Goal: Task Accomplishment & Management: Manage account settings

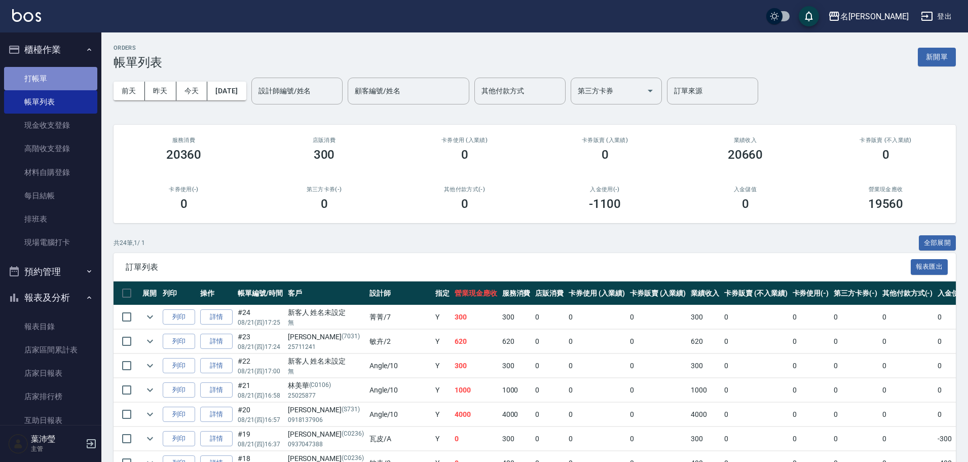
click at [50, 75] on link "打帳單" at bounding box center [50, 78] width 93 height 23
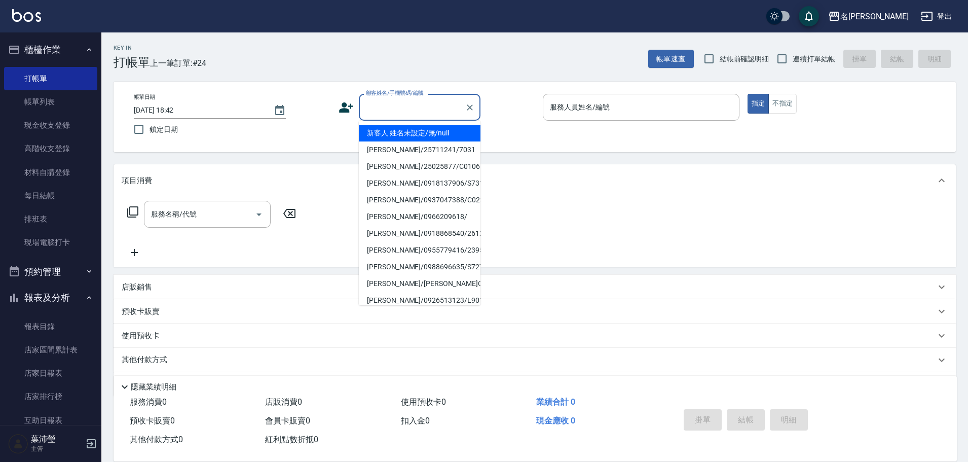
click at [385, 112] on input "顧客姓名/手機號碼/編號" at bounding box center [411, 107] width 97 height 18
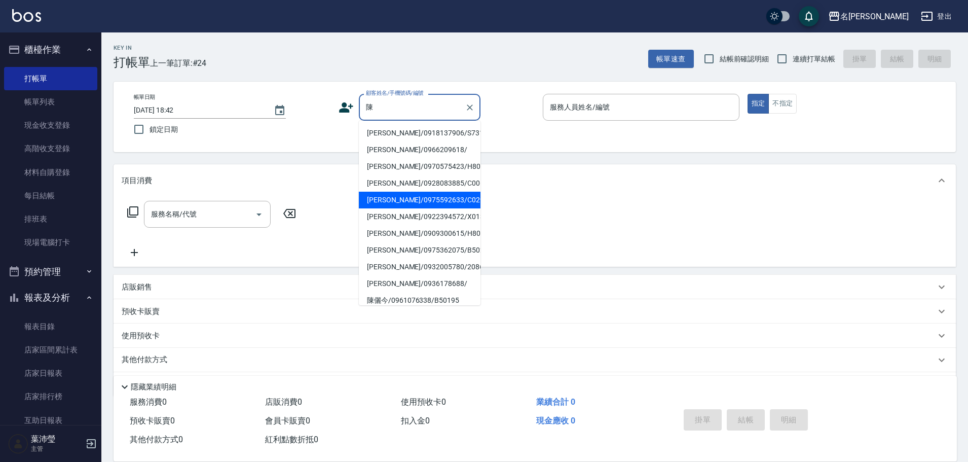
click at [414, 206] on li "陳宜菁/0975592633/C0293" at bounding box center [420, 200] width 122 height 17
type input "陳宜菁/0975592633/C0293"
type input "敏卉-2"
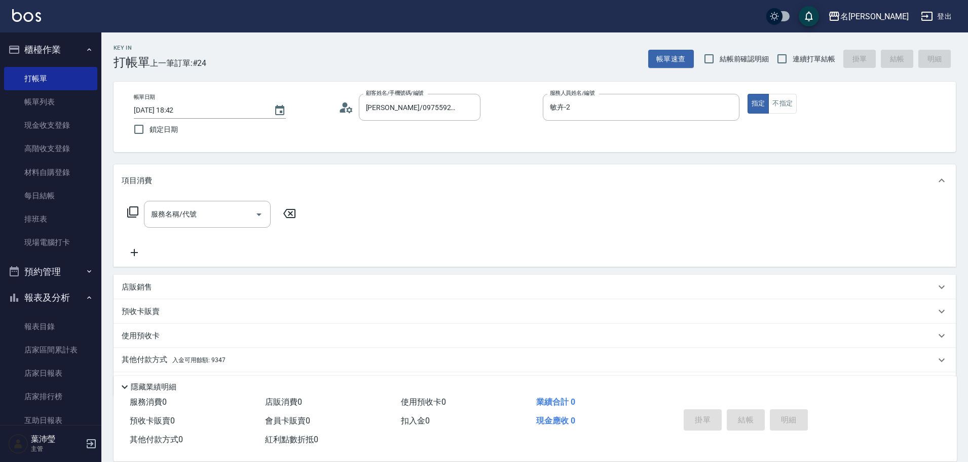
click at [135, 211] on icon at bounding box center [133, 212] width 12 height 12
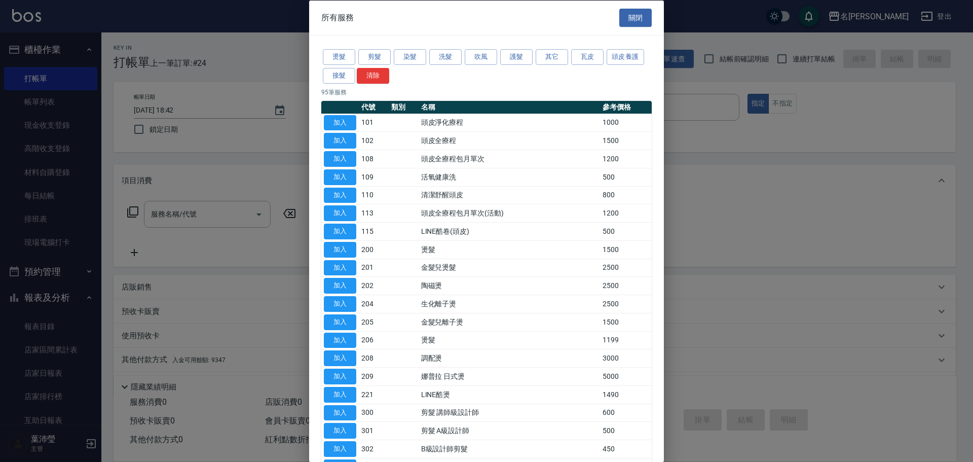
drag, startPoint x: 444, startPoint y: 56, endPoint x: 610, endPoint y: 69, distance: 167.3
click at [610, 69] on div "燙髮 剪髮 染髮 洗髮 吹風 護髮 其它 瓦皮 頭皮養護 接髮 清除" at bounding box center [486, 67] width 331 height 38
click at [444, 60] on button "洗髮" at bounding box center [445, 57] width 32 height 16
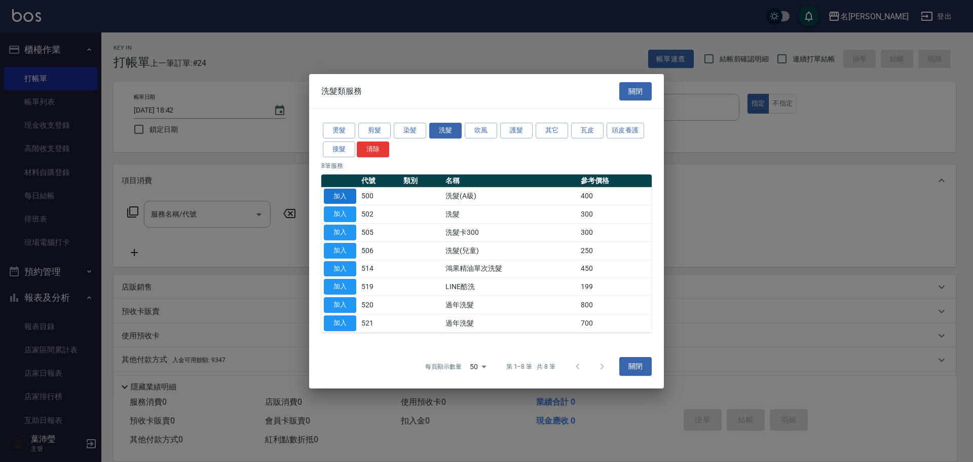
click at [346, 194] on button "加入" at bounding box center [340, 196] width 32 height 16
type input "洗髮(A級)(500)"
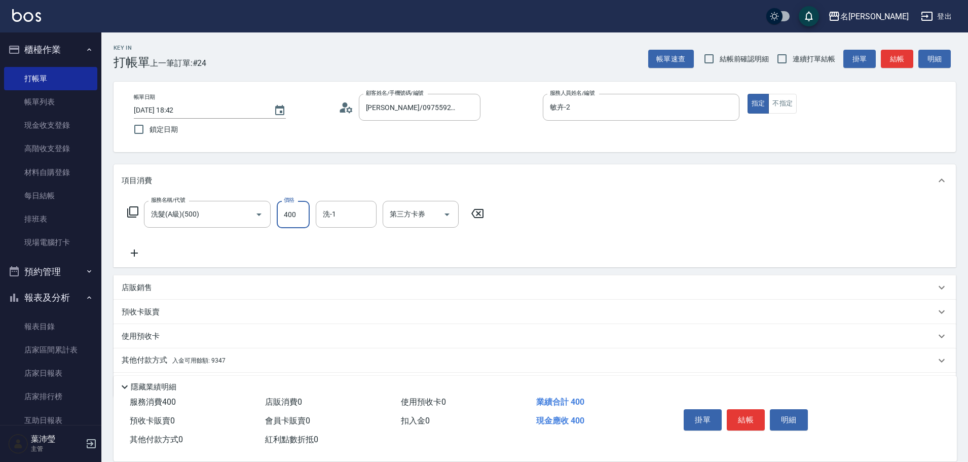
click at [299, 218] on input "400" at bounding box center [293, 214] width 33 height 27
type input "600"
click at [131, 211] on icon at bounding box center [133, 212] width 12 height 12
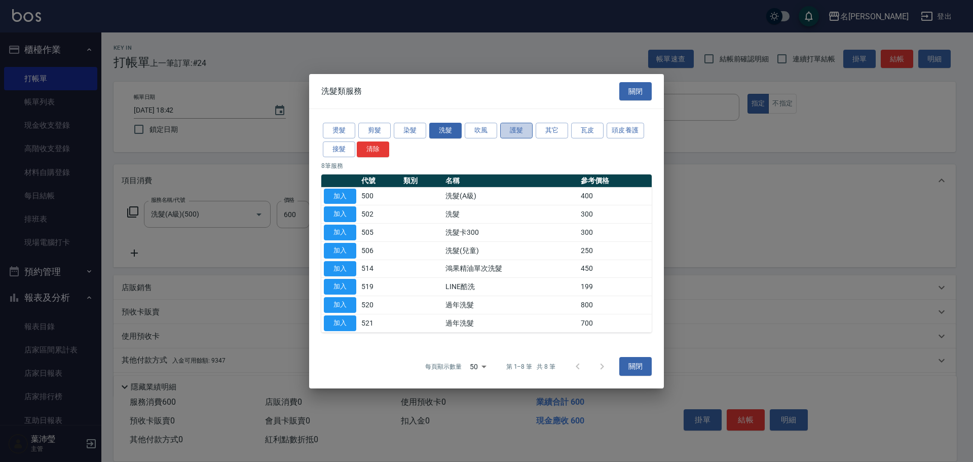
click at [522, 127] on button "護髮" at bounding box center [516, 131] width 32 height 16
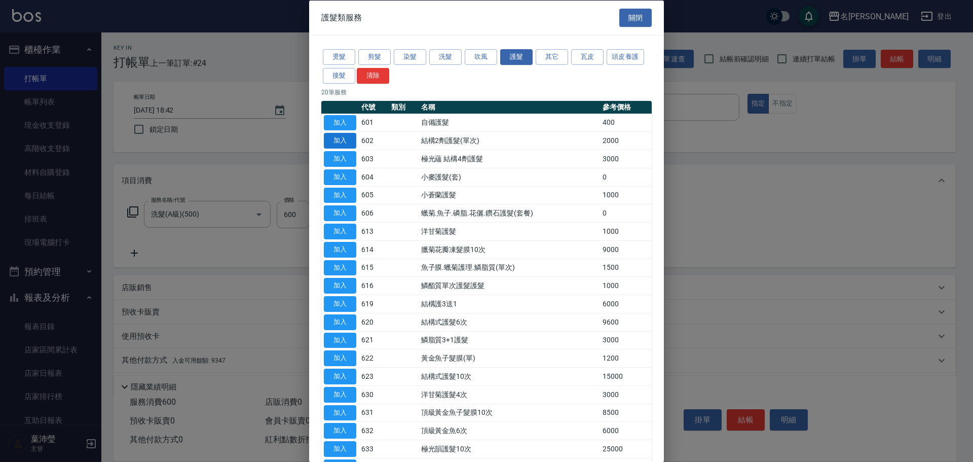
click at [337, 140] on button "加入" at bounding box center [340, 141] width 32 height 16
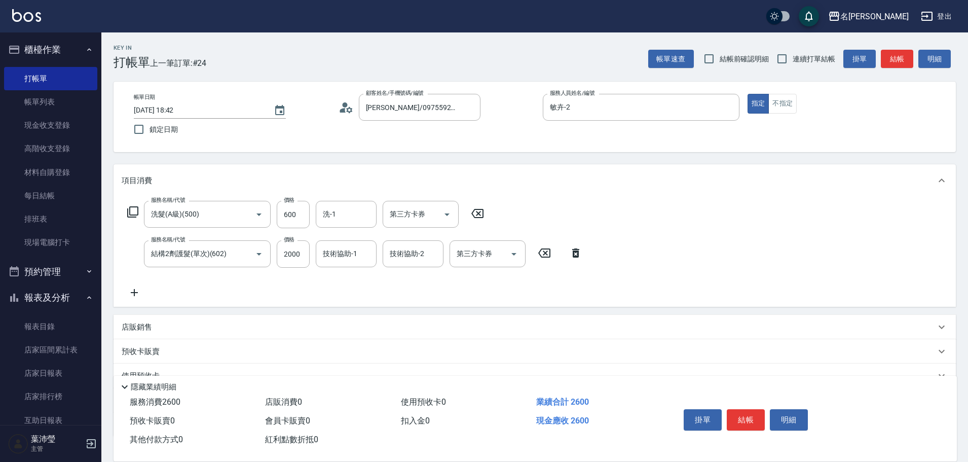
scroll to position [72, 0]
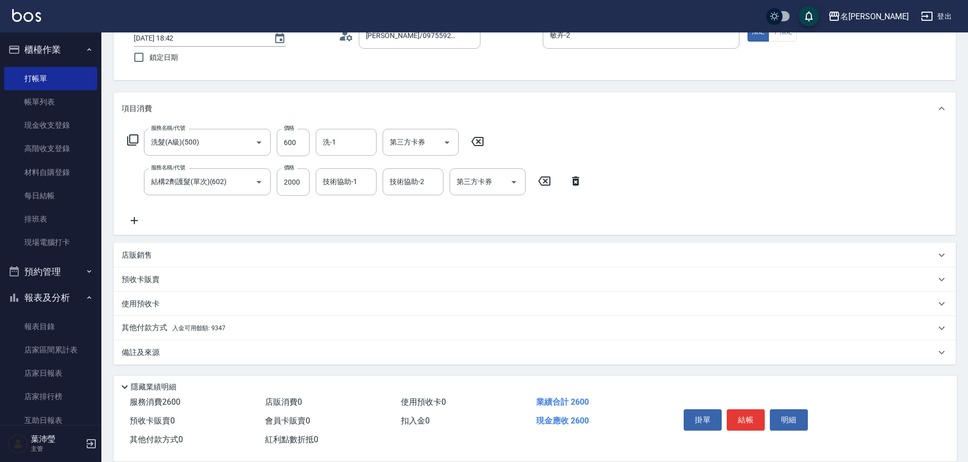
drag, startPoint x: 143, startPoint y: 322, endPoint x: 164, endPoint y: 323, distance: 20.8
click at [143, 322] on p "其他付款方式 入金可用餘額: 9347" at bounding box center [174, 327] width 104 height 11
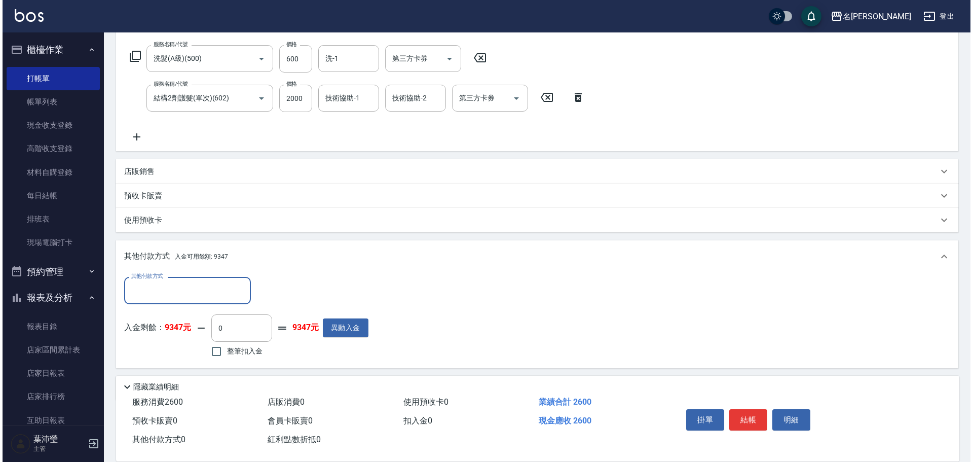
scroll to position [192, 0]
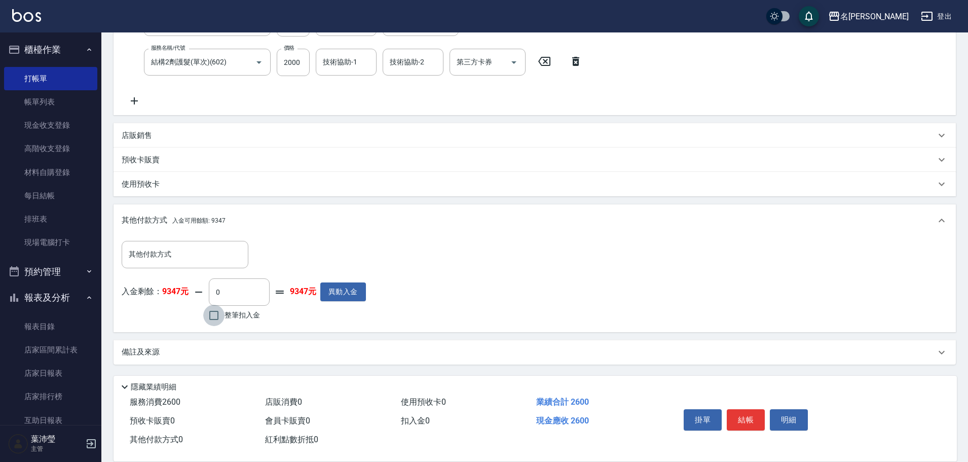
click at [216, 316] on input "整筆扣入金" at bounding box center [213, 315] width 21 height 21
checkbox input "true"
type input "2600"
click at [798, 415] on button "明細" at bounding box center [789, 419] width 38 height 21
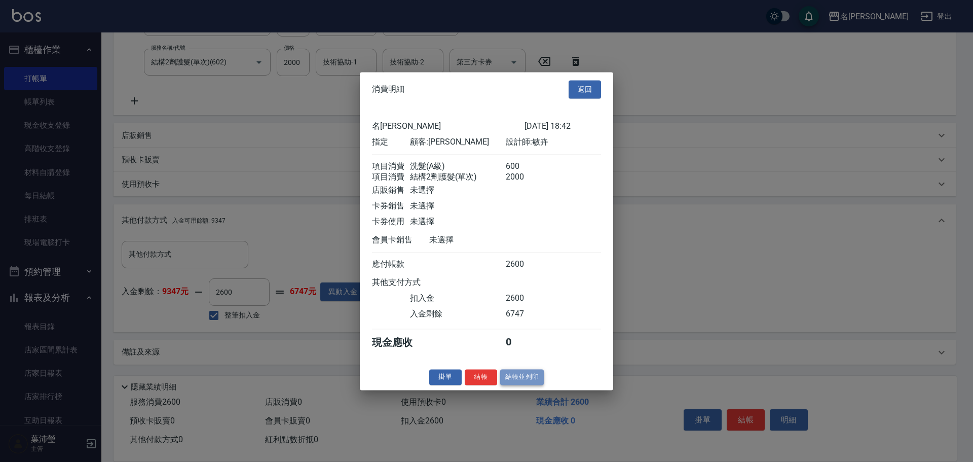
click at [514, 385] on button "結帳並列印" at bounding box center [522, 377] width 44 height 16
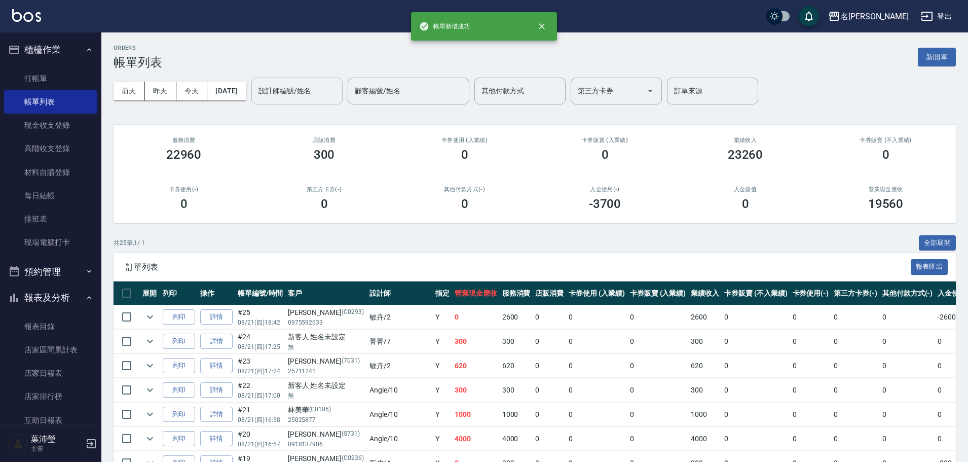
click at [297, 95] on input "設計師編號/姓名" at bounding box center [297, 91] width 82 height 18
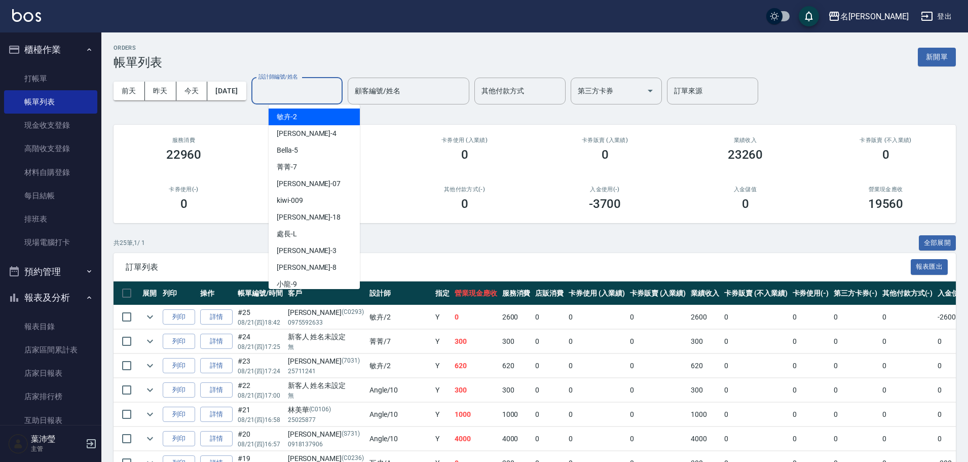
click at [301, 117] on div "敏卉 -2" at bounding box center [314, 116] width 91 height 17
type input "敏卉-2"
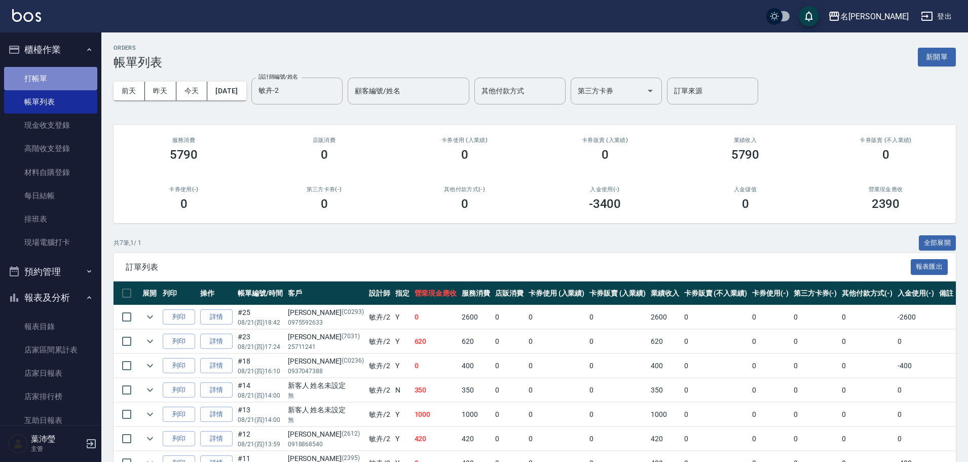
click at [71, 80] on link "打帳單" at bounding box center [50, 78] width 93 height 23
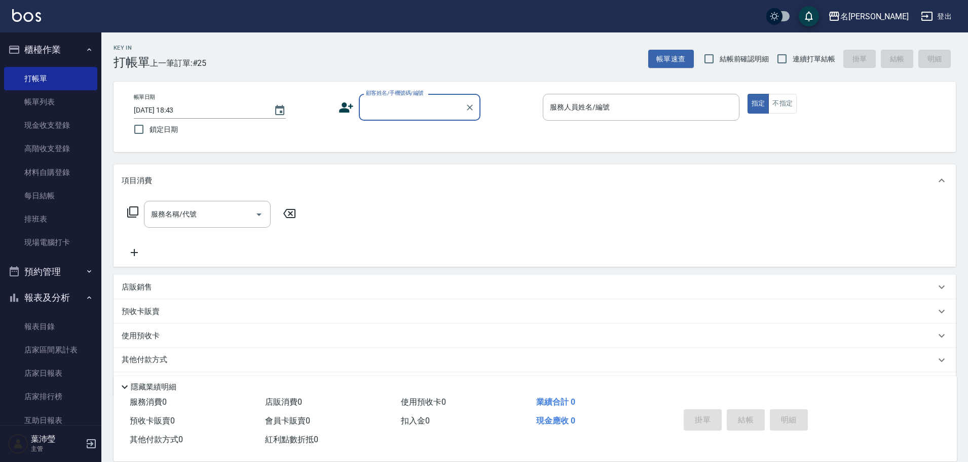
click at [414, 112] on input "顧客姓名/手機號碼/編號" at bounding box center [411, 107] width 97 height 18
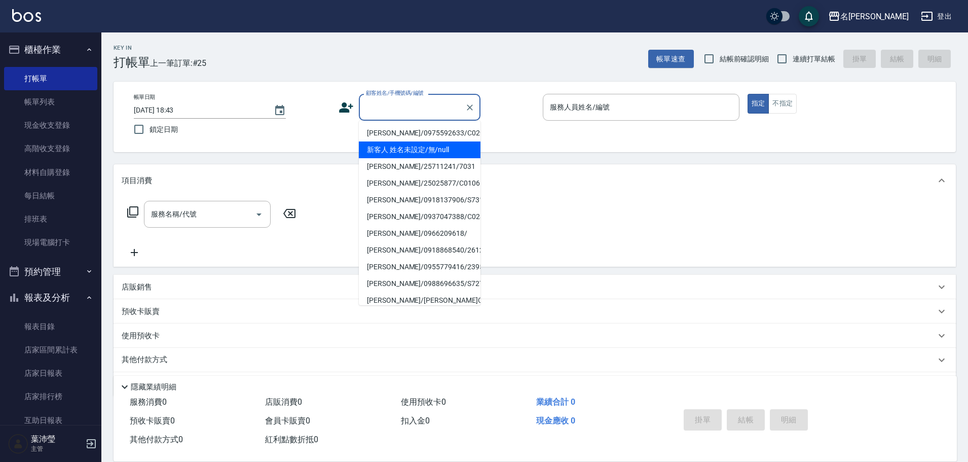
click at [431, 154] on li "新客人 姓名未設定/無/null" at bounding box center [420, 149] width 122 height 17
type input "新客人 姓名未設定/無/null"
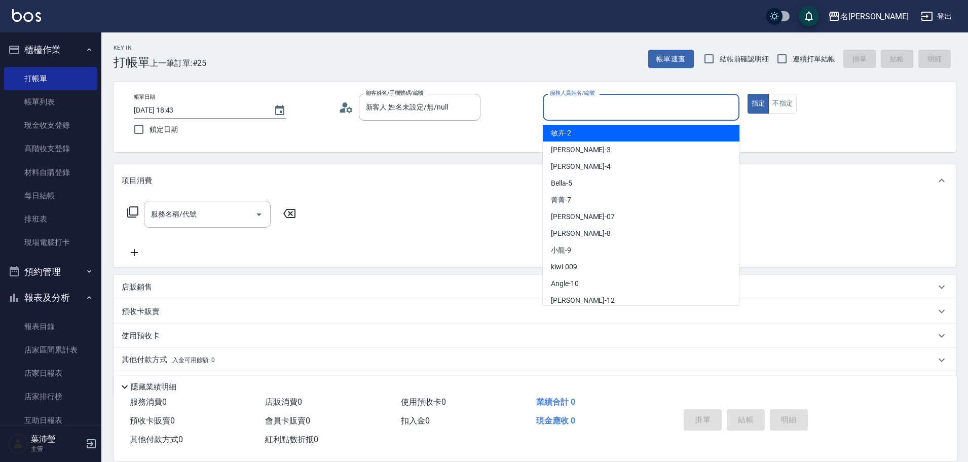
click at [602, 101] on input "服務人員姓名/編號" at bounding box center [642, 107] width 188 height 18
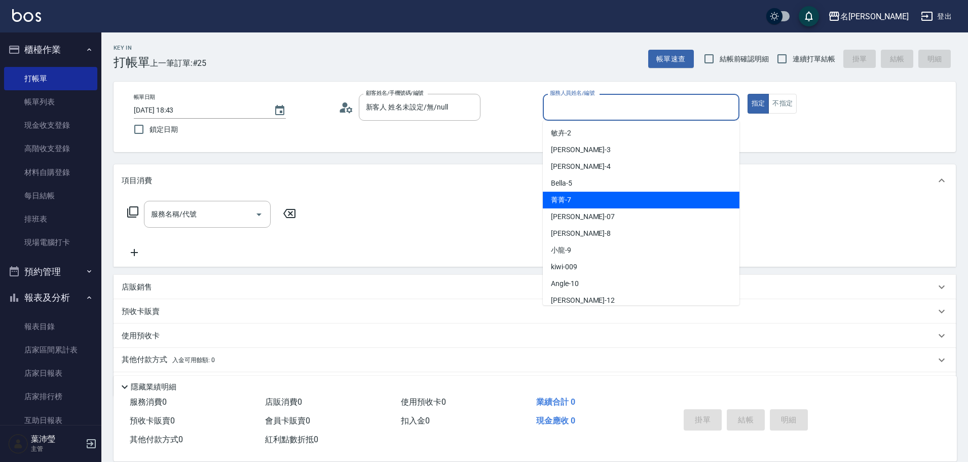
click at [574, 203] on div "菁菁 -7" at bounding box center [641, 200] width 197 height 17
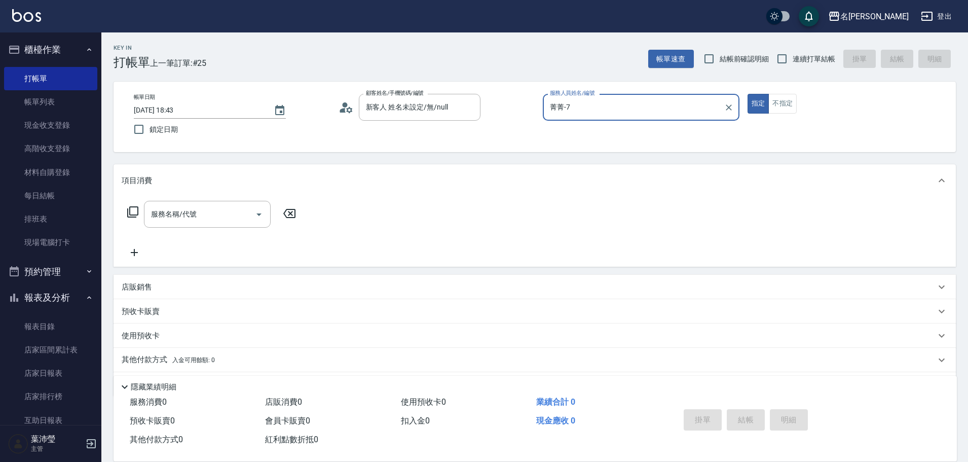
type input "菁菁-7"
click at [139, 209] on div "服務名稱/代號 服務名稱/代號" at bounding box center [212, 214] width 180 height 27
click at [131, 213] on icon at bounding box center [133, 212] width 12 height 12
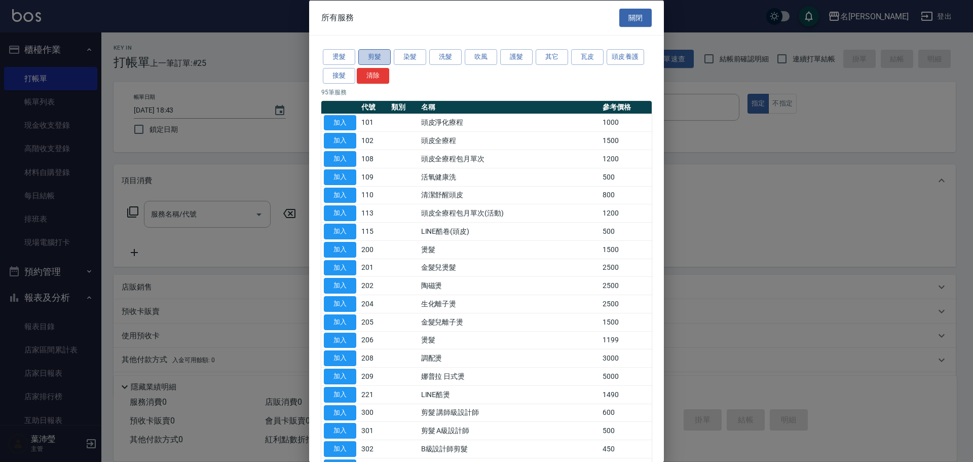
click at [370, 58] on button "剪髮" at bounding box center [374, 57] width 32 height 16
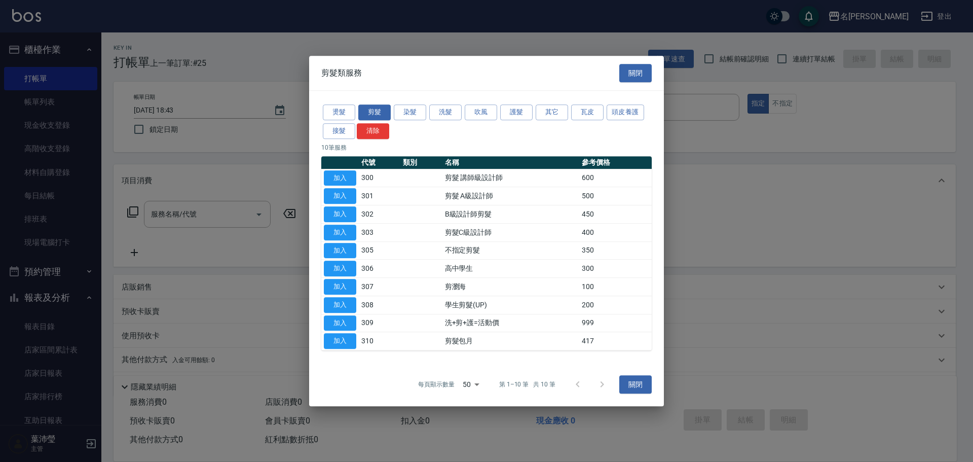
click at [345, 177] on button "加入" at bounding box center [340, 178] width 32 height 16
type input "剪髮 講師級設計師(300)"
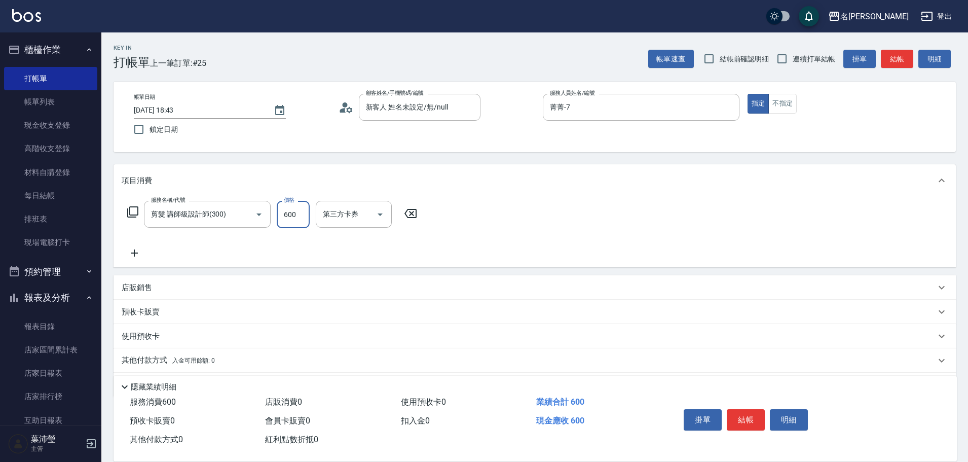
click at [305, 212] on input "600" at bounding box center [293, 214] width 33 height 27
type input "800"
click at [750, 412] on button "結帳" at bounding box center [746, 419] width 38 height 21
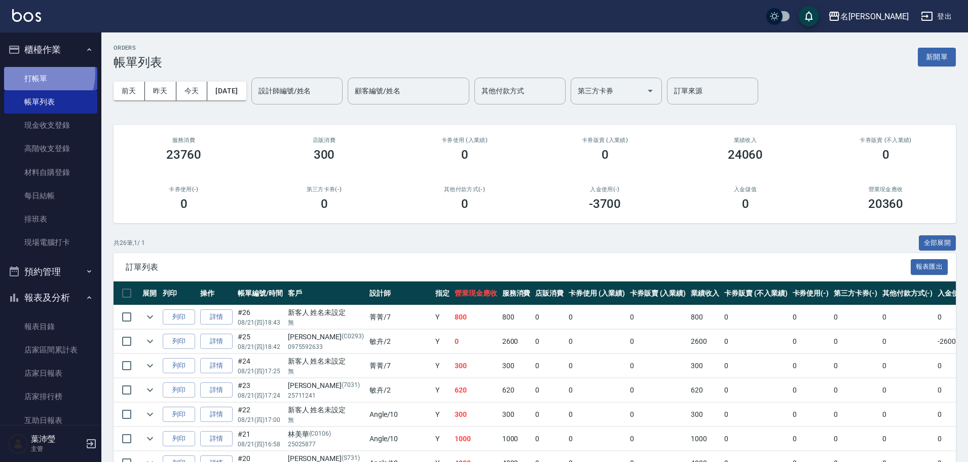
click at [34, 73] on link "打帳單" at bounding box center [50, 78] width 93 height 23
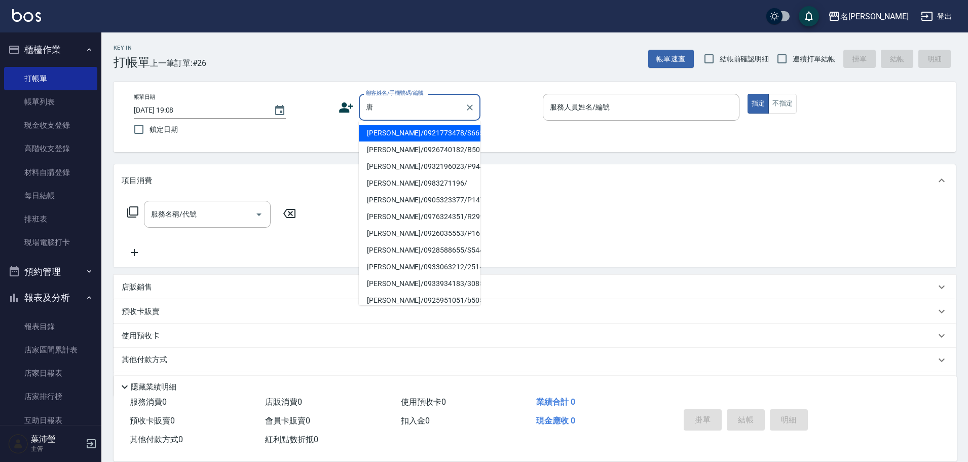
click at [449, 132] on li "唐玉桂/0921773478/S665" at bounding box center [420, 133] width 122 height 17
type input "唐玉桂/0921773478/S665"
type input "Angle-10"
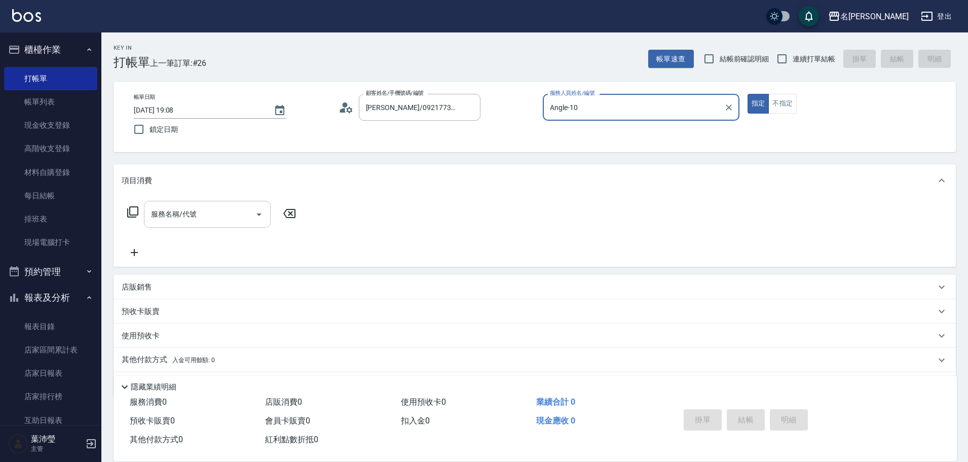
click at [216, 204] on div "服務名稱/代號" at bounding box center [207, 214] width 127 height 27
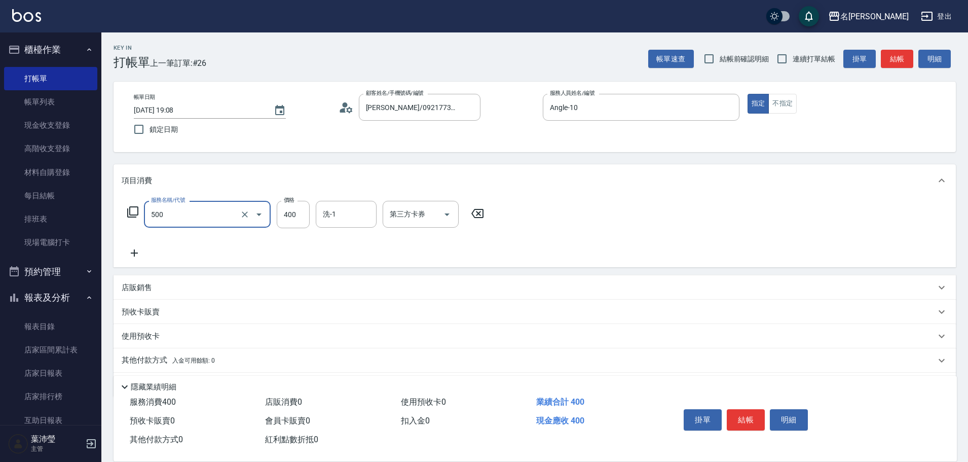
type input "洗髮(A級)(500)"
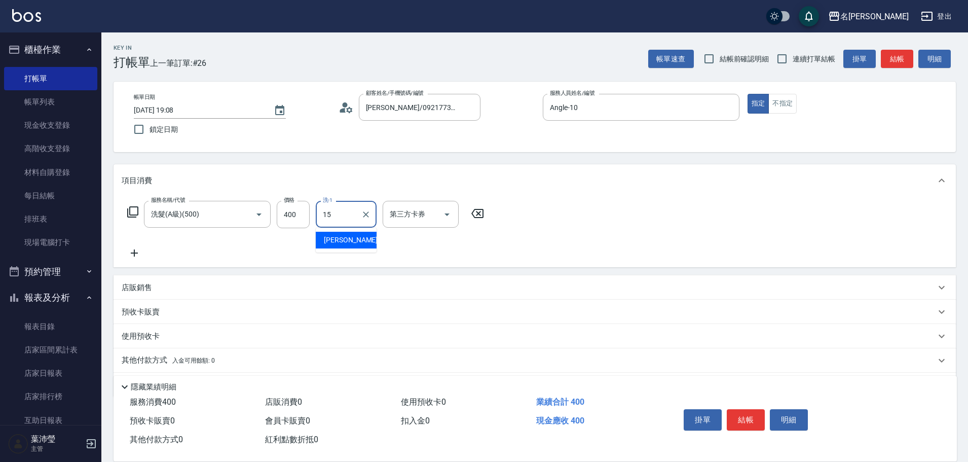
type input "慈均-15"
click at [744, 409] on button "結帳" at bounding box center [746, 419] width 38 height 21
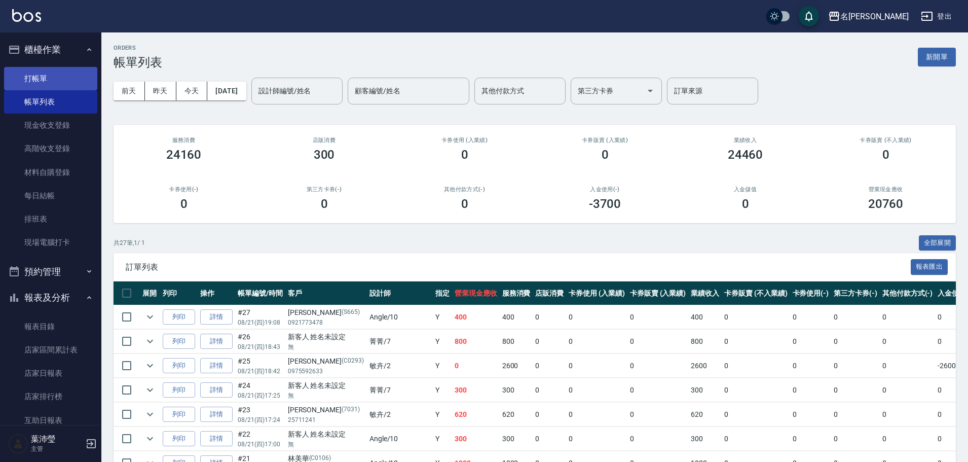
click at [63, 72] on link "打帳單" at bounding box center [50, 78] width 93 height 23
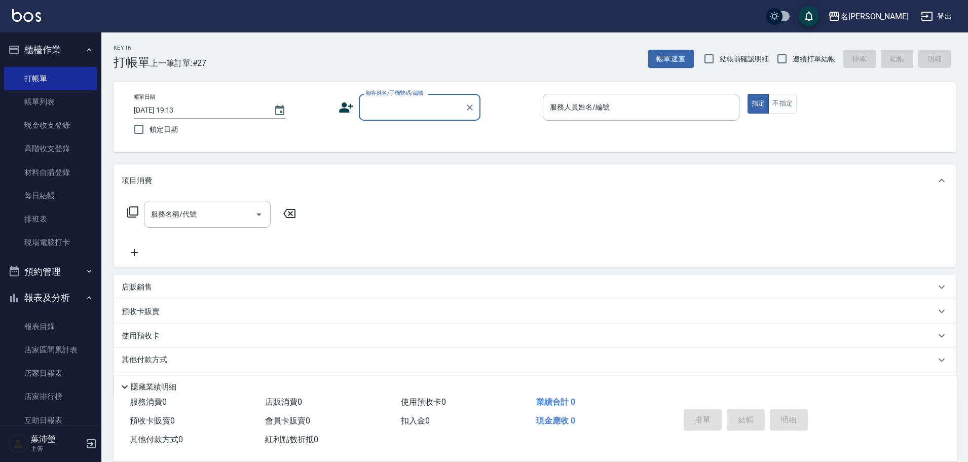
click at [384, 105] on input "顧客姓名/手機號碼/編號" at bounding box center [411, 107] width 97 height 18
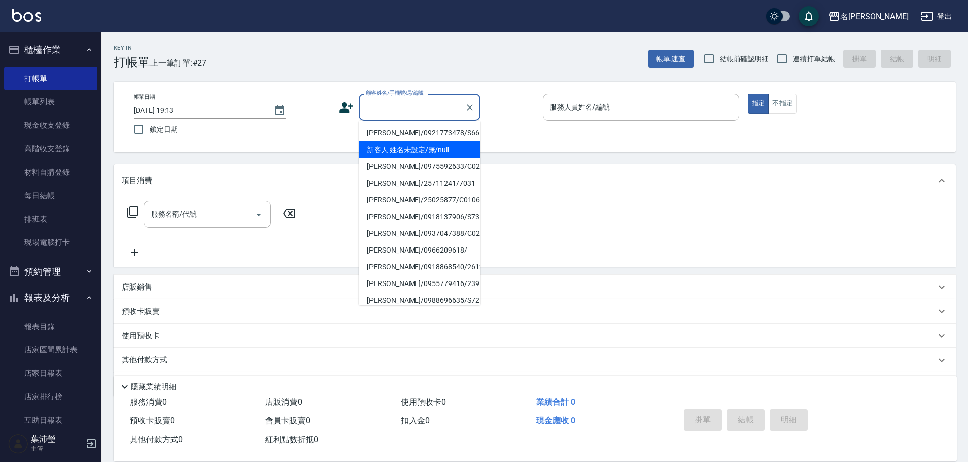
click at [392, 154] on li "新客人 姓名未設定/無/null" at bounding box center [420, 149] width 122 height 17
type input "新客人 姓名未設定/無/null"
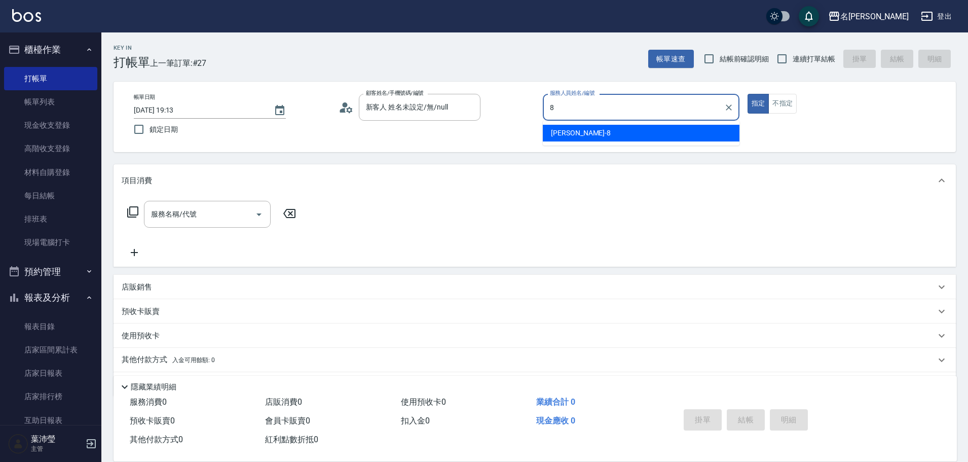
type input "Emma-8"
type button "true"
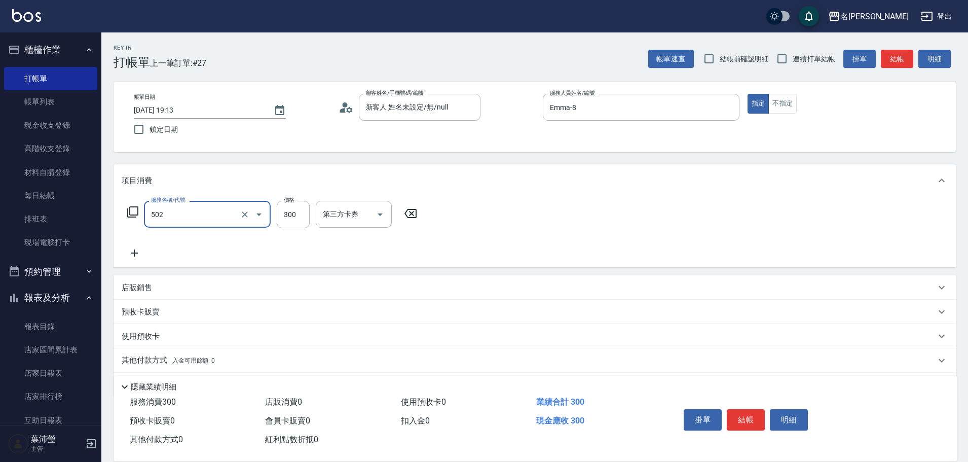
type input "洗髮(502)"
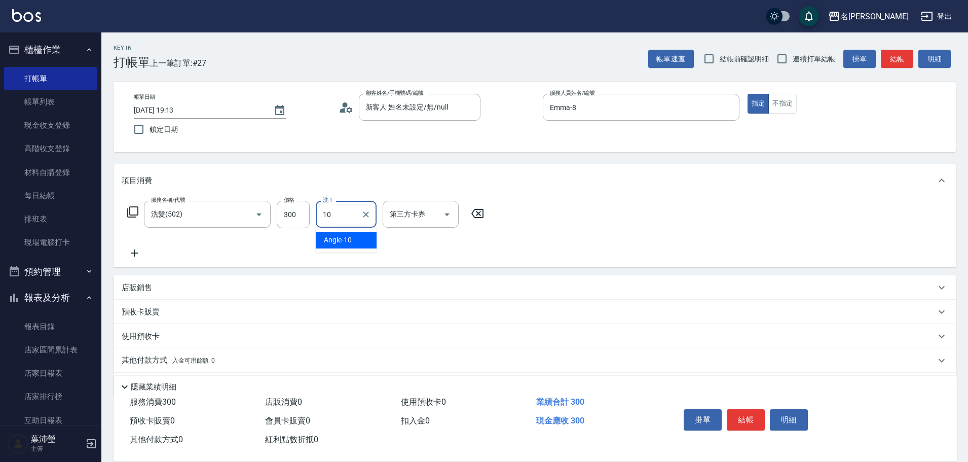
type input "Angle-10"
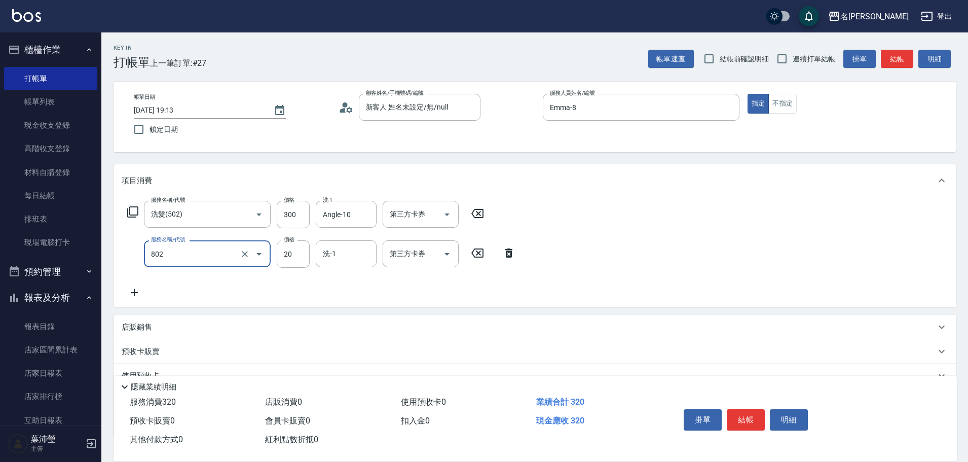
type input "潤絲(802)"
type input "Angle-10"
click at [739, 409] on button "結帳" at bounding box center [746, 419] width 38 height 21
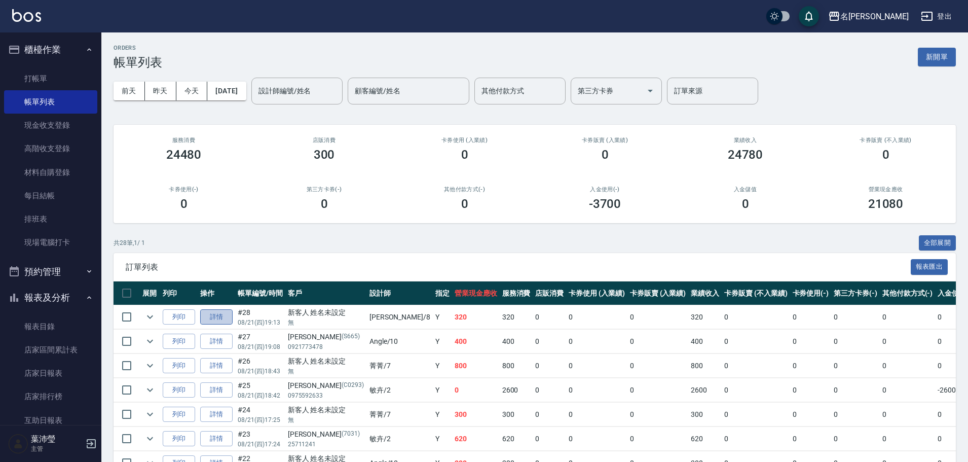
click at [220, 320] on link "詳情" at bounding box center [216, 317] width 32 height 16
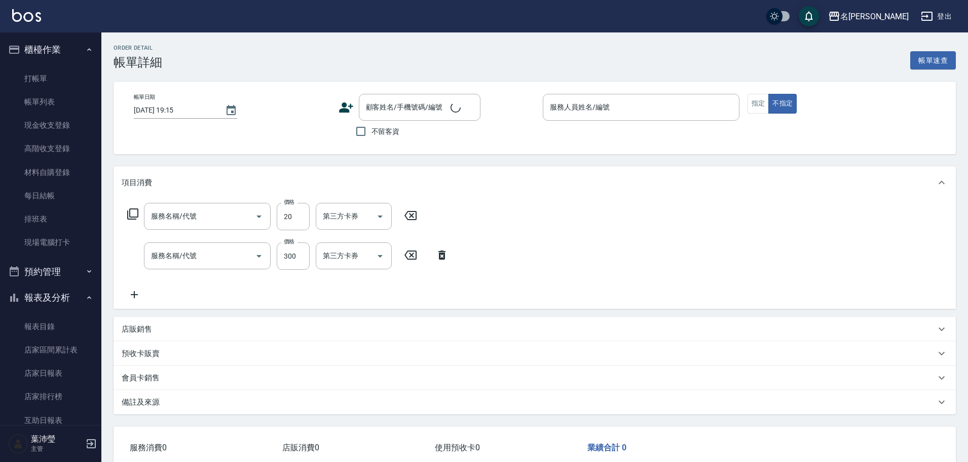
type input "潤絲(802)"
type input "洗髮(502)"
type input "2025/08/21 19:13"
type input "Emma-8"
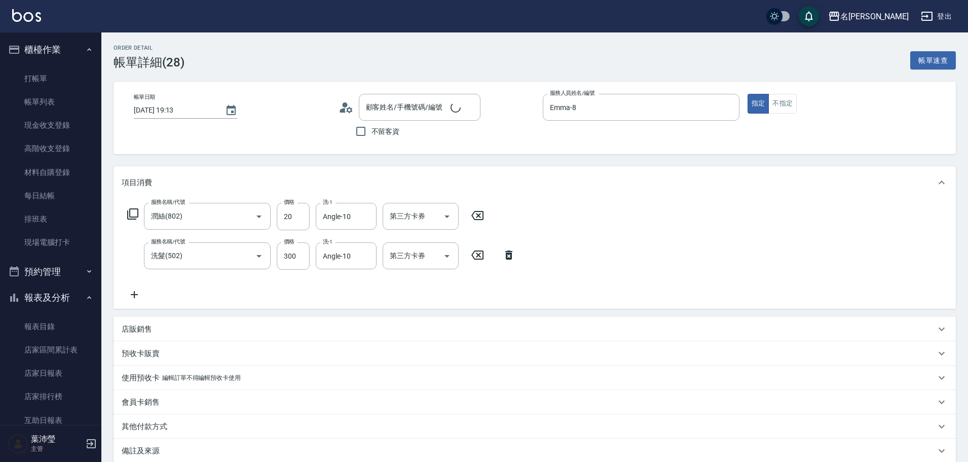
type input "新客人 姓名未設定/無/null"
click at [46, 104] on link "帳單列表" at bounding box center [50, 101] width 93 height 23
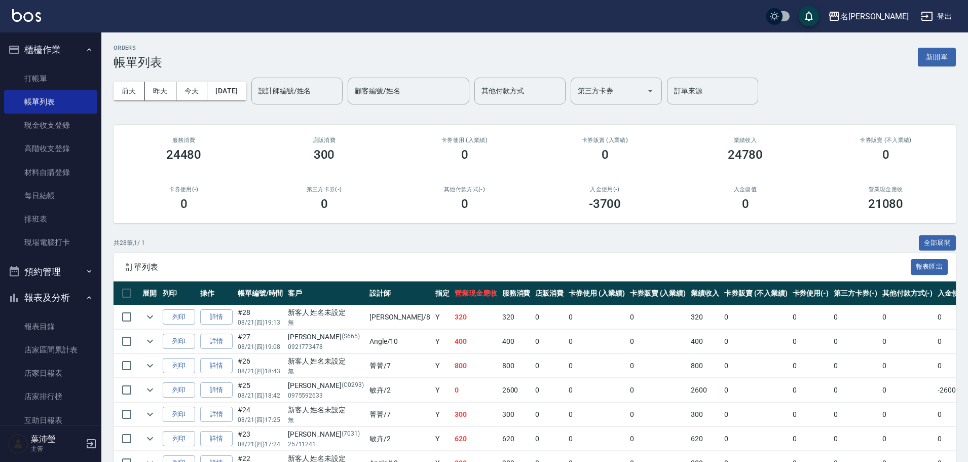
click at [280, 94] on input "設計師編號/姓名" at bounding box center [297, 91] width 82 height 18
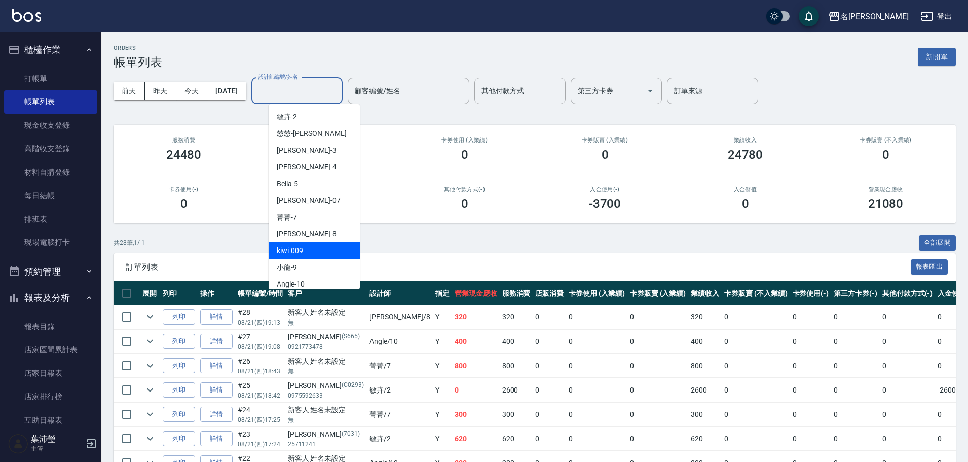
scroll to position [101, 0]
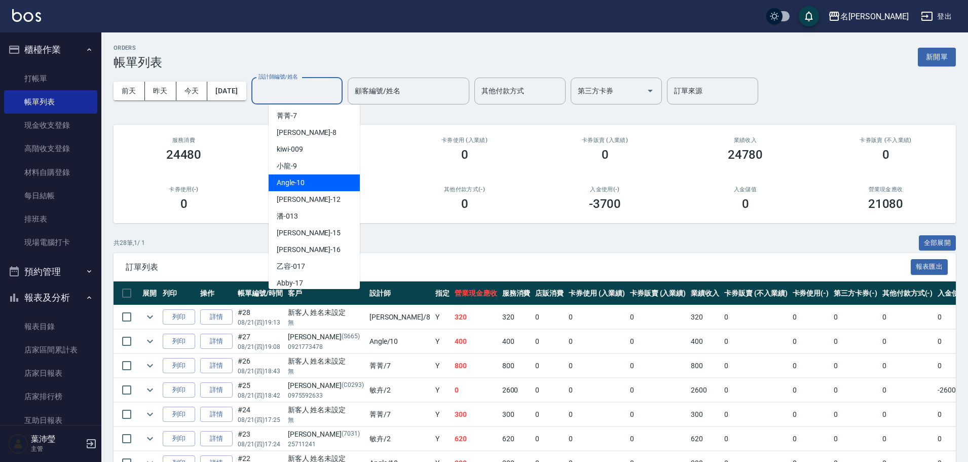
click at [294, 184] on span "Angle -10" at bounding box center [291, 182] width 28 height 11
type input "Angle-10"
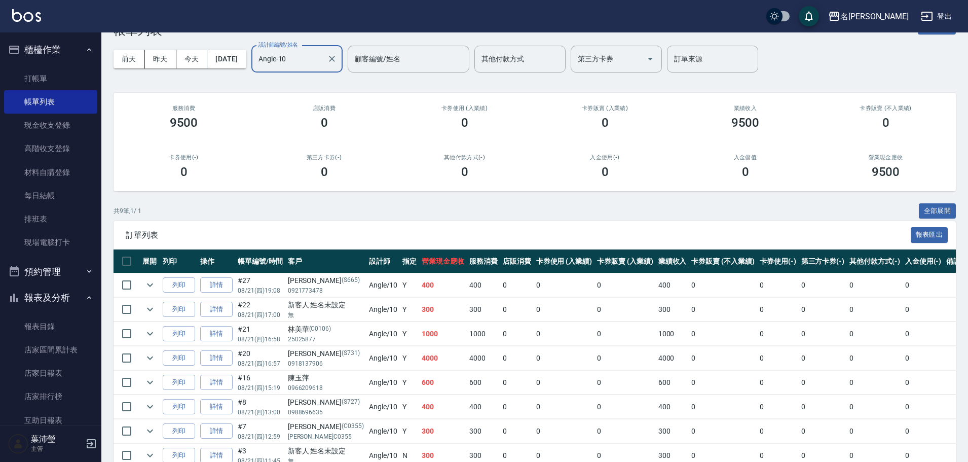
scroll to position [110, 0]
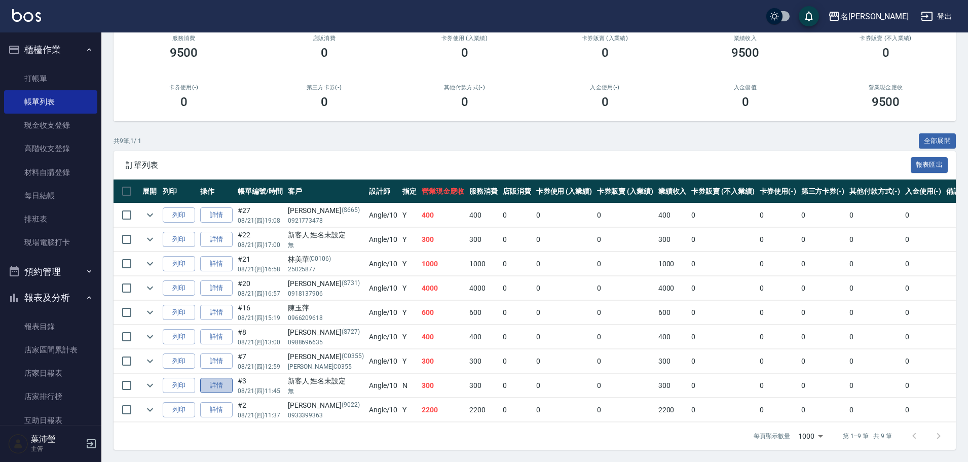
click at [224, 379] on link "詳情" at bounding box center [216, 386] width 32 height 16
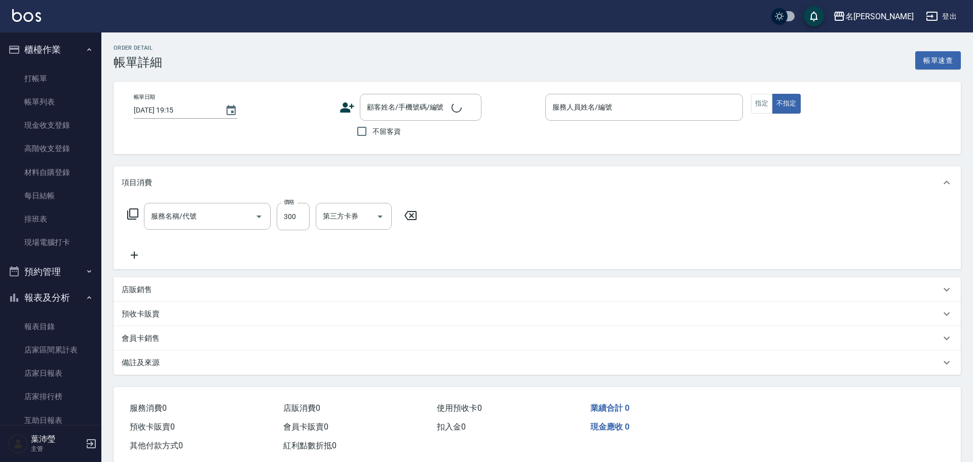
type input "2025/08/21 11:45"
type input "Angle-10"
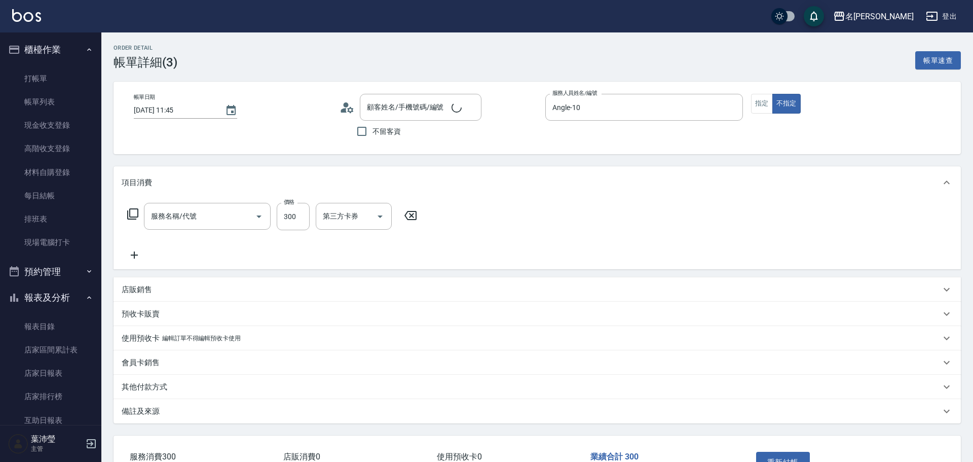
type input "洗髮(502)"
type input "新客人 姓名未設定/無/null"
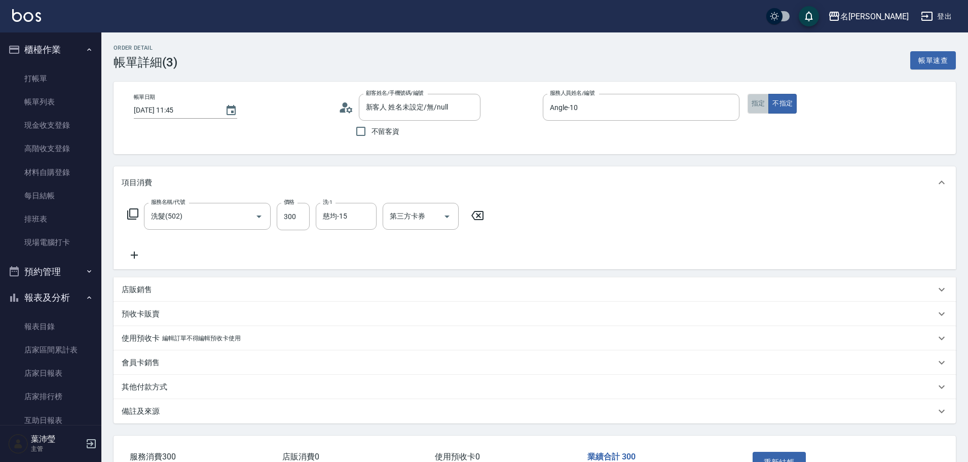
click at [751, 104] on button "指定" at bounding box center [759, 104] width 22 height 20
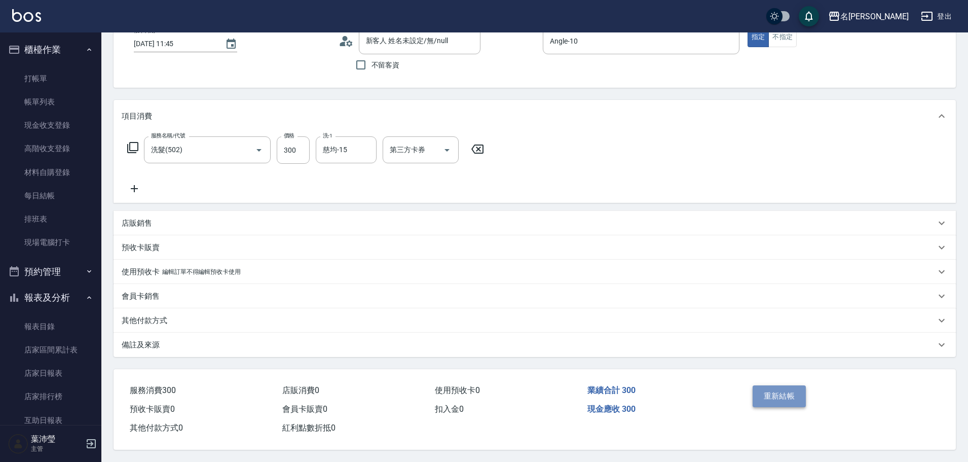
click at [779, 388] on button "重新結帳" at bounding box center [780, 395] width 54 height 21
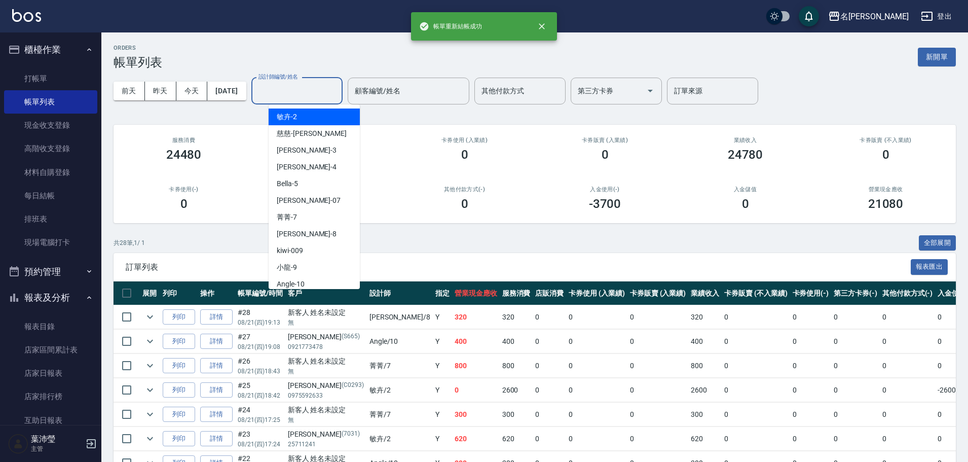
click at [305, 94] on input "設計師編號/姓名" at bounding box center [297, 91] width 82 height 18
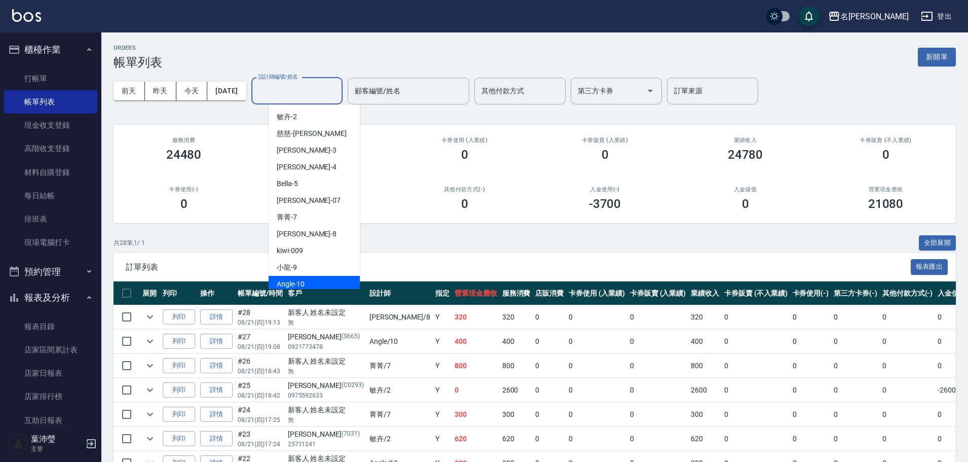
click at [306, 281] on div "Angle -10" at bounding box center [314, 284] width 91 height 17
type input "Angle-10"
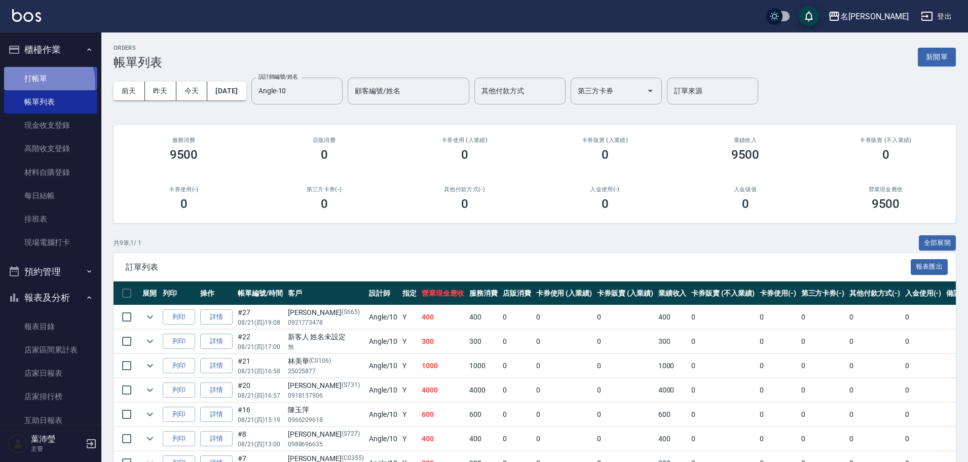
click at [33, 83] on link "打帳單" at bounding box center [50, 78] width 93 height 23
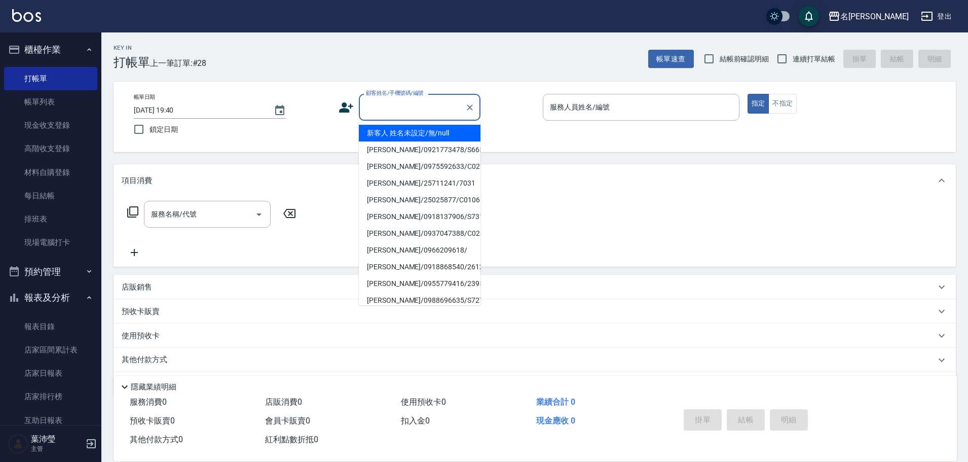
click at [393, 109] on input "顧客姓名/手機號碼/編號" at bounding box center [411, 107] width 97 height 18
click at [400, 128] on li "新客人 姓名未設定/無/null" at bounding box center [420, 133] width 122 height 17
type input "新客人 姓名未設定/無/null"
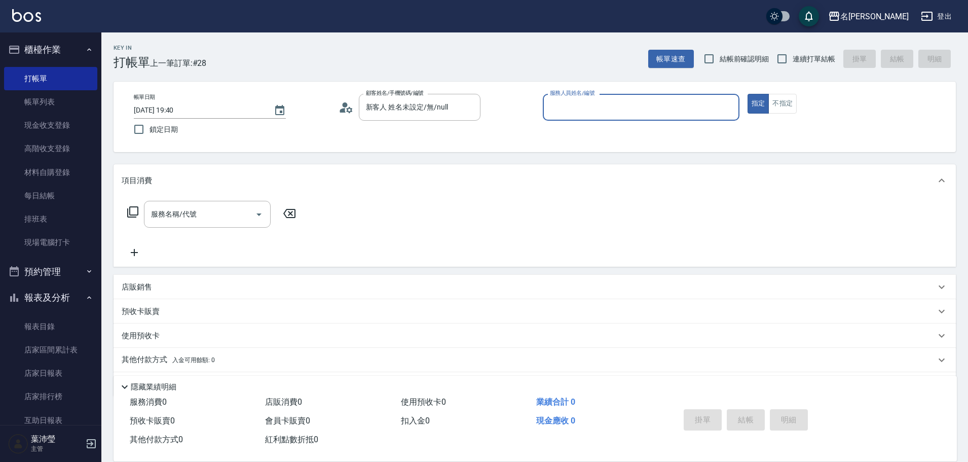
click at [558, 106] on input "服務人員姓名/編號" at bounding box center [642, 107] width 188 height 18
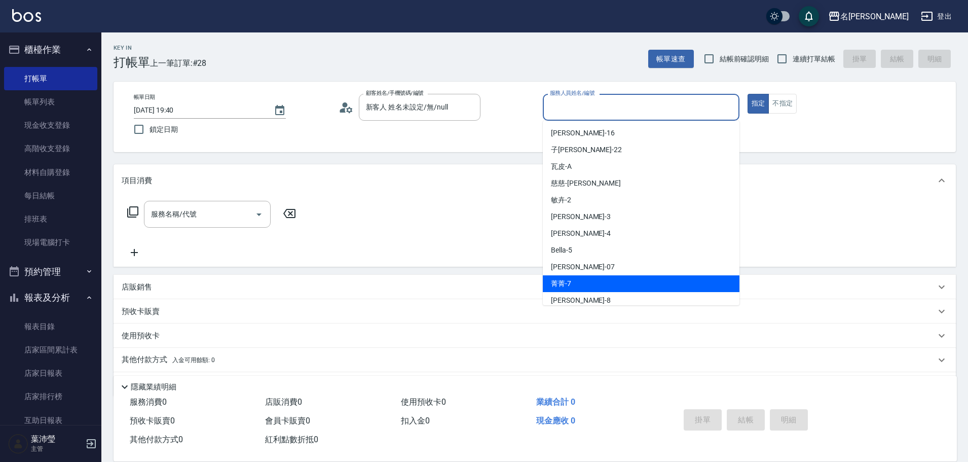
click at [631, 281] on div "菁菁 -7" at bounding box center [641, 283] width 197 height 17
type input "菁菁-7"
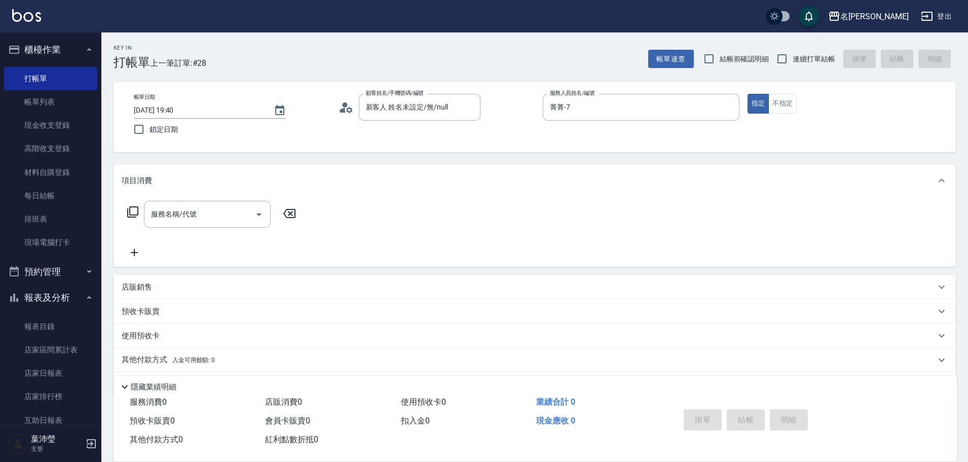
click at [130, 210] on icon at bounding box center [132, 211] width 11 height 11
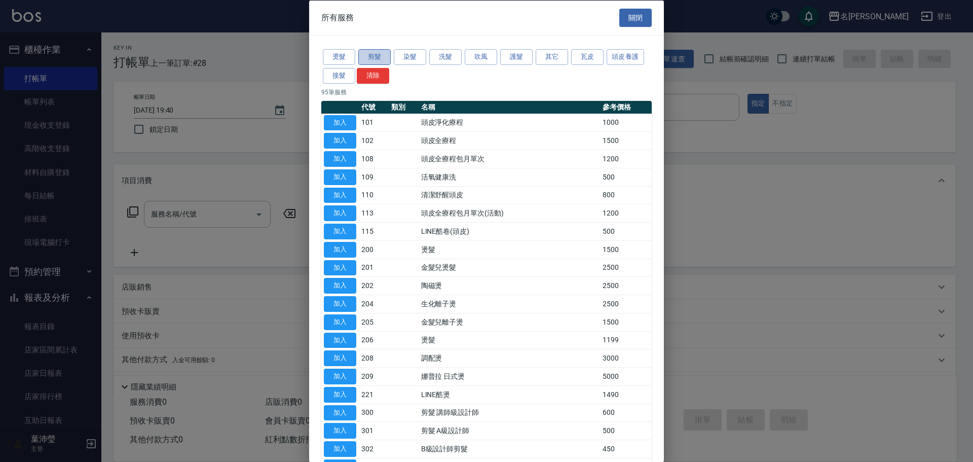
click at [384, 59] on button "剪髮" at bounding box center [374, 57] width 32 height 16
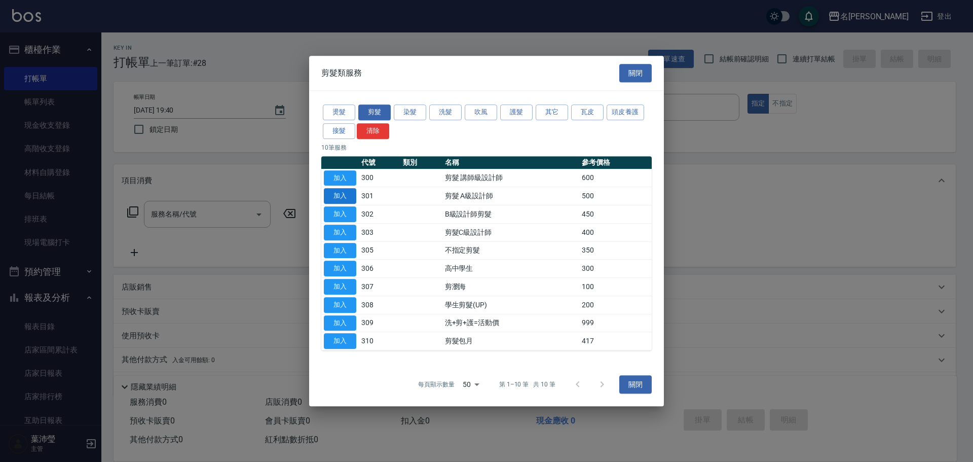
click at [345, 198] on button "加入" at bounding box center [340, 196] width 32 height 16
type input "剪髮 A級設計師(301)"
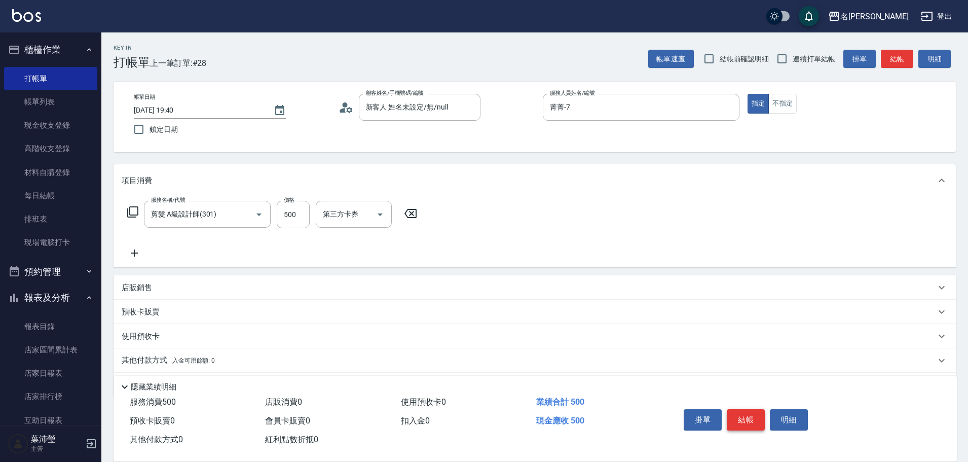
click at [751, 414] on button "結帳" at bounding box center [746, 419] width 38 height 21
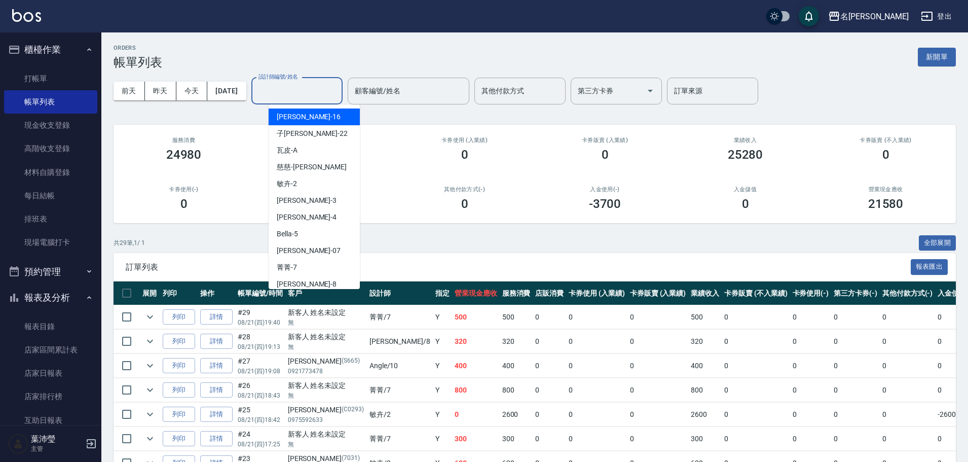
click at [325, 90] on input "設計師編號/姓名" at bounding box center [297, 91] width 82 height 18
click at [297, 264] on div "菁菁 -7" at bounding box center [314, 267] width 91 height 17
type input "菁菁-7"
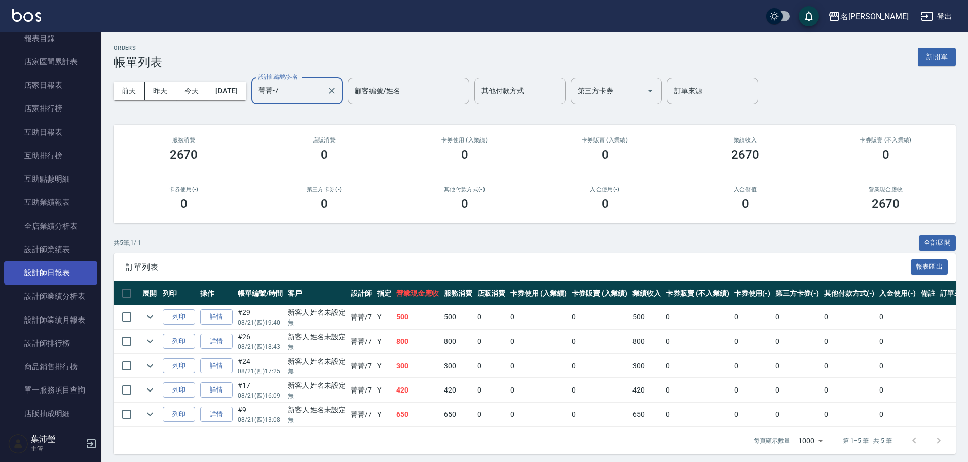
scroll to position [304, 0]
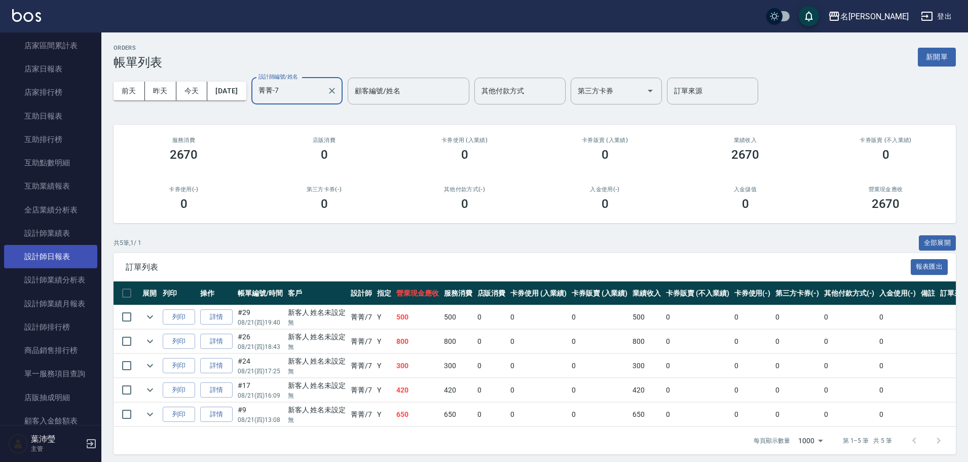
click at [60, 264] on link "設計師日報表" at bounding box center [50, 256] width 93 height 23
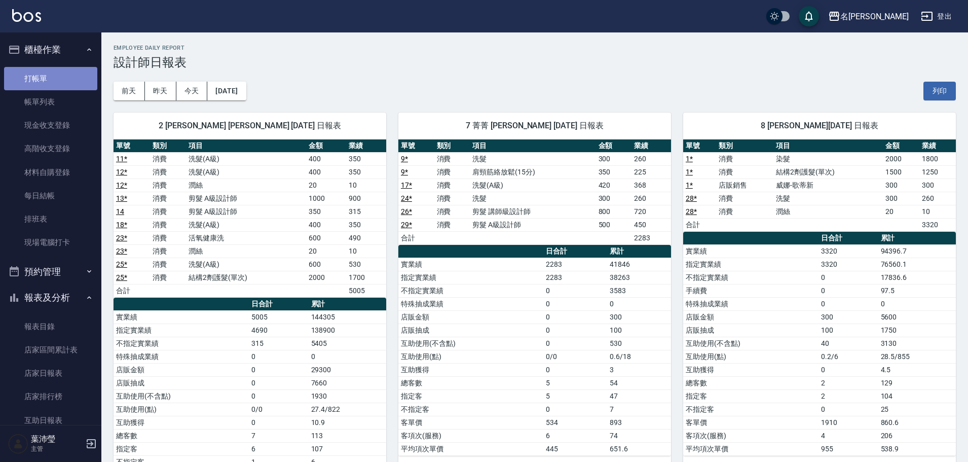
click at [54, 81] on link "打帳單" at bounding box center [50, 78] width 93 height 23
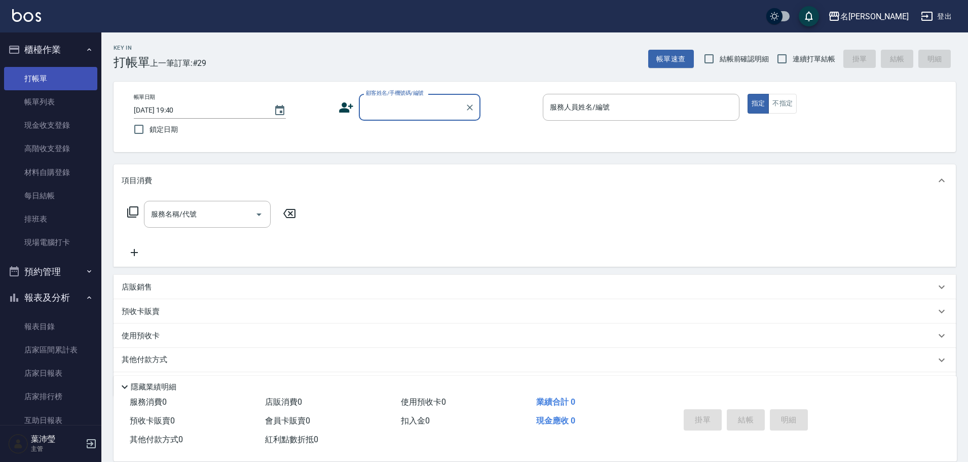
click at [54, 81] on link "打帳單" at bounding box center [50, 78] width 93 height 23
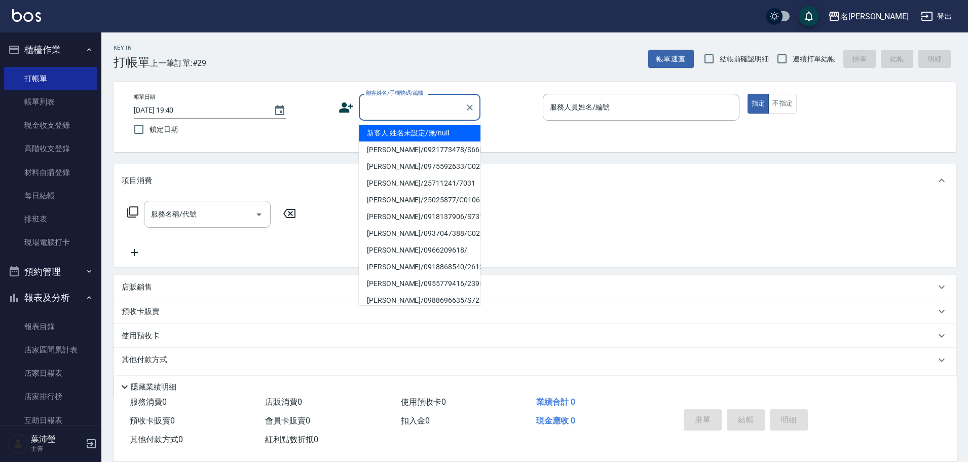
click at [460, 99] on input "顧客姓名/手機號碼/編號" at bounding box center [411, 107] width 97 height 18
click at [426, 130] on li "新客人 姓名未設定/無/null" at bounding box center [420, 133] width 122 height 17
type input "新客人 姓名未設定/無/null"
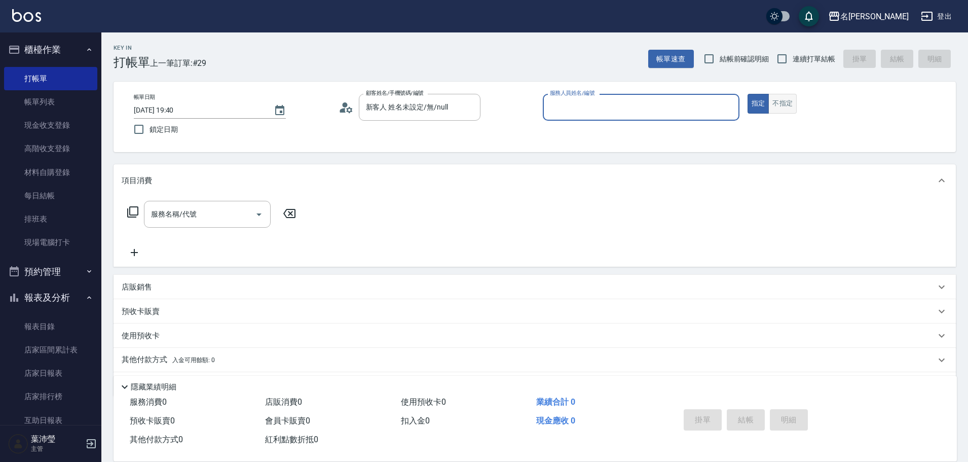
click at [787, 100] on button "不指定" at bounding box center [783, 104] width 28 height 20
click at [697, 117] on div "服務人員姓名/編號" at bounding box center [641, 107] width 197 height 27
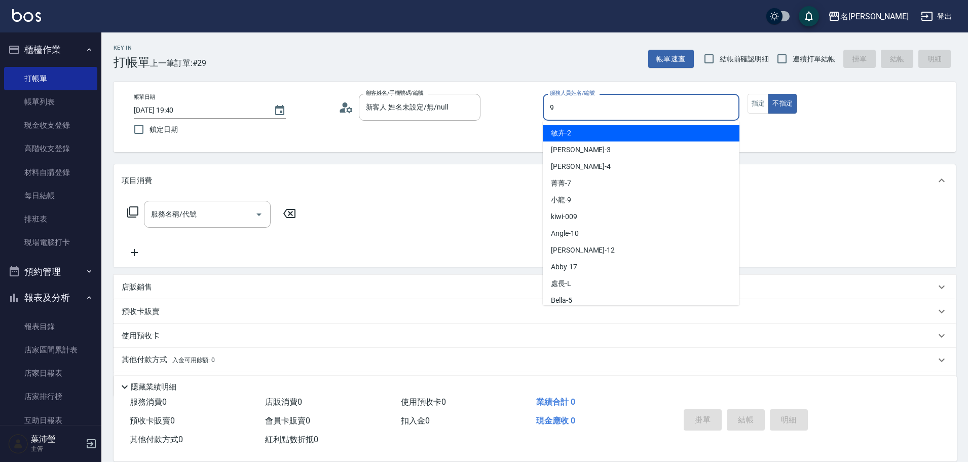
type input "小龍-9"
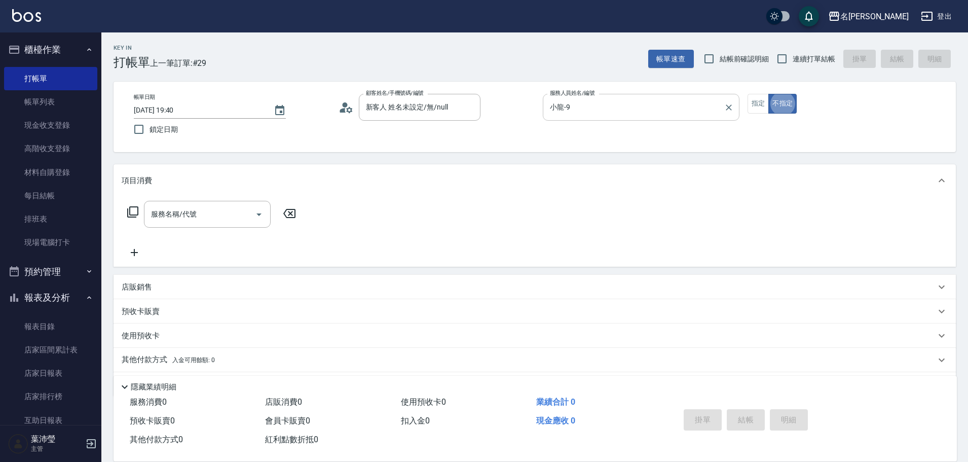
type button "false"
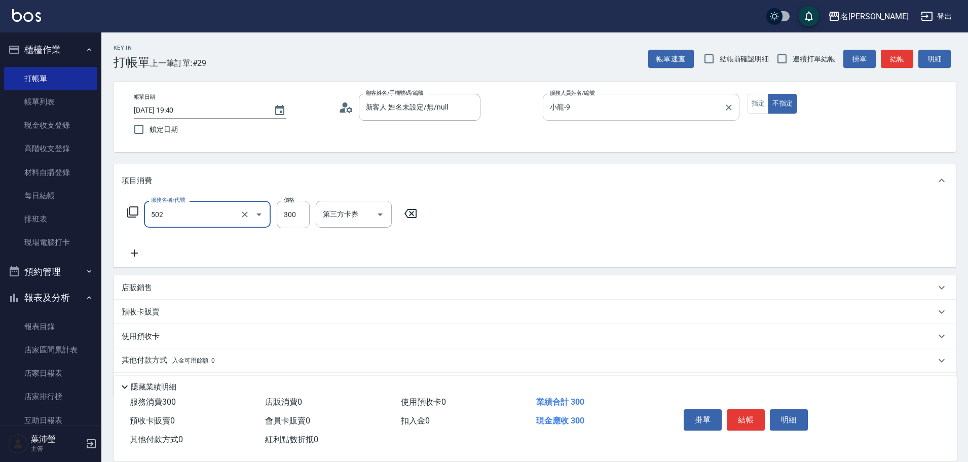
type input "洗髮(502)"
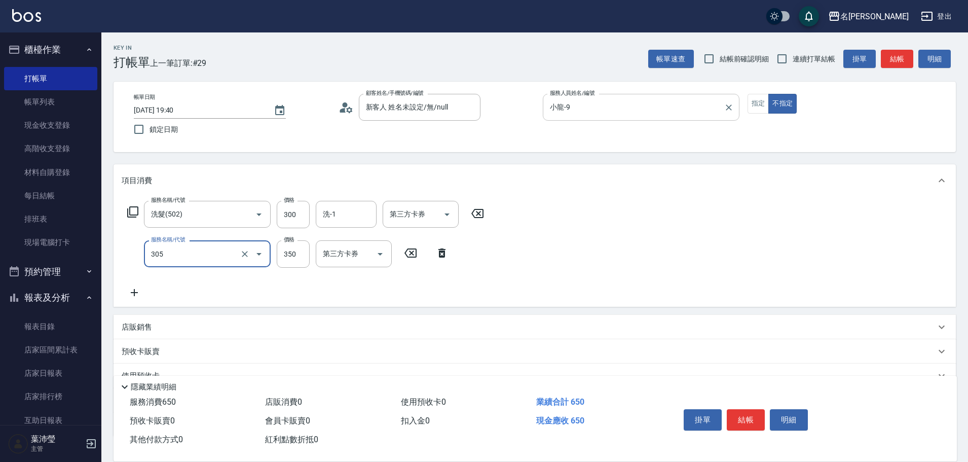
type input "不指定剪髮(305)"
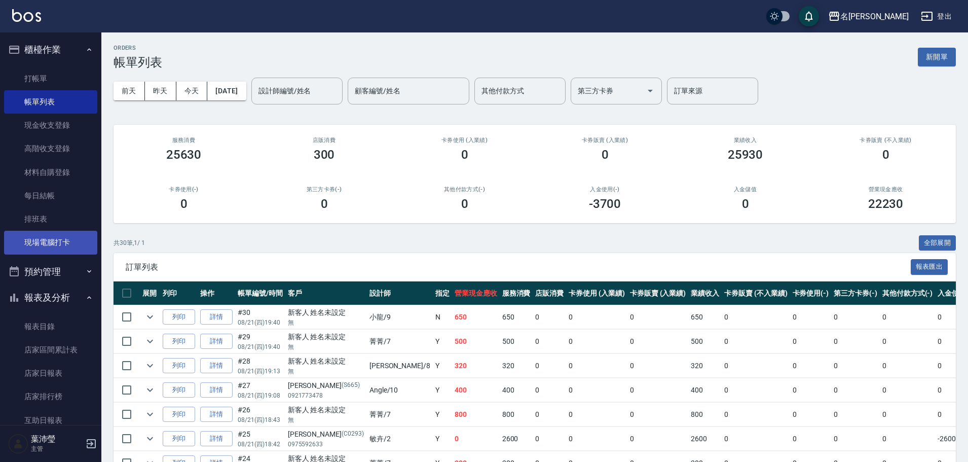
click at [58, 251] on link "現場電腦打卡" at bounding box center [50, 242] width 93 height 23
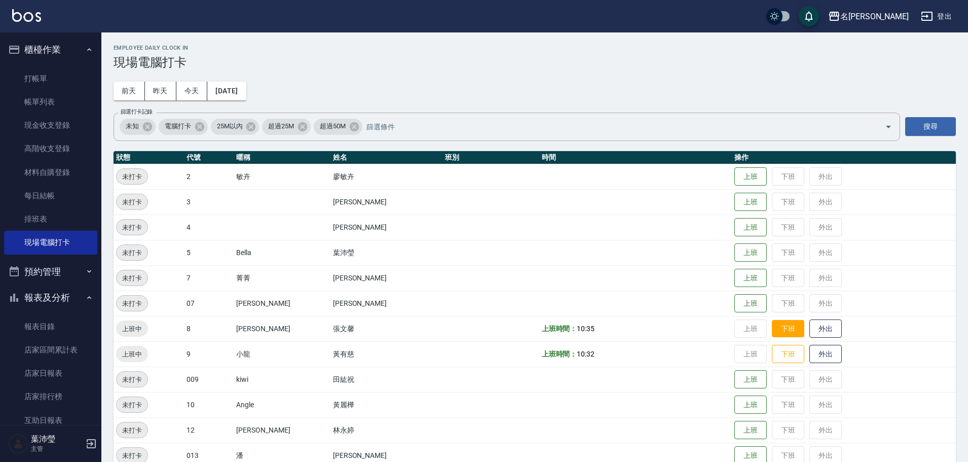
click at [772, 322] on button "下班" at bounding box center [788, 329] width 32 height 18
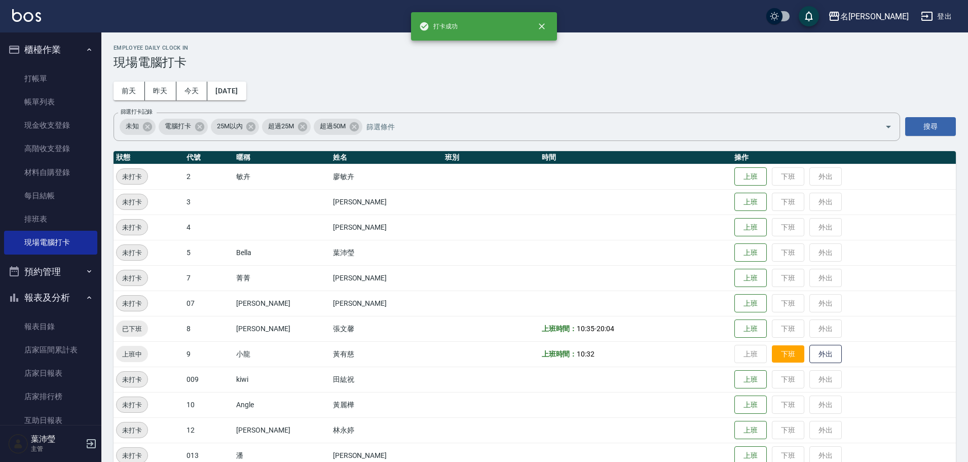
click at [772, 356] on button "下班" at bounding box center [788, 354] width 32 height 18
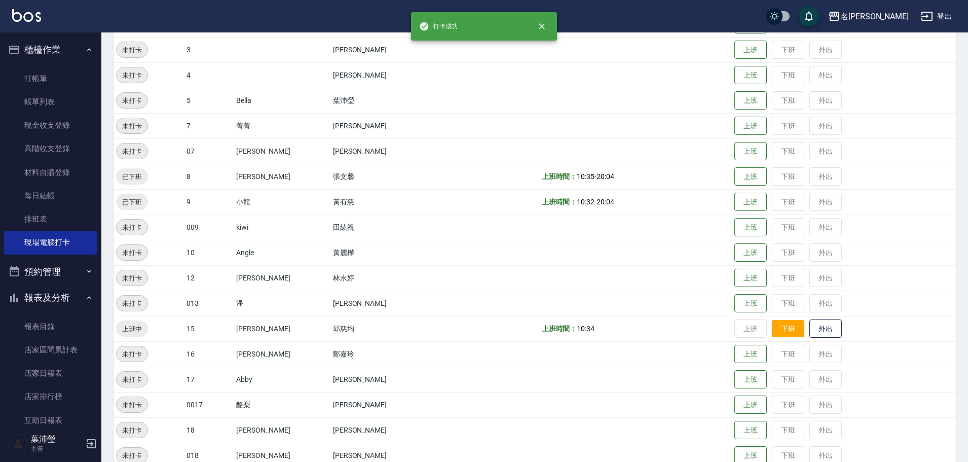
click at [772, 336] on button "下班" at bounding box center [788, 329] width 32 height 18
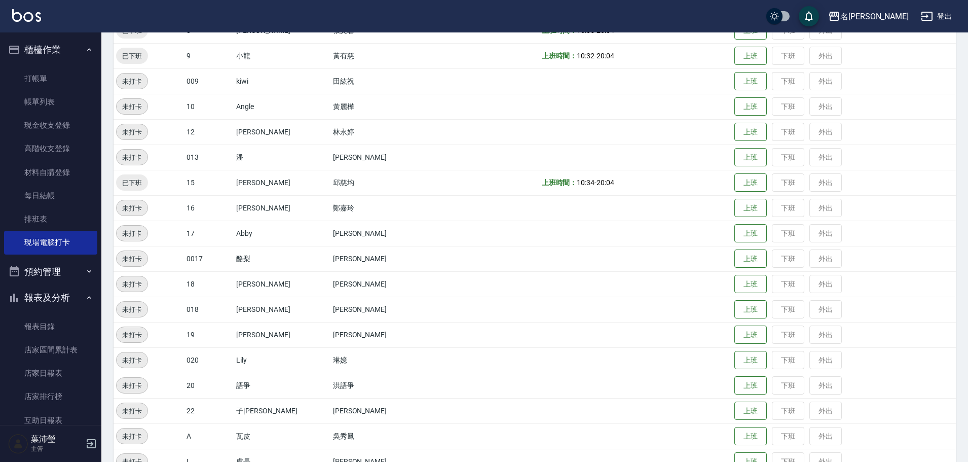
scroll to position [247, 0]
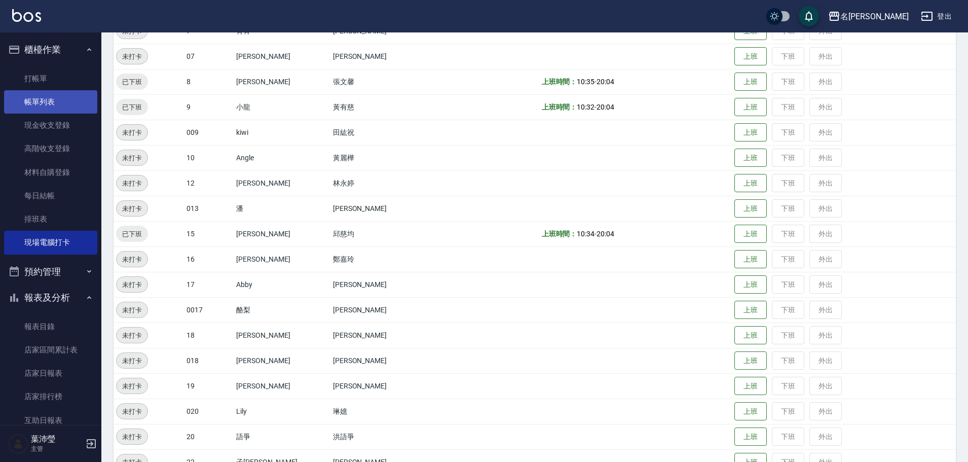
click at [78, 108] on link "帳單列表" at bounding box center [50, 101] width 93 height 23
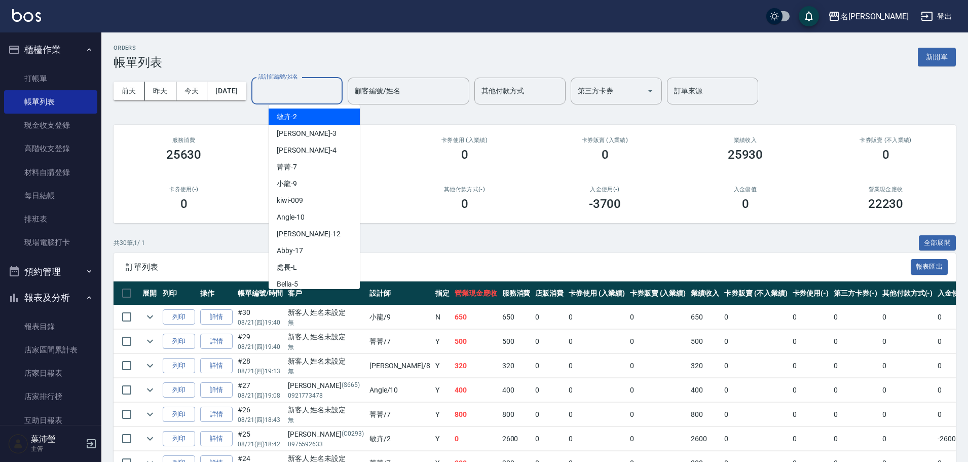
click at [313, 93] on input "設計師編號/姓名" at bounding box center [297, 91] width 82 height 18
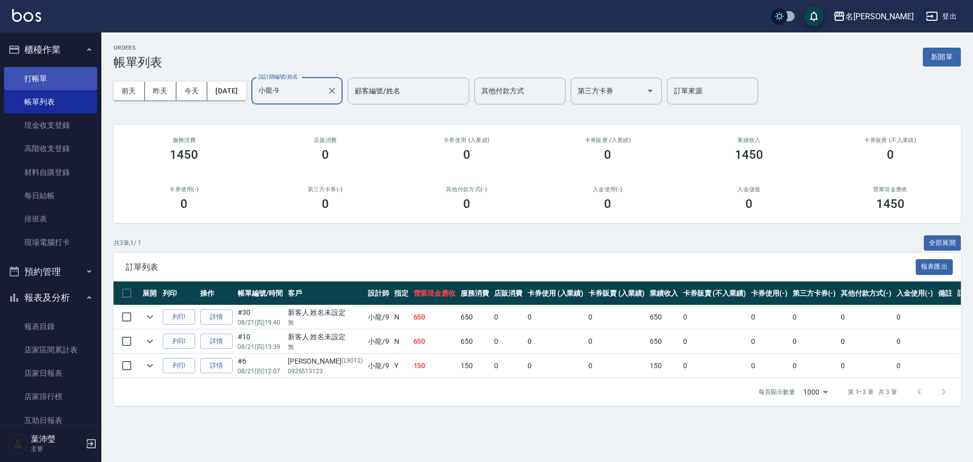
type input "小龍-9"
click at [42, 71] on link "打帳單" at bounding box center [50, 78] width 93 height 23
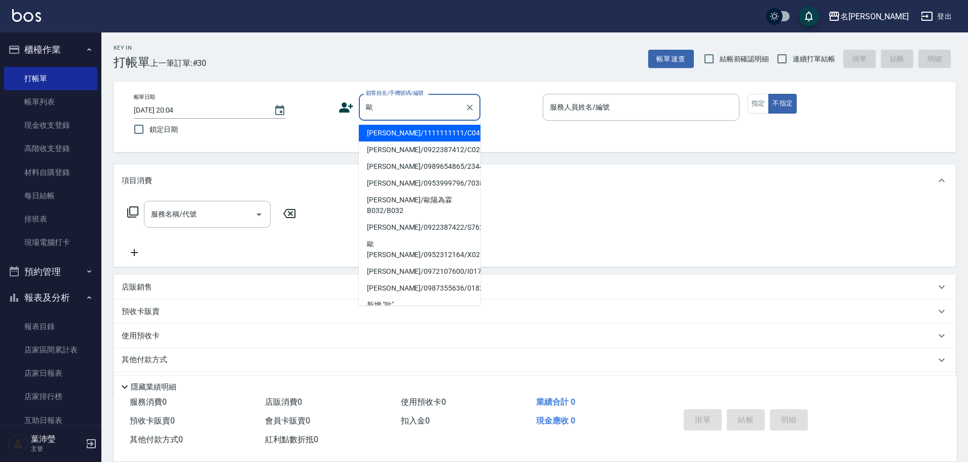
click at [441, 135] on li "歐玲蘭/1111111111/C0403" at bounding box center [420, 133] width 122 height 17
type input "歐玲蘭/1111111111/C0403"
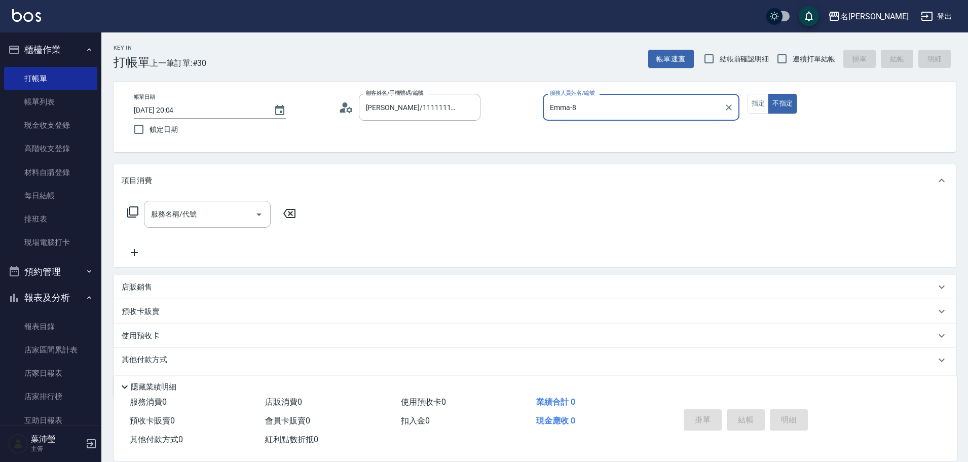
type input "Emma-8"
click at [750, 103] on button "指定" at bounding box center [759, 104] width 22 height 20
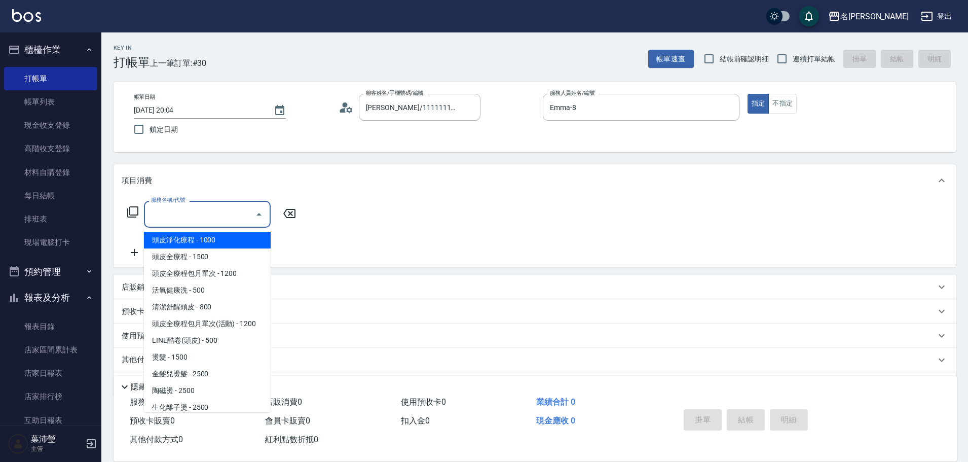
click at [221, 216] on input "服務名稱/代號" at bounding box center [200, 214] width 102 height 18
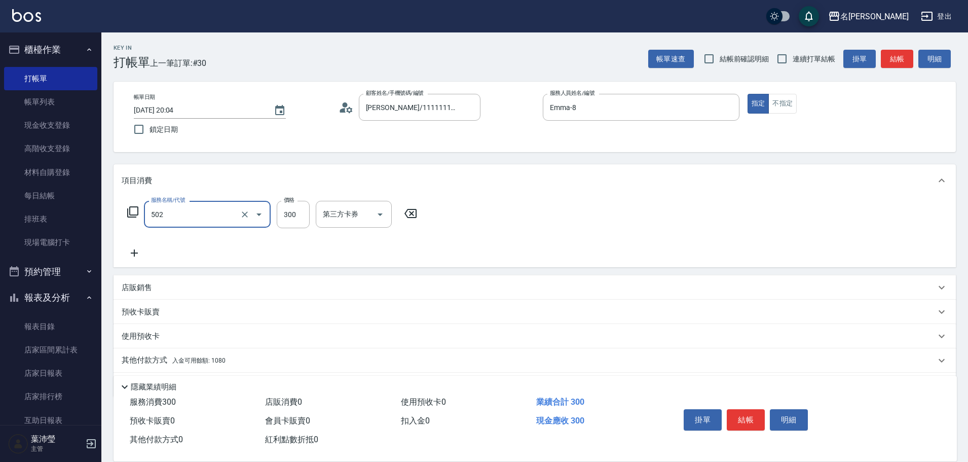
type input "洗髮(502)"
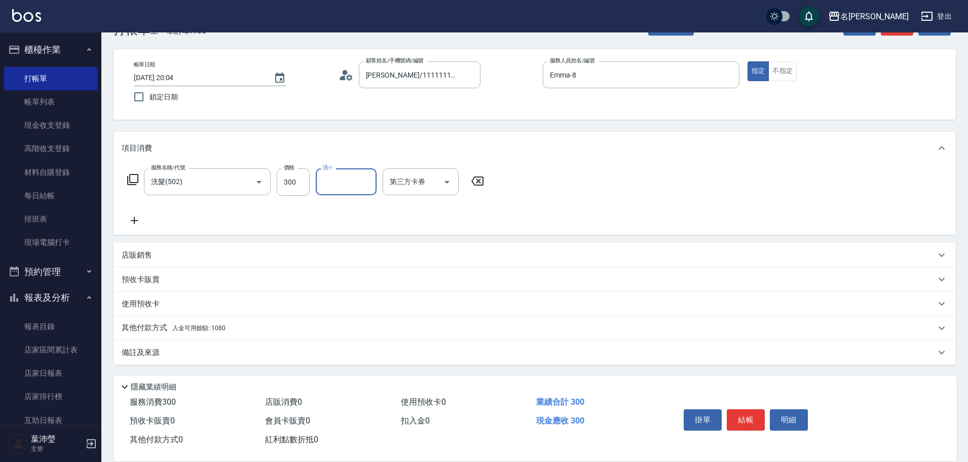
click at [276, 327] on div "其他付款方式 入金可用餘額: 1080" at bounding box center [529, 327] width 814 height 11
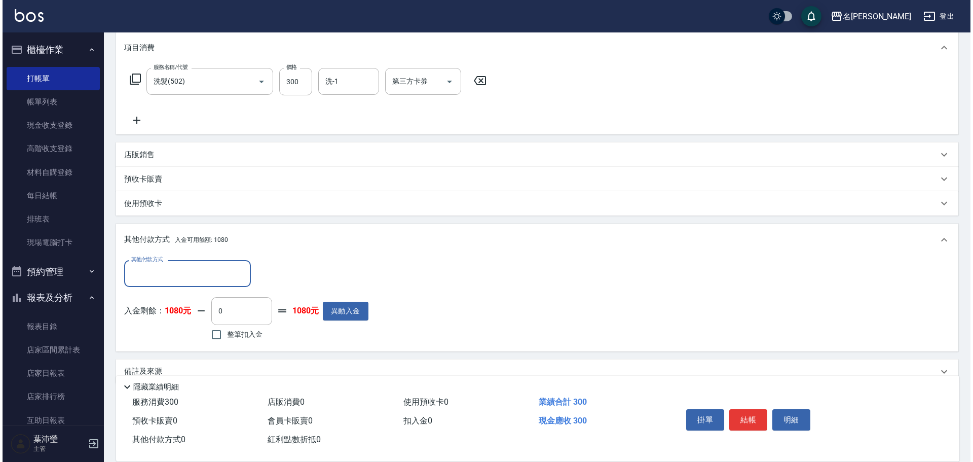
scroll to position [134, 0]
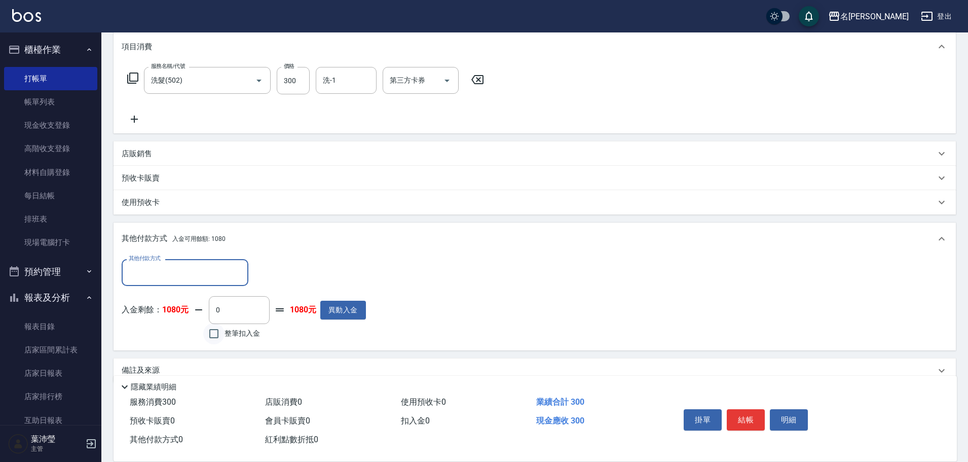
click at [222, 328] on input "整筆扣入金" at bounding box center [213, 333] width 21 height 21
checkbox input "true"
type input "300"
click at [792, 413] on button "明細" at bounding box center [789, 419] width 38 height 21
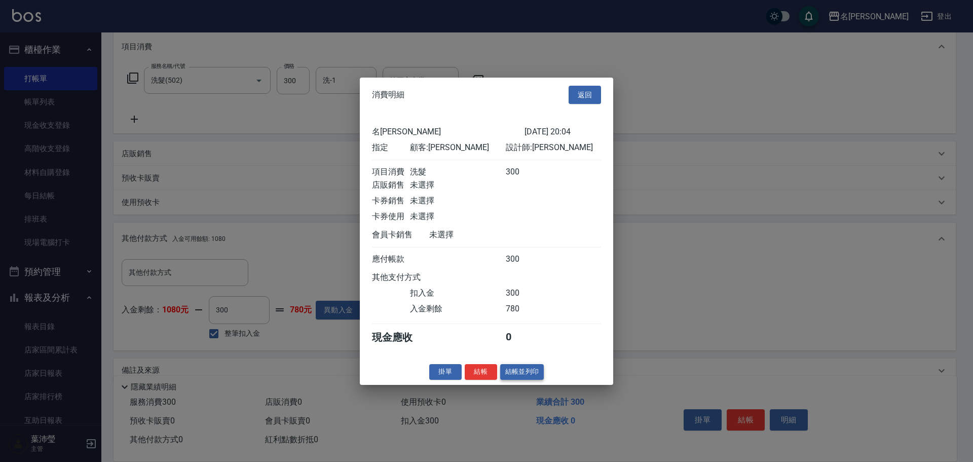
click at [541, 380] on button "結帳並列印" at bounding box center [522, 372] width 44 height 16
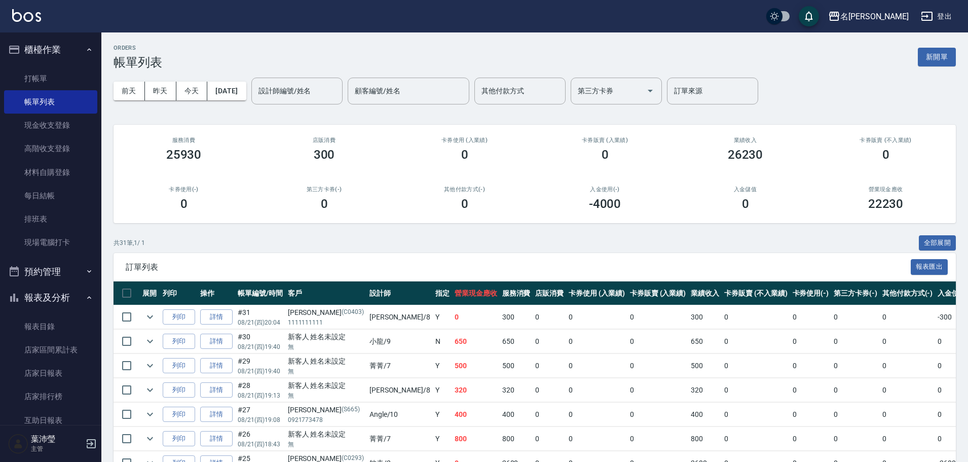
click at [790, 400] on td "0" at bounding box center [811, 390] width 42 height 24
click at [46, 78] on link "打帳單" at bounding box center [50, 78] width 93 height 23
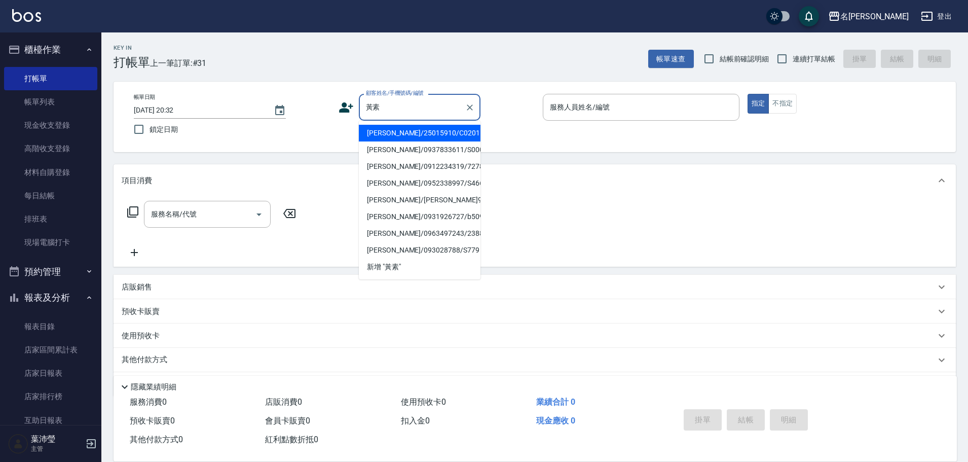
click at [384, 135] on li "黃素卿/25015910/C0201" at bounding box center [420, 133] width 122 height 17
type input "黃素卿/25015910/C0201"
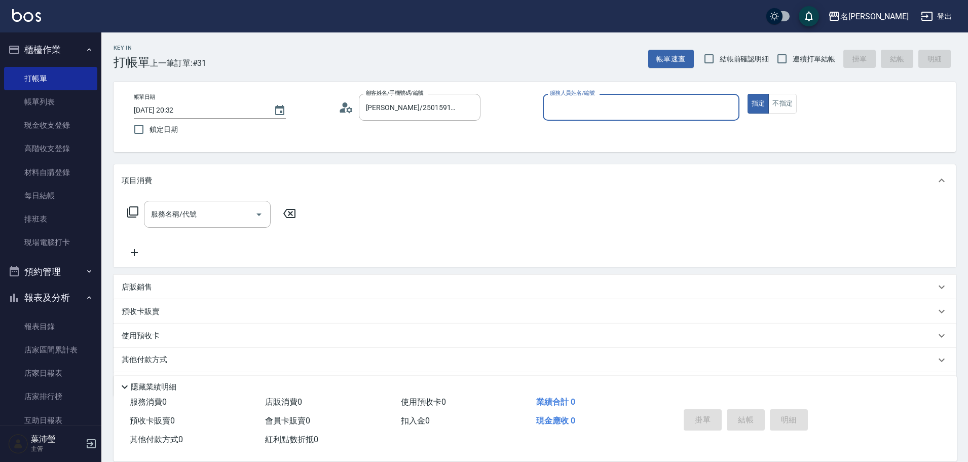
type input "敏卉-2"
click at [132, 213] on icon at bounding box center [133, 212] width 12 height 12
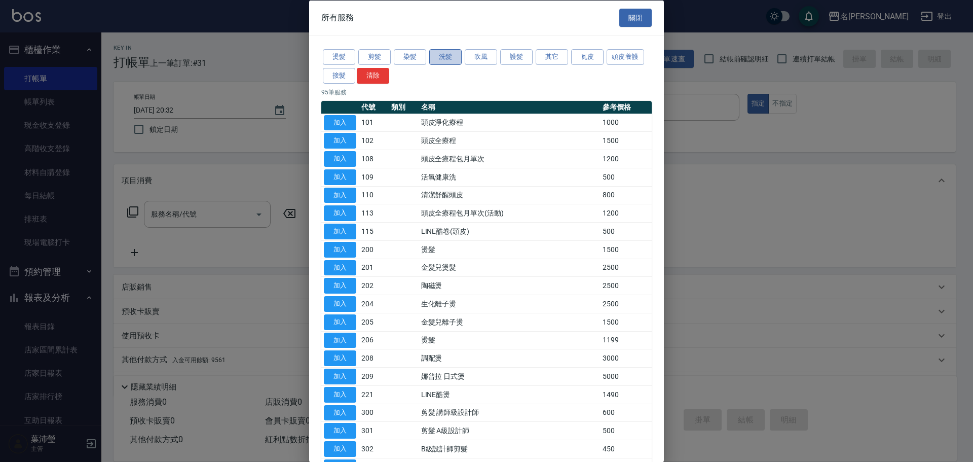
click at [445, 57] on button "洗髮" at bounding box center [445, 57] width 32 height 16
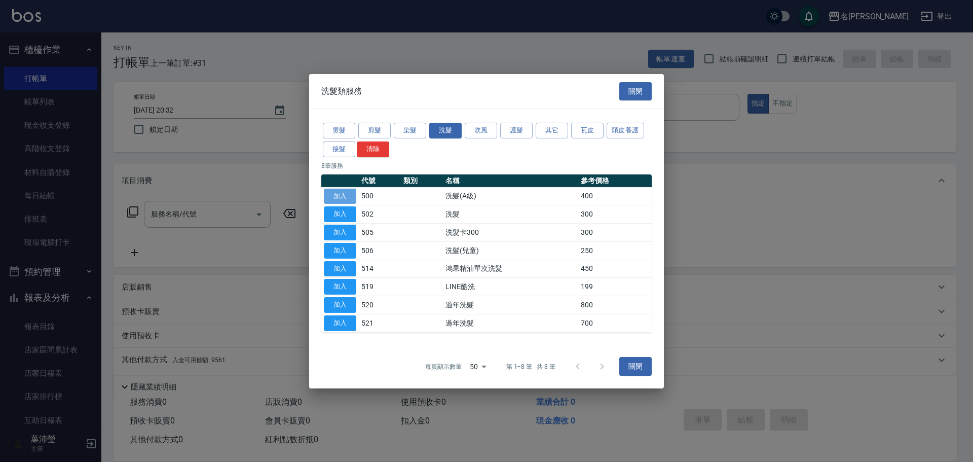
click at [343, 197] on button "加入" at bounding box center [340, 196] width 32 height 16
type input "洗髮(A級)(500)"
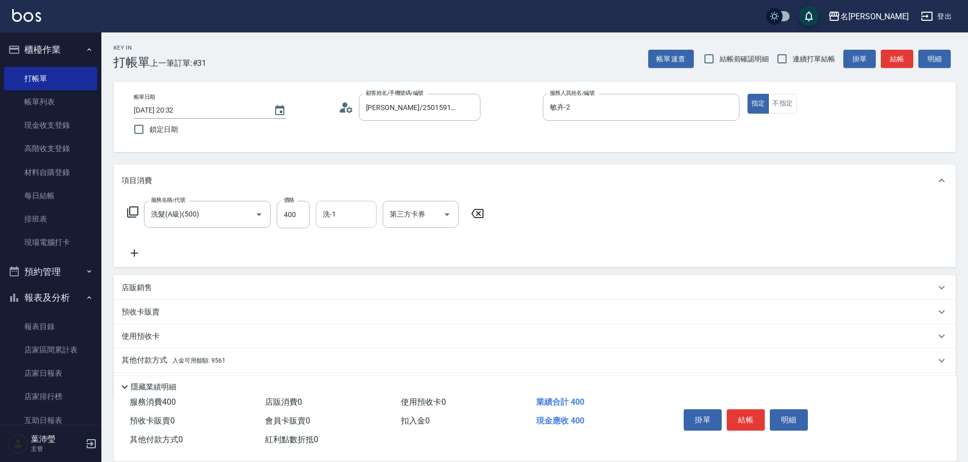
click at [336, 211] on input "洗-1" at bounding box center [346, 214] width 52 height 18
drag, startPoint x: 348, startPoint y: 236, endPoint x: 311, endPoint y: 236, distance: 37.0
click at [347, 236] on div "慈均 -15" at bounding box center [346, 240] width 61 height 17
type input "慈均-15"
click at [129, 210] on icon at bounding box center [132, 211] width 11 height 11
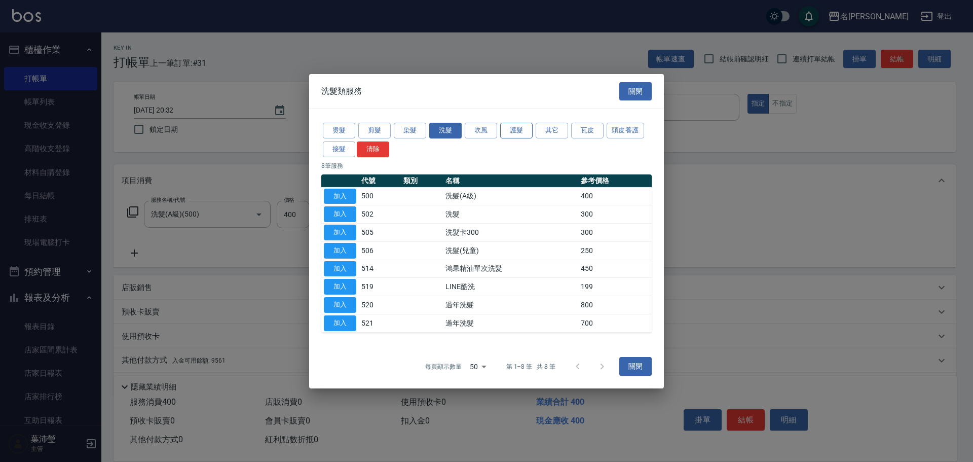
click at [509, 136] on button "護髮" at bounding box center [516, 131] width 32 height 16
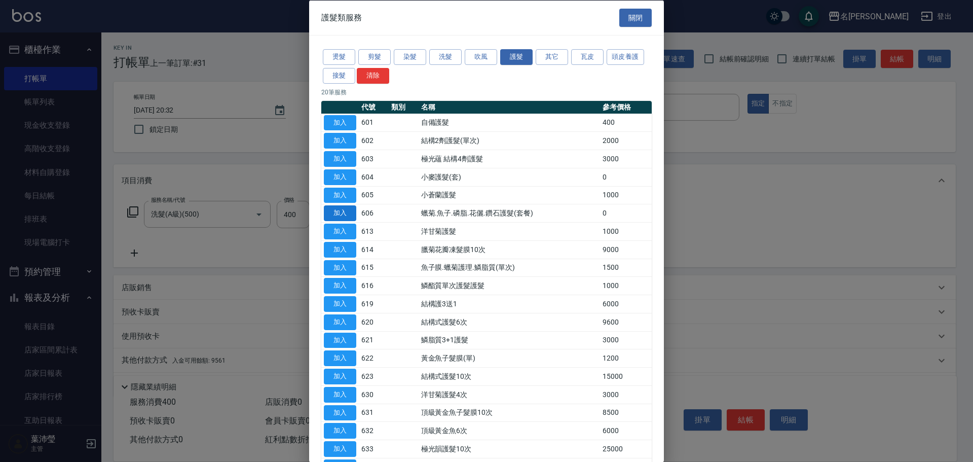
click at [346, 213] on button "加入" at bounding box center [340, 213] width 32 height 16
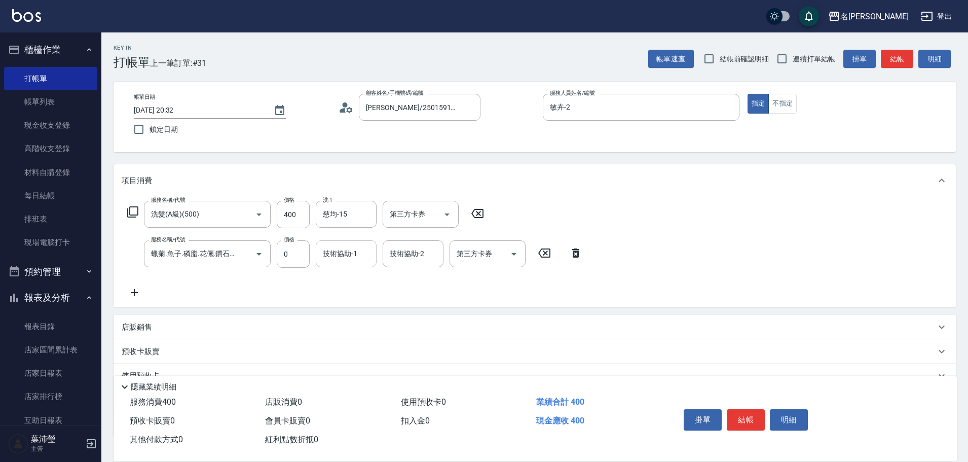
click at [339, 256] on input "技術協助-1" at bounding box center [346, 254] width 52 height 18
click at [351, 280] on div "慈均 -15" at bounding box center [346, 279] width 61 height 17
type input "慈均-15"
click at [406, 261] on input "技術協助-2" at bounding box center [413, 254] width 52 height 18
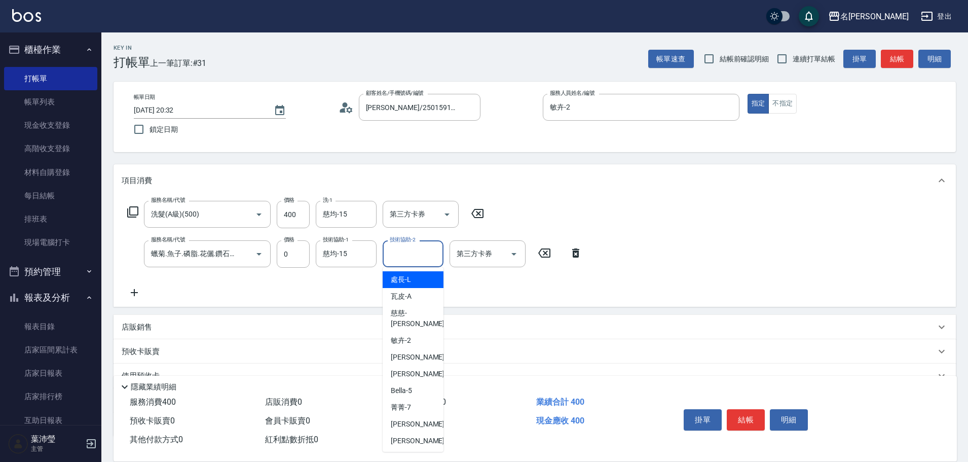
type input "1"
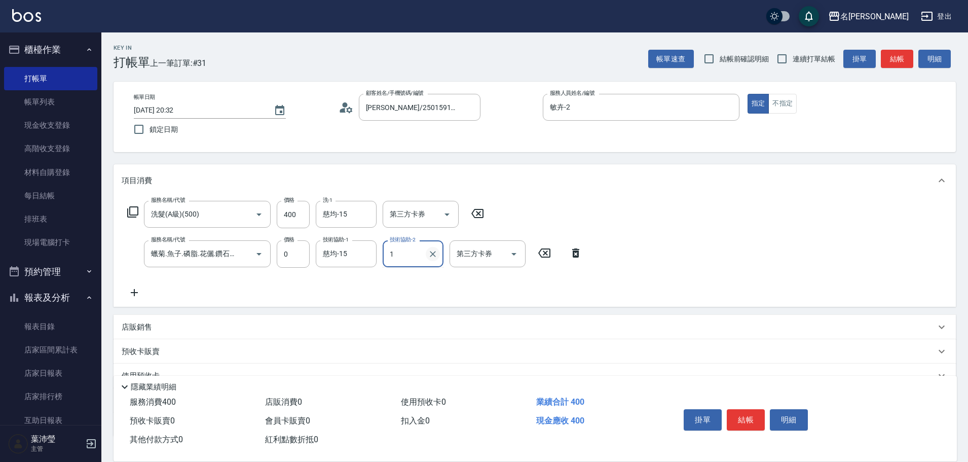
click at [431, 254] on icon "Clear" at bounding box center [433, 254] width 10 height 10
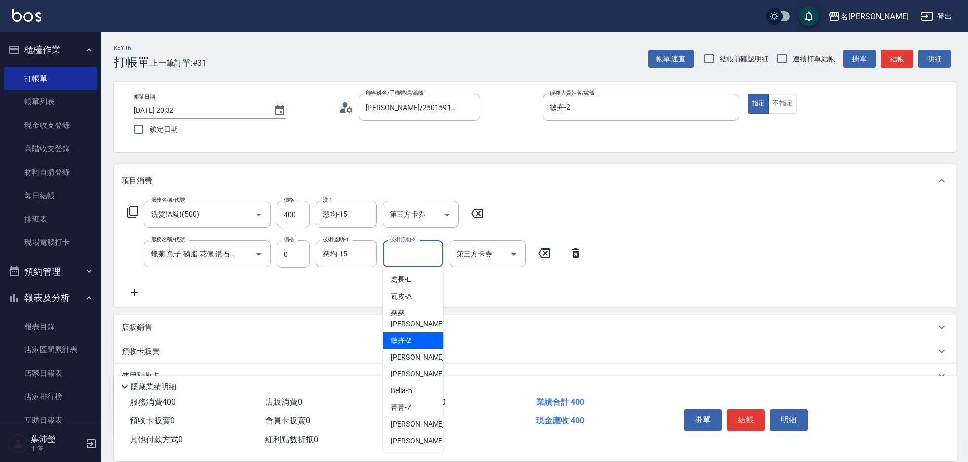
click at [417, 332] on div "敏卉 -2" at bounding box center [413, 340] width 61 height 17
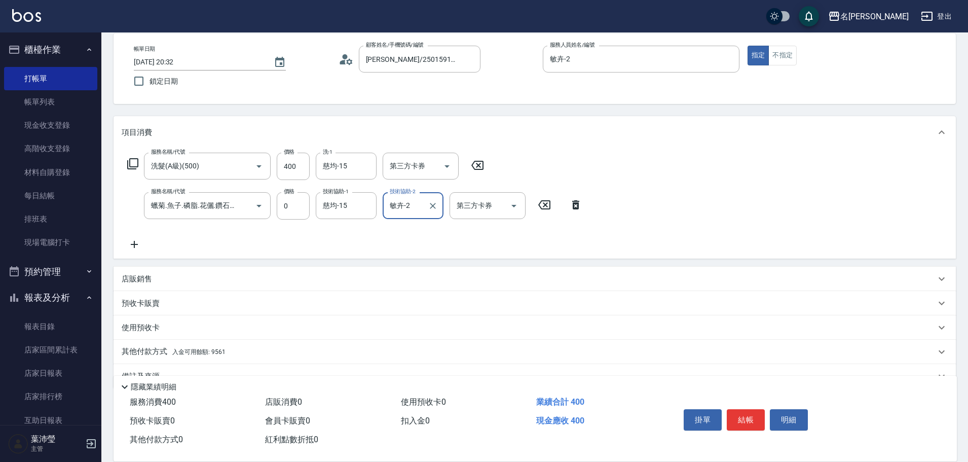
scroll to position [72, 0]
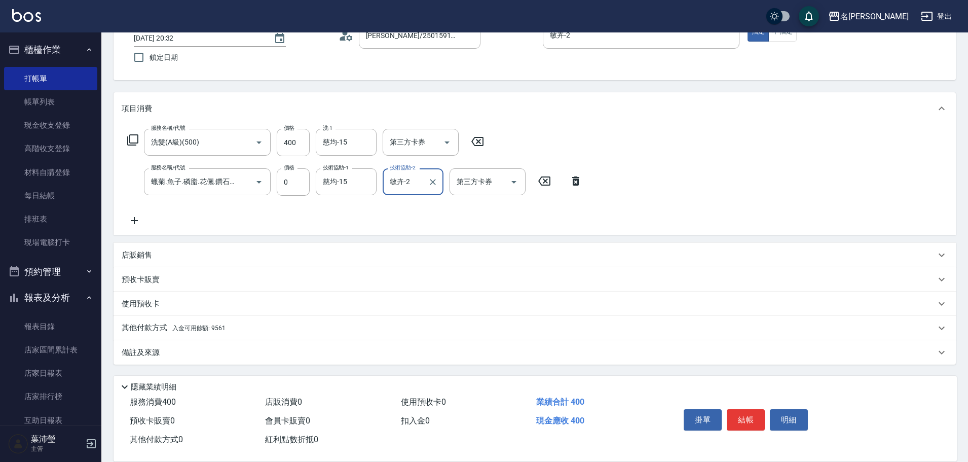
type input "敏卉-2"
drag, startPoint x: 149, startPoint y: 325, endPoint x: 231, endPoint y: 334, distance: 82.6
click at [153, 325] on p "其他付款方式 入金可用餘額: 9561" at bounding box center [174, 327] width 104 height 11
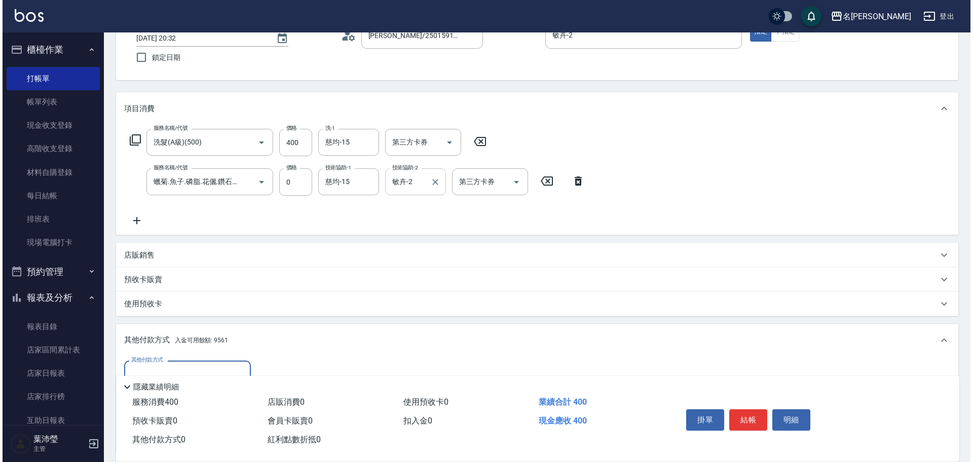
scroll to position [192, 0]
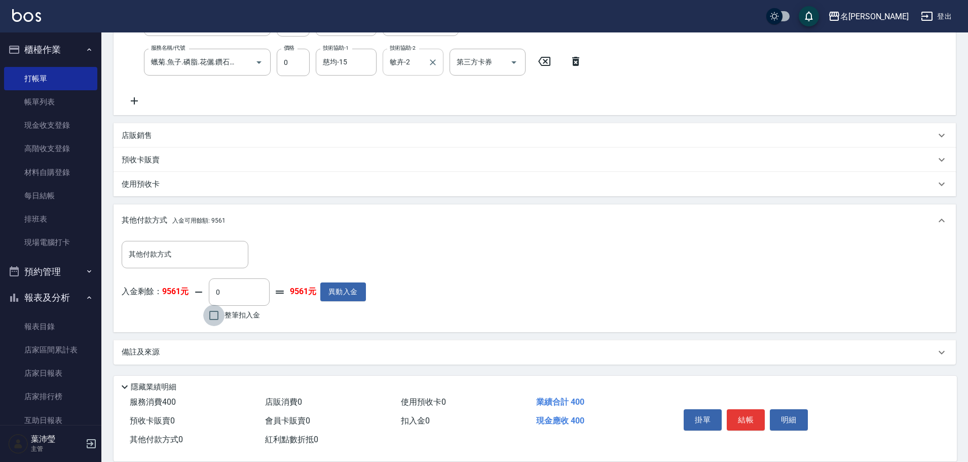
click at [212, 315] on input "整筆扣入金" at bounding box center [213, 315] width 21 height 21
checkbox input "true"
type input "400"
click at [788, 418] on button "明細" at bounding box center [789, 419] width 38 height 21
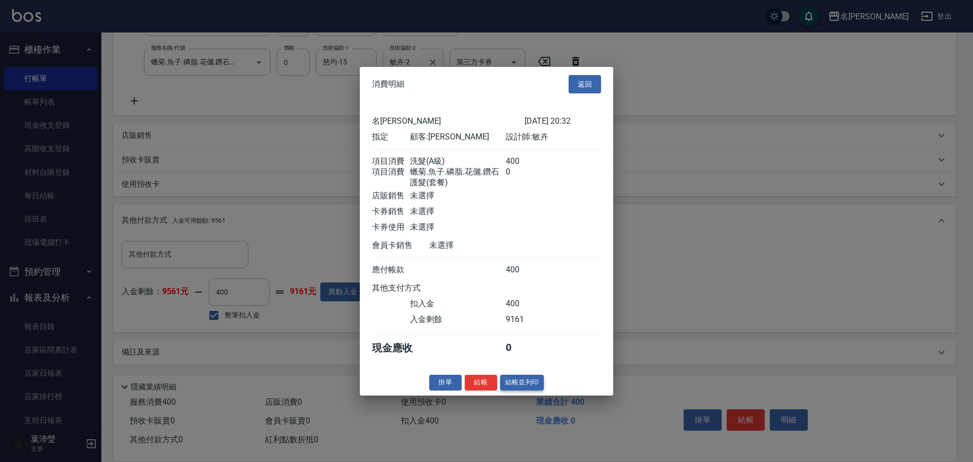
click at [521, 390] on button "結帳並列印" at bounding box center [522, 383] width 44 height 16
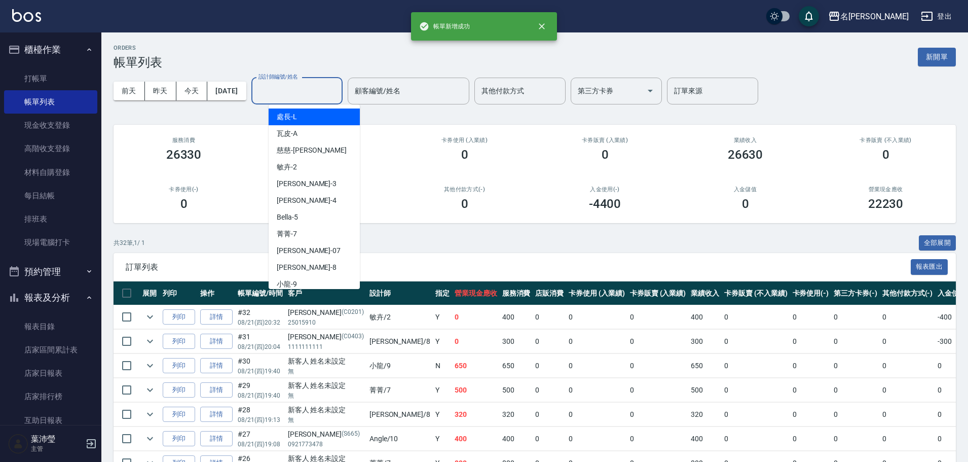
click at [307, 96] on input "設計師編號/姓名" at bounding box center [297, 91] width 82 height 18
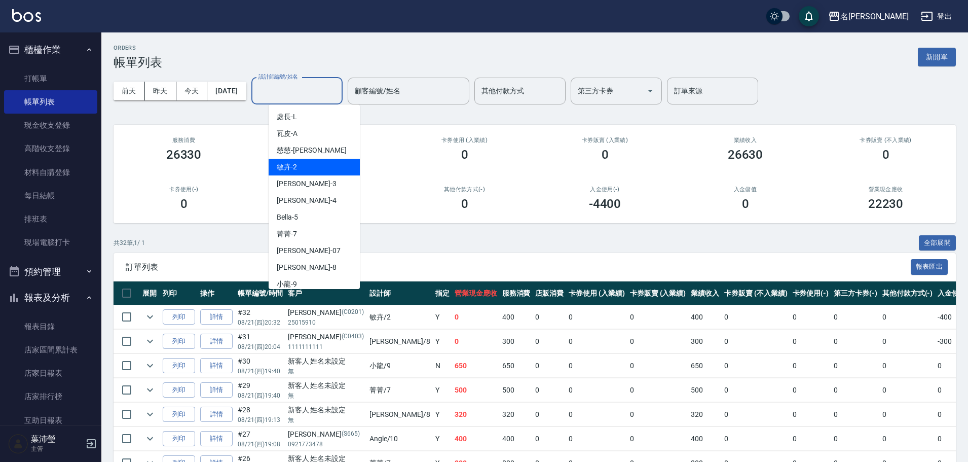
click at [302, 168] on div "敏卉 -2" at bounding box center [314, 167] width 91 height 17
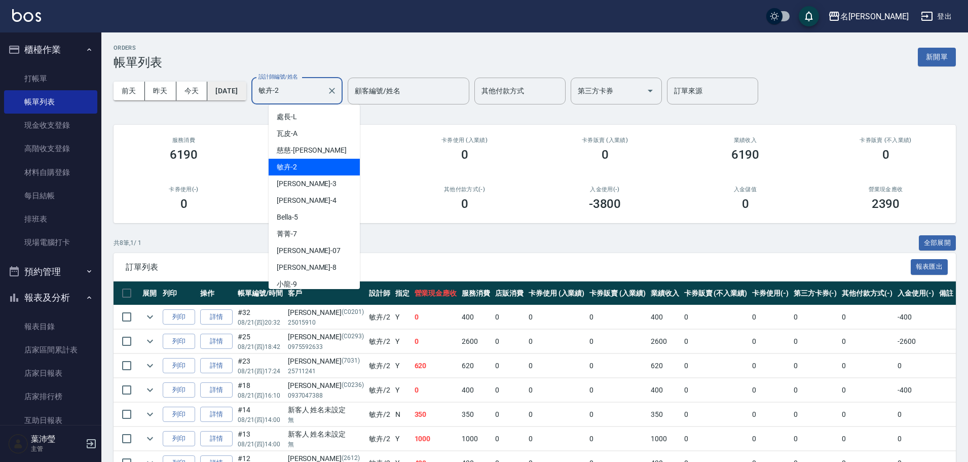
drag, startPoint x: 335, startPoint y: 98, endPoint x: 261, endPoint y: 85, distance: 75.1
click at [261, 85] on div "前天 昨天 今天 2025/08/21 設計師編號/姓名 敏卉-2 設計師編號/姓名 顧客編號/姓名 顧客編號/姓名 其他付款方式 其他付款方式 第三方卡券 …" at bounding box center [535, 90] width 843 height 43
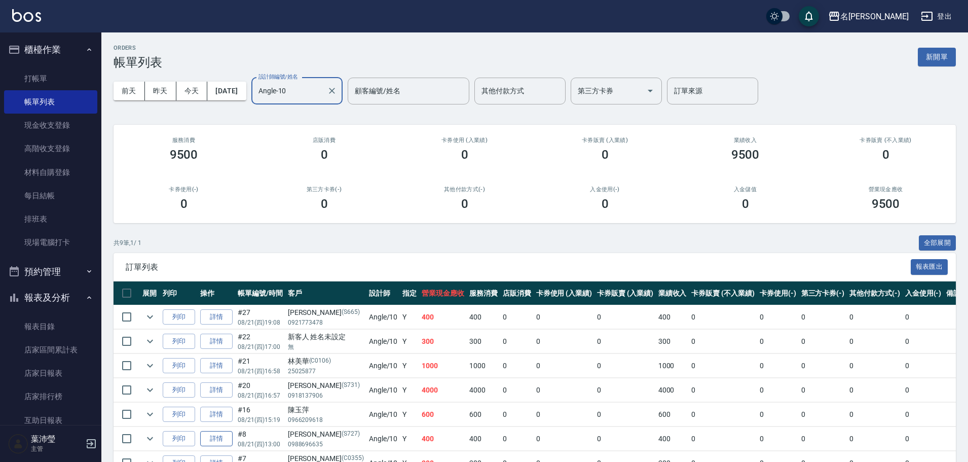
type input "Angle-10"
click at [221, 438] on link "詳情" at bounding box center [216, 439] width 32 height 16
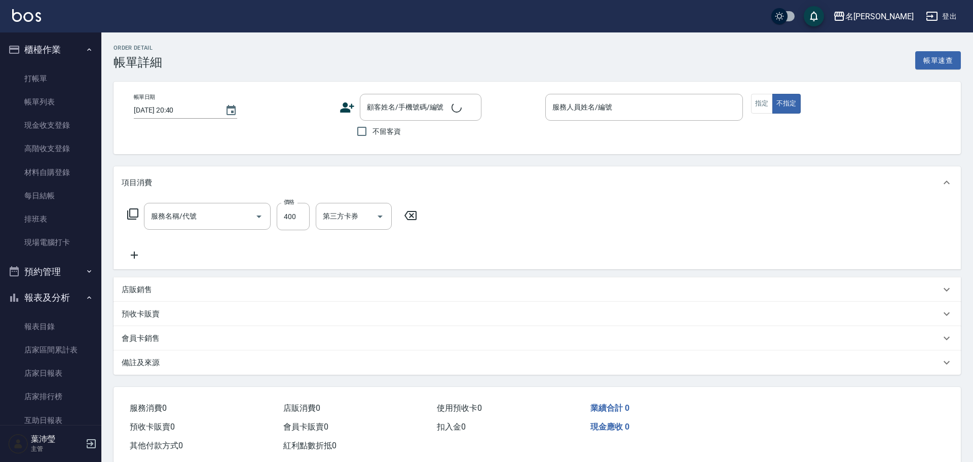
type input "2025/08/21 13:00"
type input "Angle-10"
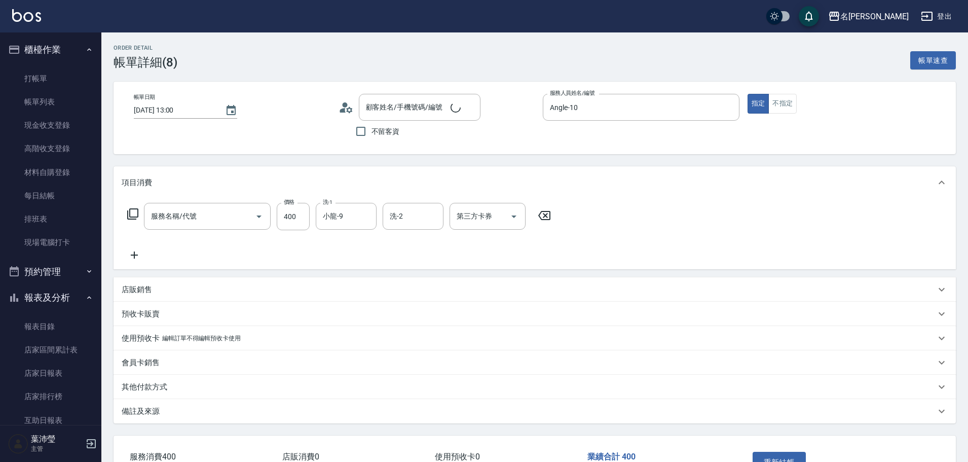
type input "鄭凱夫/0988696635/S727"
type input "活氧健康洗(109)"
click at [133, 212] on icon at bounding box center [133, 214] width 12 height 12
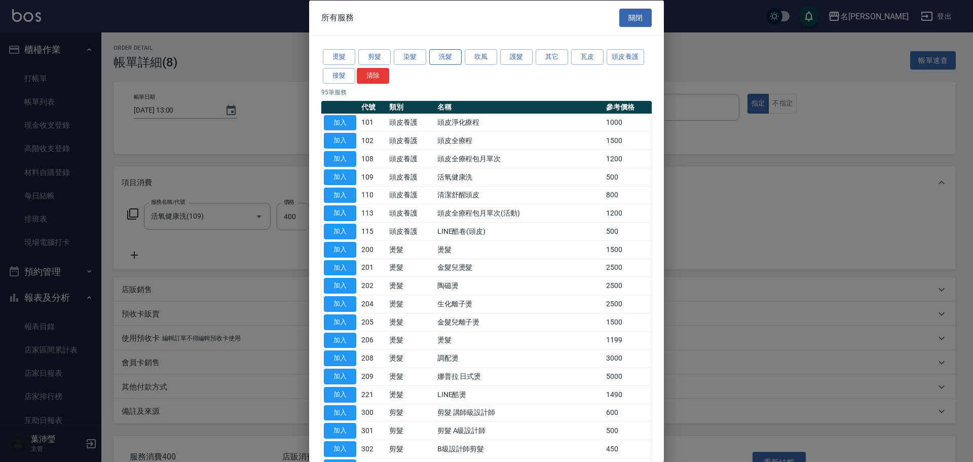
click at [438, 57] on button "洗髮" at bounding box center [445, 57] width 32 height 16
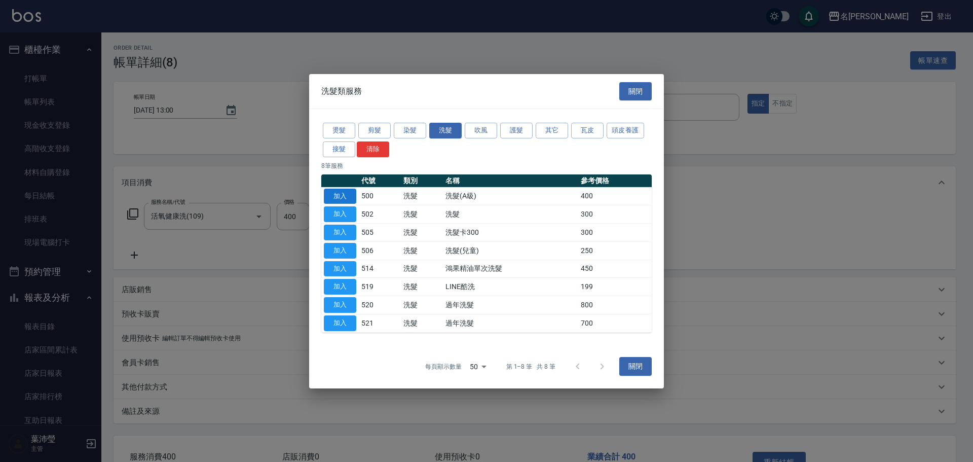
click at [347, 190] on button "加入" at bounding box center [340, 196] width 32 height 16
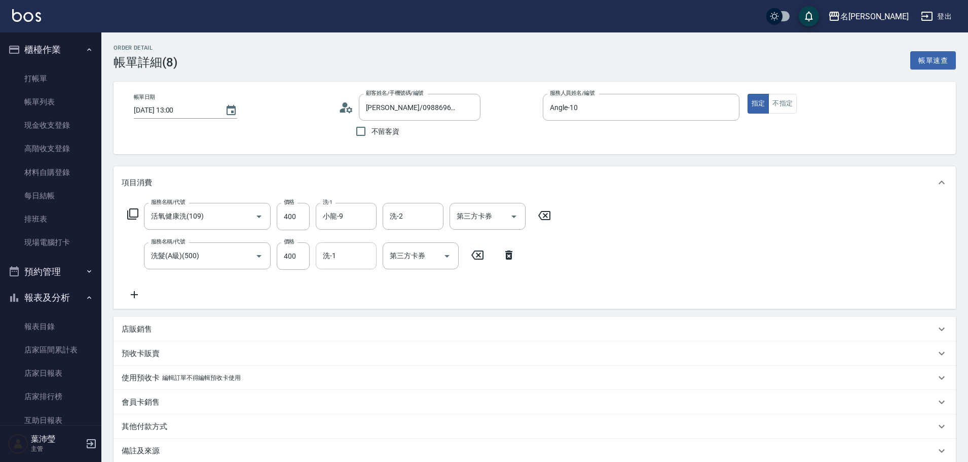
click at [343, 266] on div "洗-1" at bounding box center [346, 255] width 61 height 27
type input "小龍-9"
click at [540, 211] on icon at bounding box center [544, 215] width 25 height 12
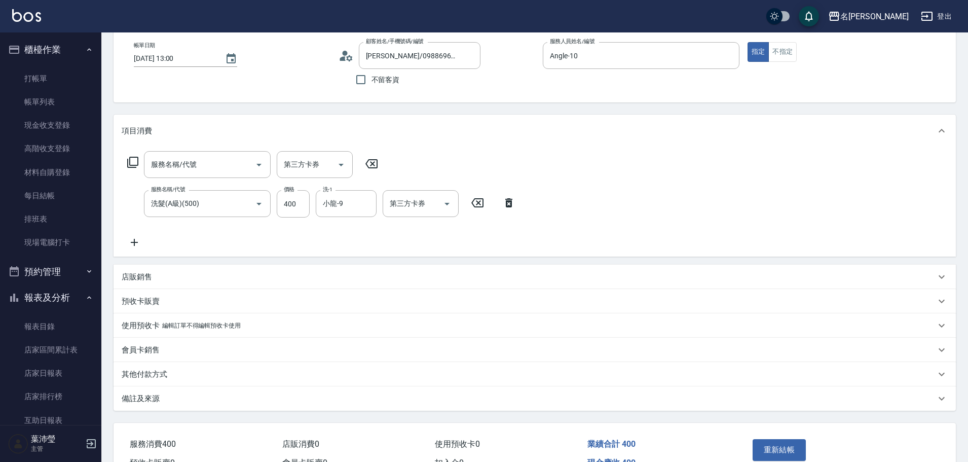
scroll to position [110, 0]
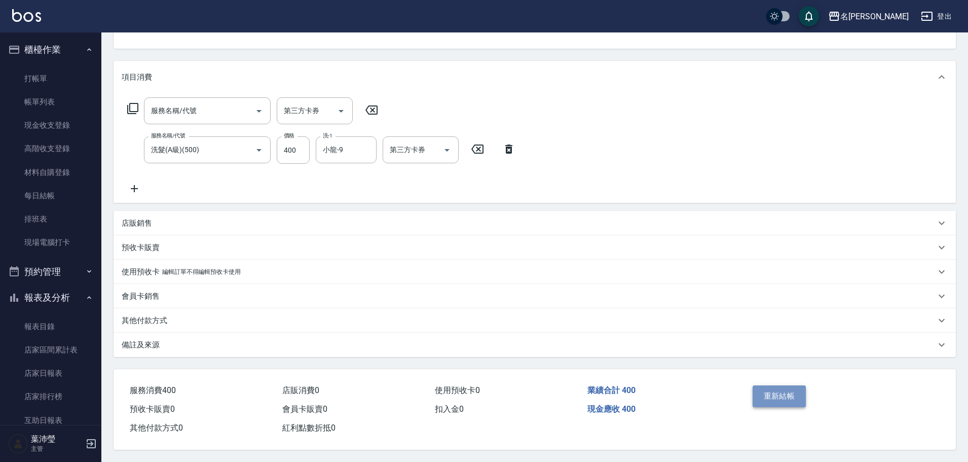
click at [780, 386] on button "重新結帳" at bounding box center [780, 395] width 54 height 21
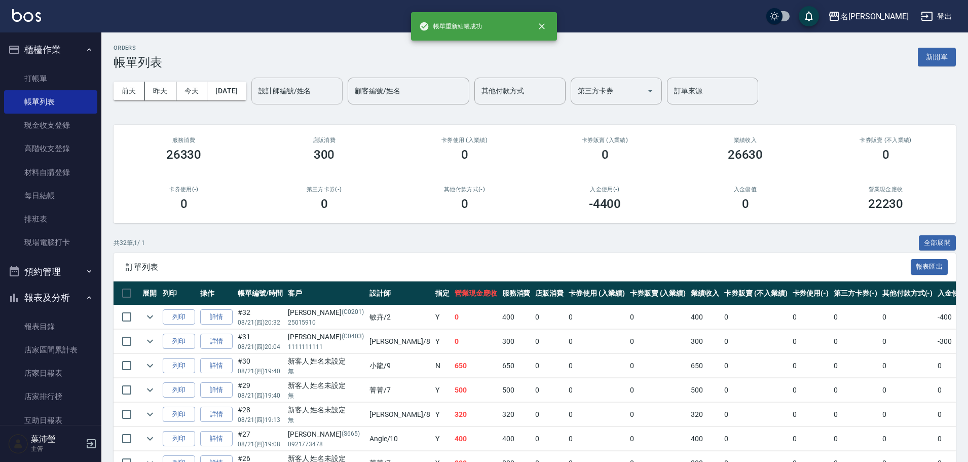
click at [335, 95] on input "設計師編號/姓名" at bounding box center [297, 91] width 82 height 18
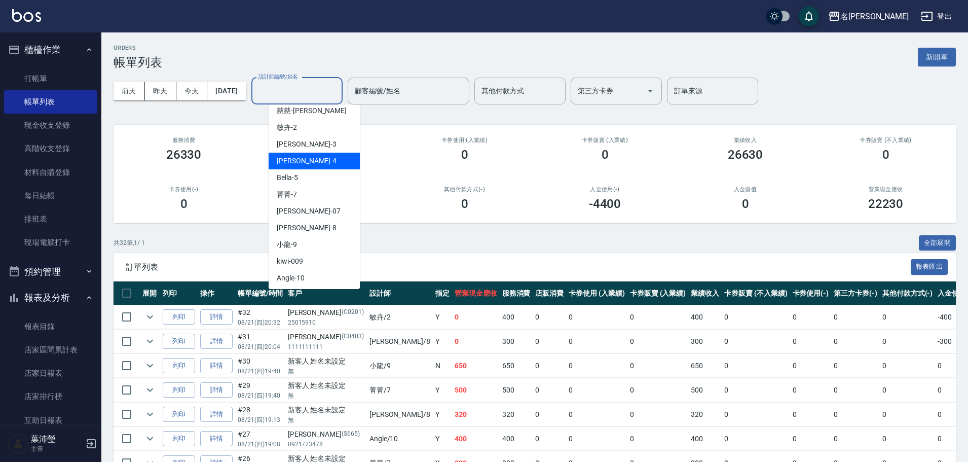
scroll to position [101, 0]
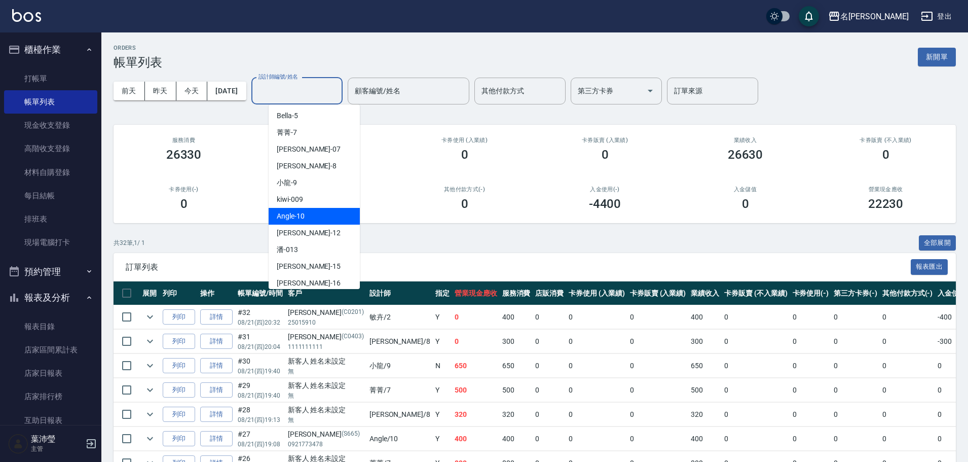
click at [301, 223] on div "Angle -10" at bounding box center [314, 216] width 91 height 17
type input "Angle-10"
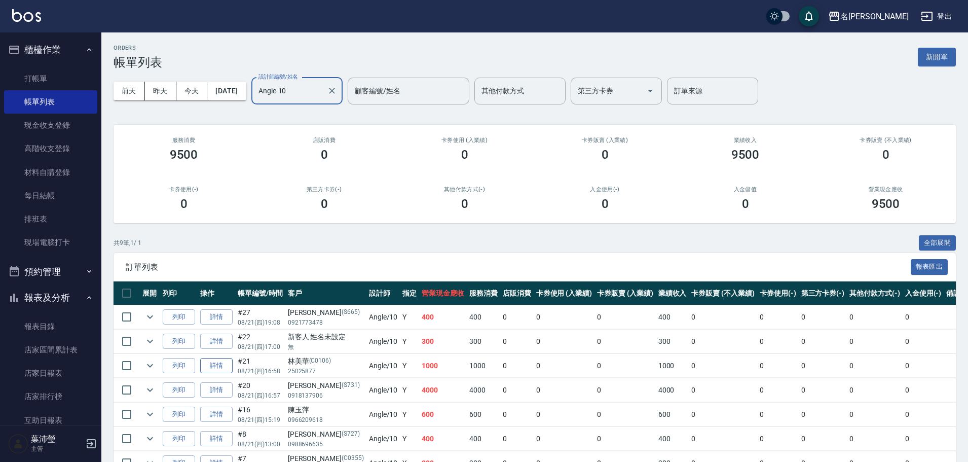
click at [214, 364] on link "詳情" at bounding box center [216, 366] width 32 height 16
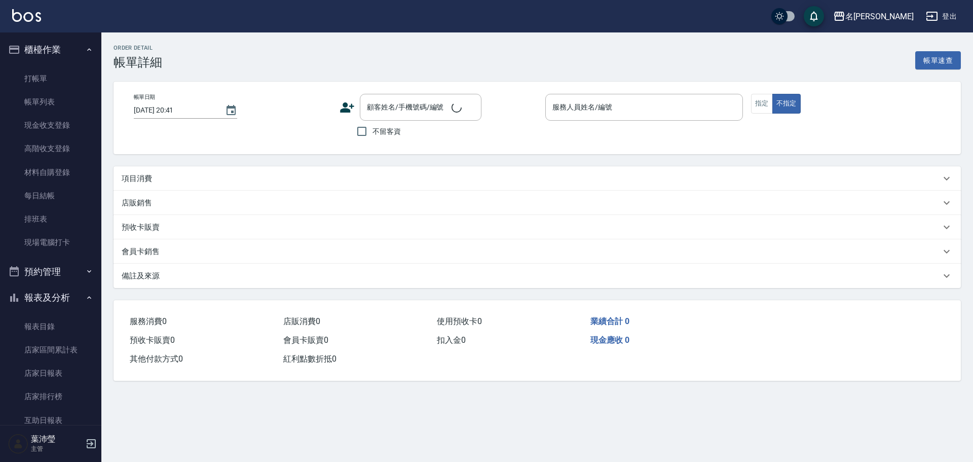
type input "2025/08/21 16:58"
type input "Angle-10"
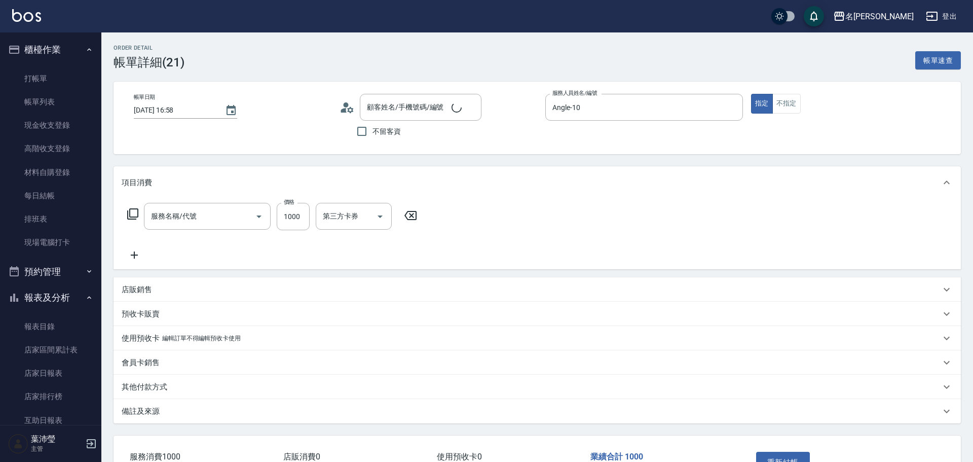
type input "林美華/25025877/C0106"
type input "補染髮UP(404)"
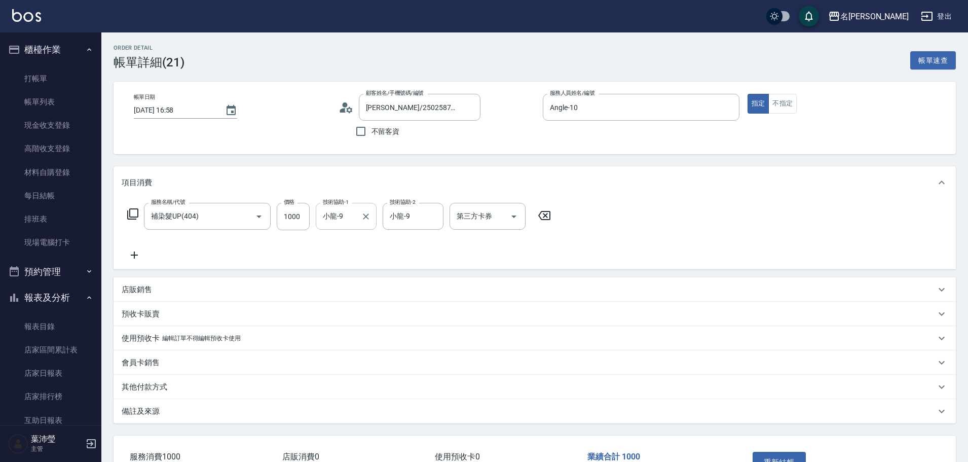
click at [356, 215] on div "小龍-9 技術協助-1" at bounding box center [346, 216] width 61 height 27
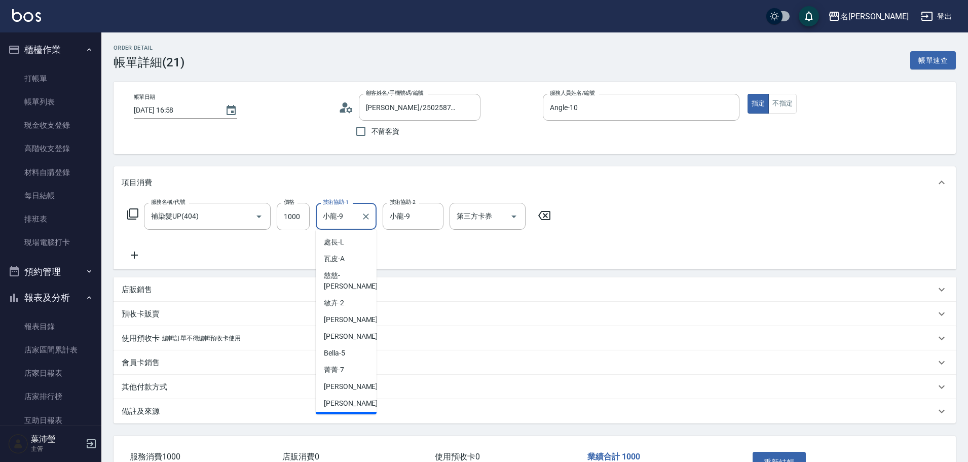
scroll to position [4, 0]
drag, startPoint x: 351, startPoint y: 215, endPoint x: 303, endPoint y: 222, distance: 48.0
click at [303, 222] on div "服務名稱/代號 補染髮UP(404) 服務名稱/代號 價格 1000 價格 技術協助-1 小龍-9 技術協助-1 技術協助-2 小龍-9 技術協助-2 第三方…" at bounding box center [339, 216] width 435 height 27
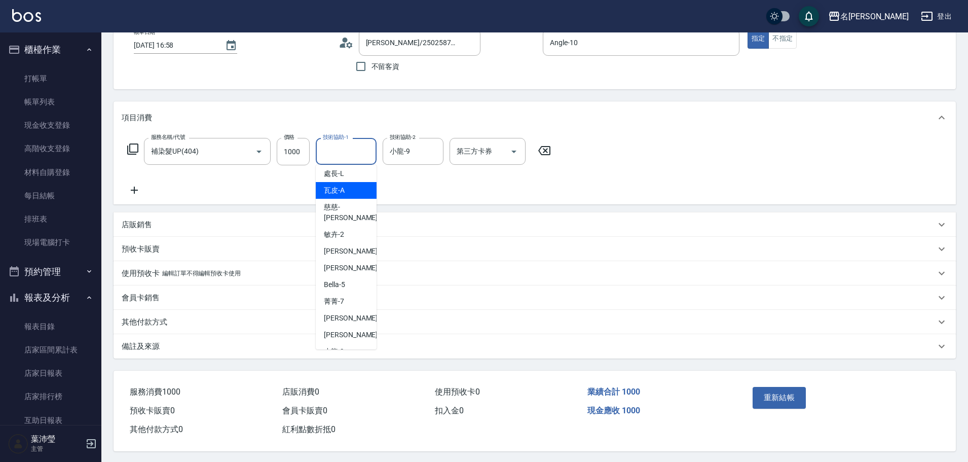
scroll to position [71, 0]
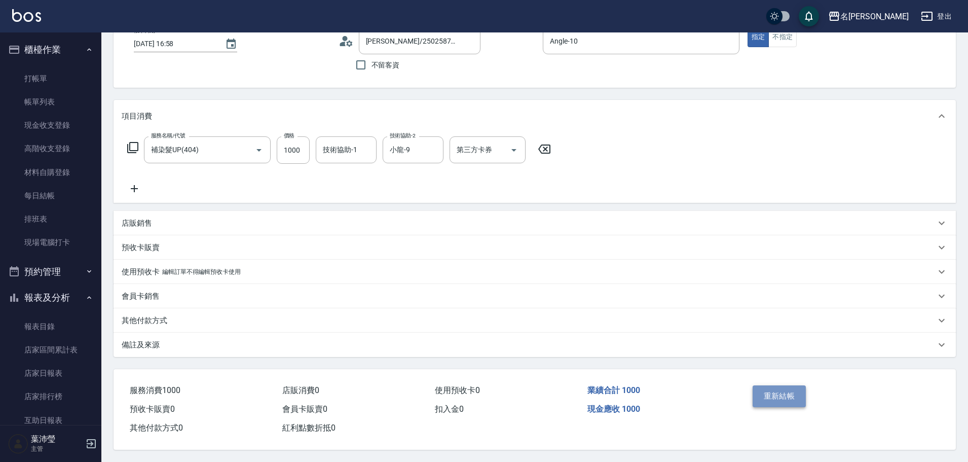
click at [791, 394] on button "重新結帳" at bounding box center [780, 395] width 54 height 21
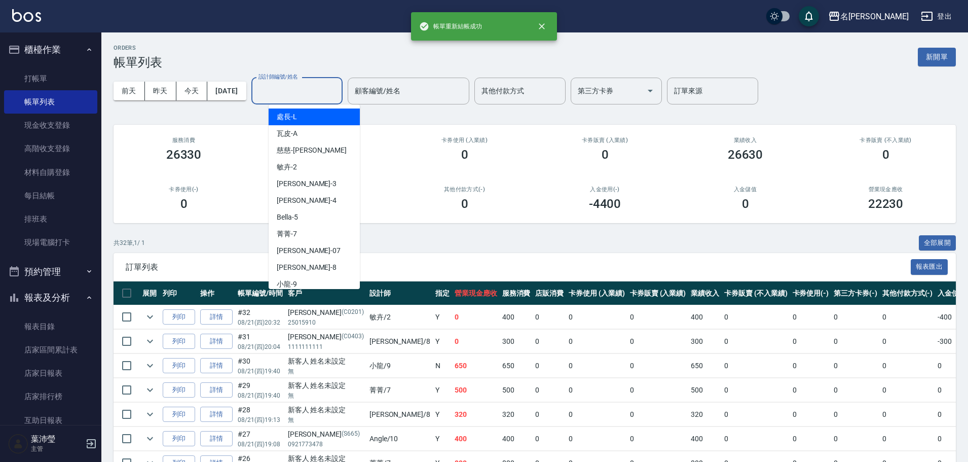
click at [300, 97] on input "設計師編號/姓名" at bounding box center [297, 91] width 82 height 18
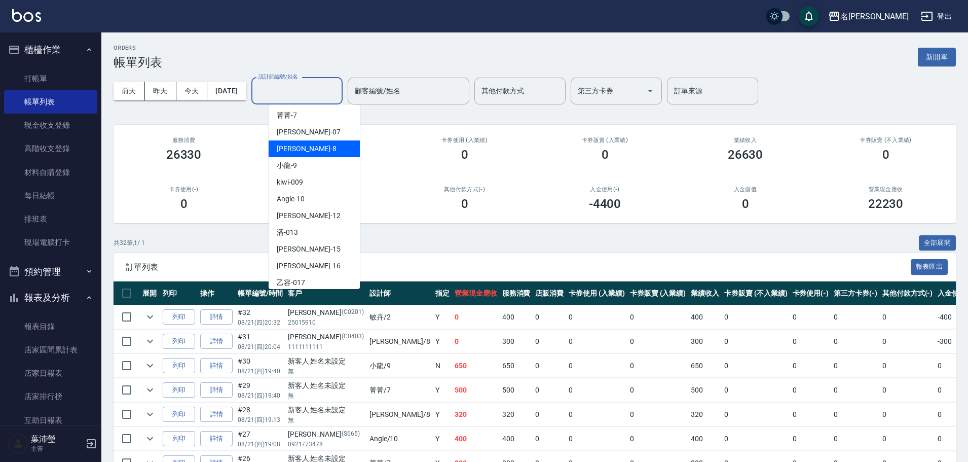
scroll to position [90, 0]
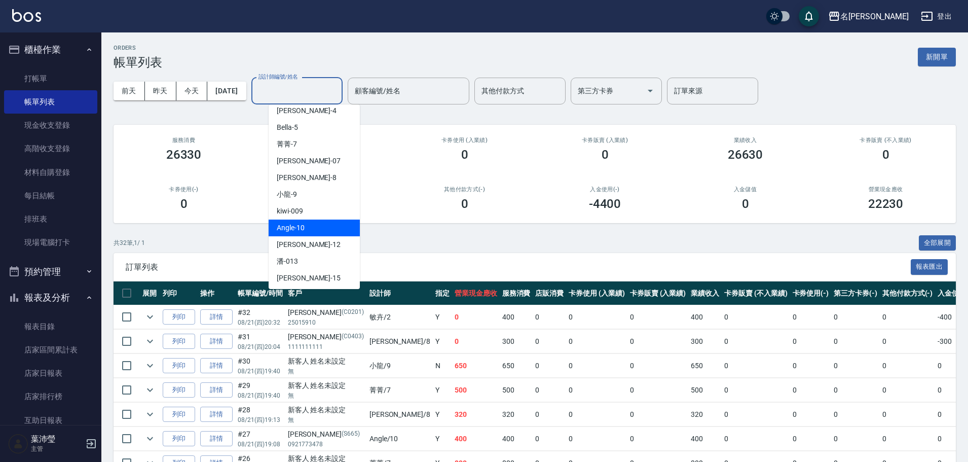
click at [300, 230] on span "Angle -10" at bounding box center [291, 228] width 28 height 11
type input "Angle-10"
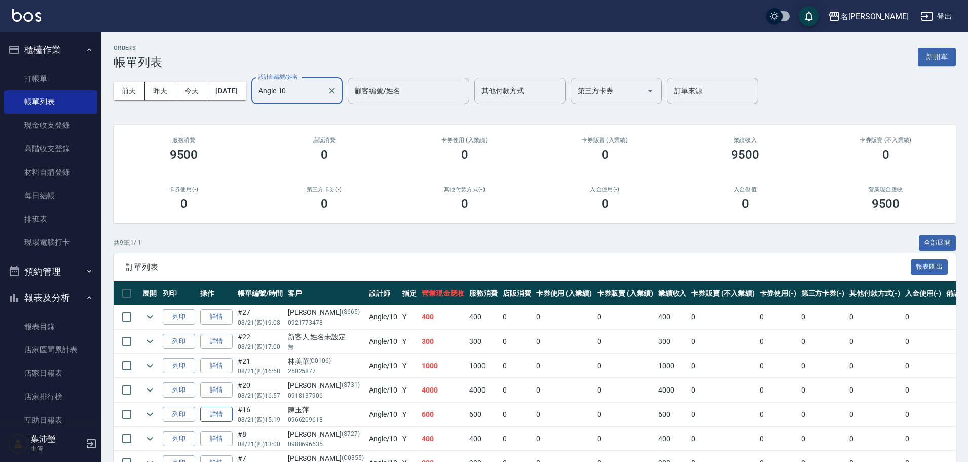
click at [216, 415] on link "詳情" at bounding box center [216, 415] width 32 height 16
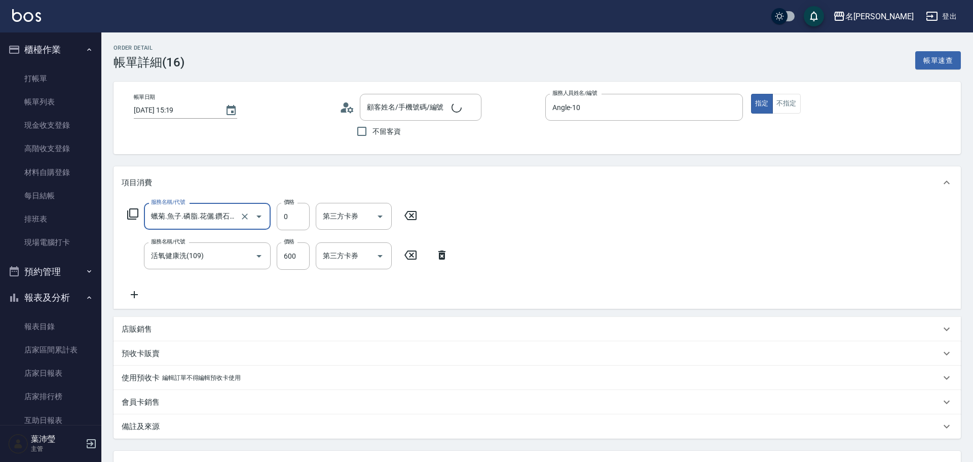
type input "陳玉萍/0966209618/"
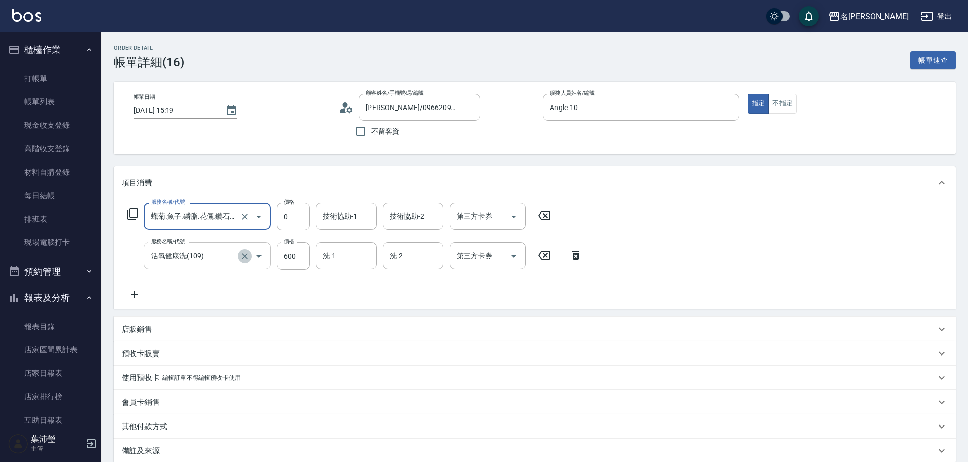
click at [250, 254] on button "Clear" at bounding box center [245, 256] width 14 height 14
type input "活氧健康洗(109)"
click at [281, 252] on input "600" at bounding box center [293, 255] width 33 height 27
click at [269, 331] on div "店販銷售" at bounding box center [529, 329] width 814 height 11
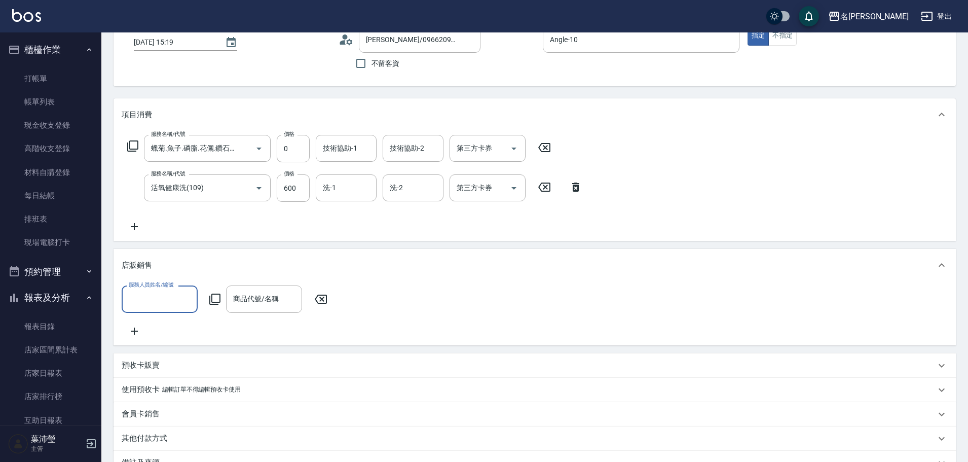
scroll to position [198, 0]
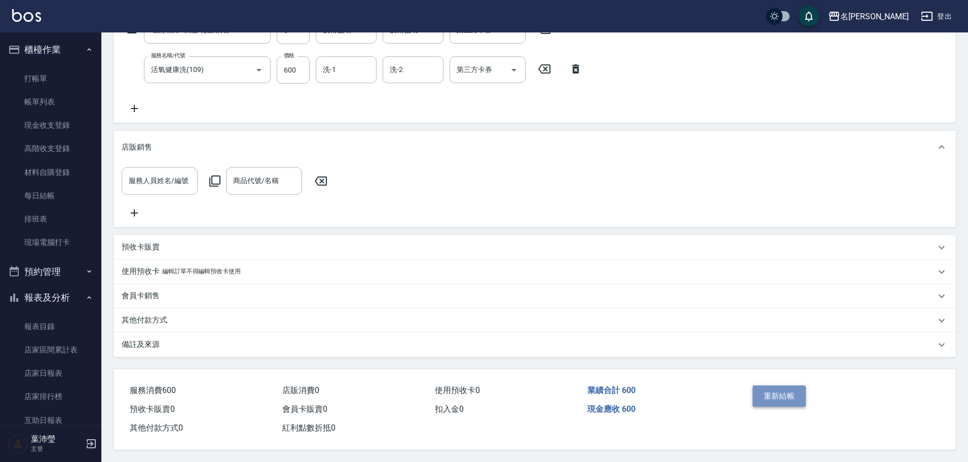
click at [788, 390] on button "重新結帳" at bounding box center [780, 395] width 54 height 21
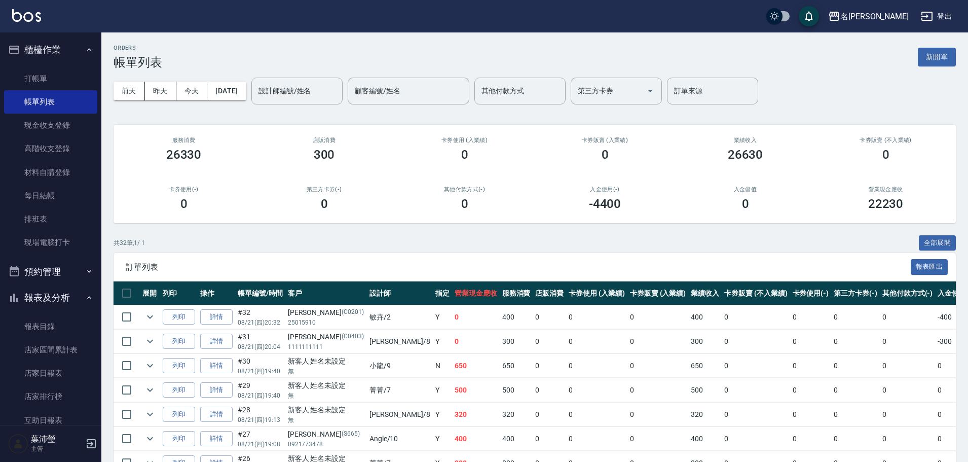
click at [831, 390] on td "0" at bounding box center [855, 390] width 49 height 24
click at [81, 83] on link "打帳單" at bounding box center [50, 78] width 93 height 23
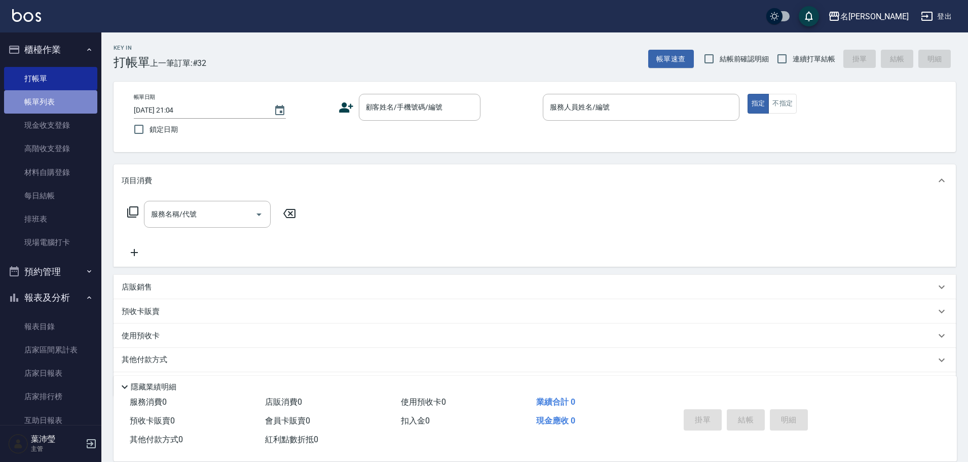
click at [75, 104] on link "帳單列表" at bounding box center [50, 101] width 93 height 23
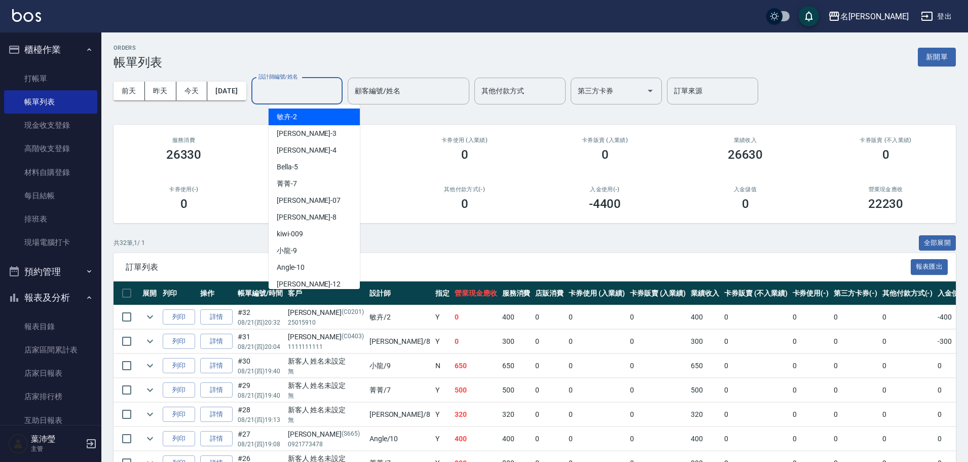
click at [315, 91] on input "設計師編號/姓名" at bounding box center [297, 91] width 82 height 18
click at [308, 117] on div "敏卉 -2" at bounding box center [314, 116] width 91 height 17
type input "敏卉-2"
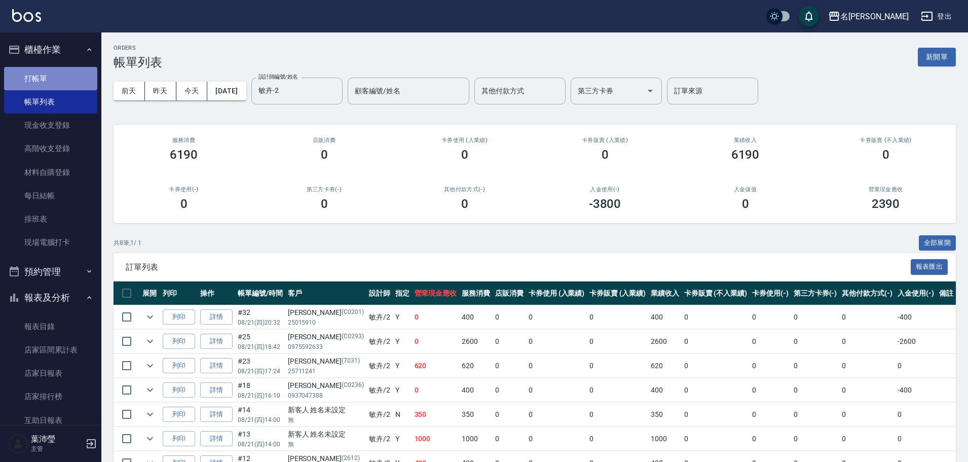
click at [60, 74] on link "打帳單" at bounding box center [50, 78] width 93 height 23
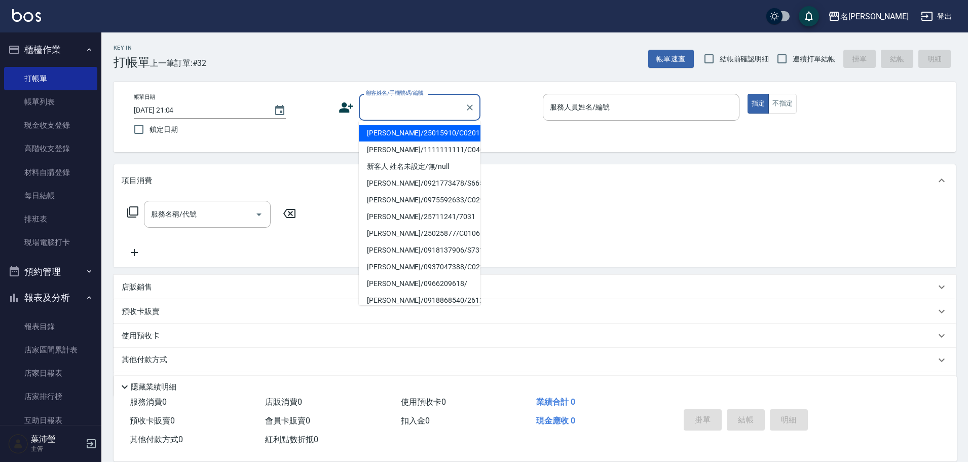
click at [391, 107] on input "顧客姓名/手機號碼/編號" at bounding box center [411, 107] width 97 height 18
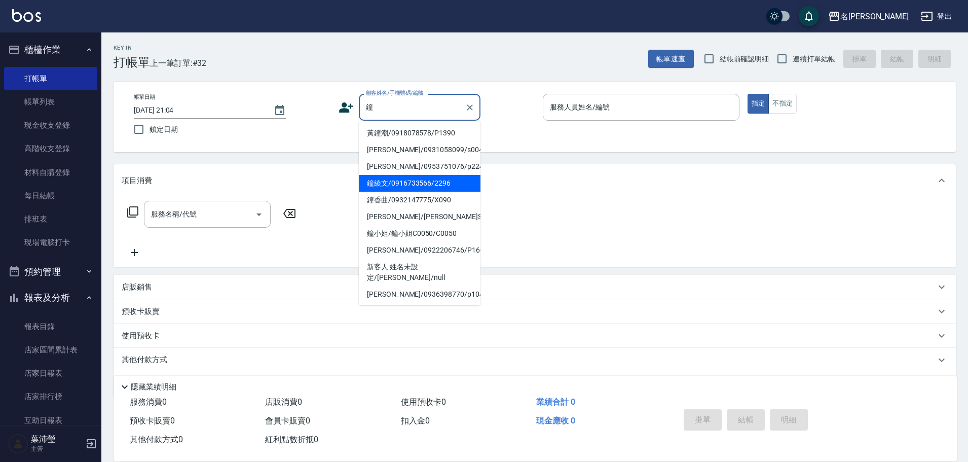
click at [394, 185] on li "鐘綾文/0916733566/2296" at bounding box center [420, 183] width 122 height 17
type input "鐘綾文/0916733566/2296"
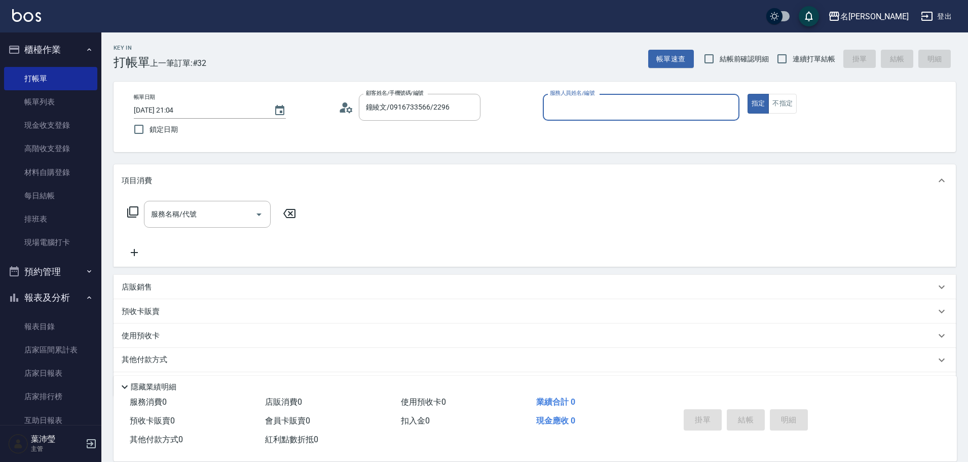
type input "敏卉-2"
click at [132, 211] on icon at bounding box center [133, 212] width 12 height 12
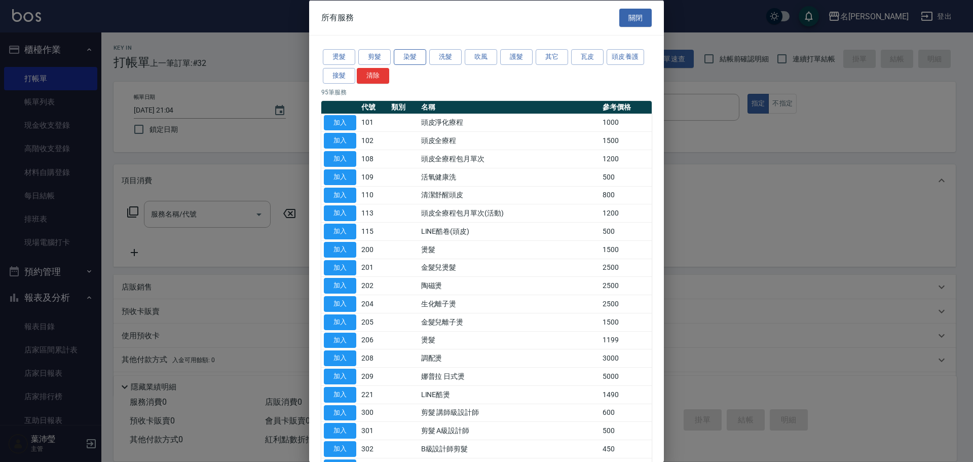
click at [411, 54] on button "染髮" at bounding box center [410, 57] width 32 height 16
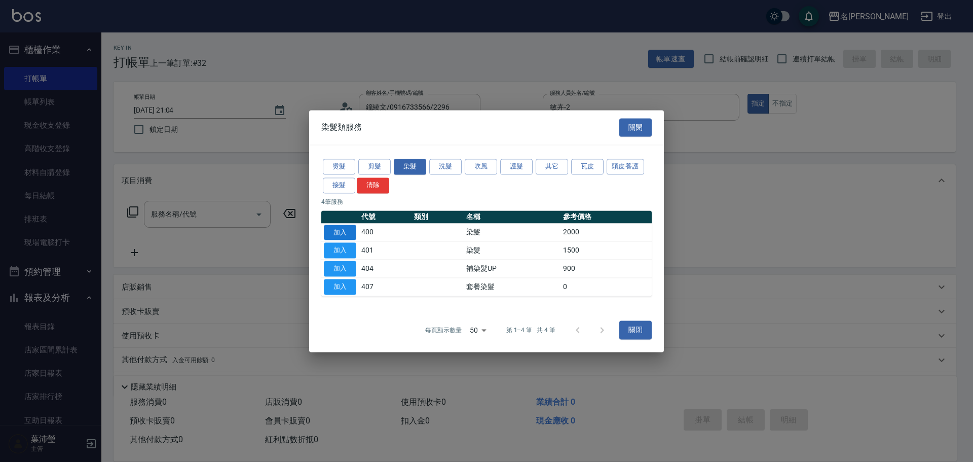
click at [339, 228] on button "加入" at bounding box center [340, 233] width 32 height 16
type input "染髮(400)"
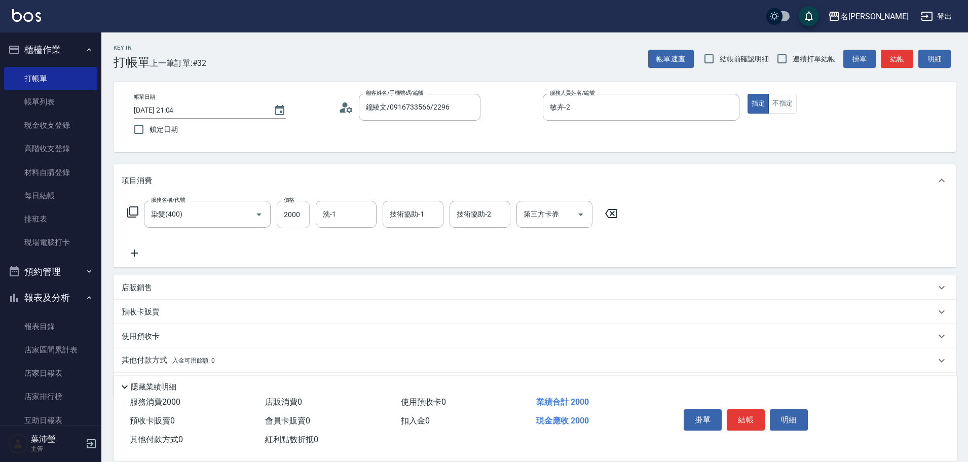
click at [301, 212] on input "2000" at bounding box center [293, 214] width 33 height 27
type input "2500"
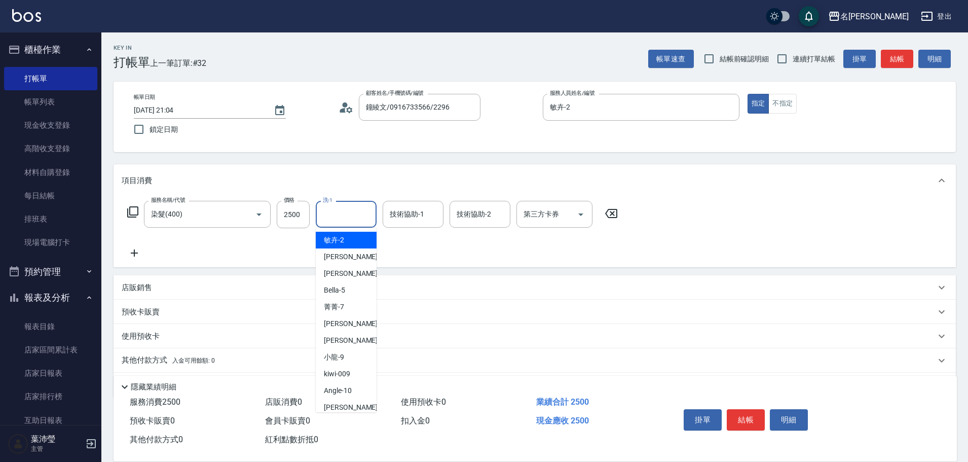
click at [324, 216] on input "洗-1" at bounding box center [346, 214] width 52 height 18
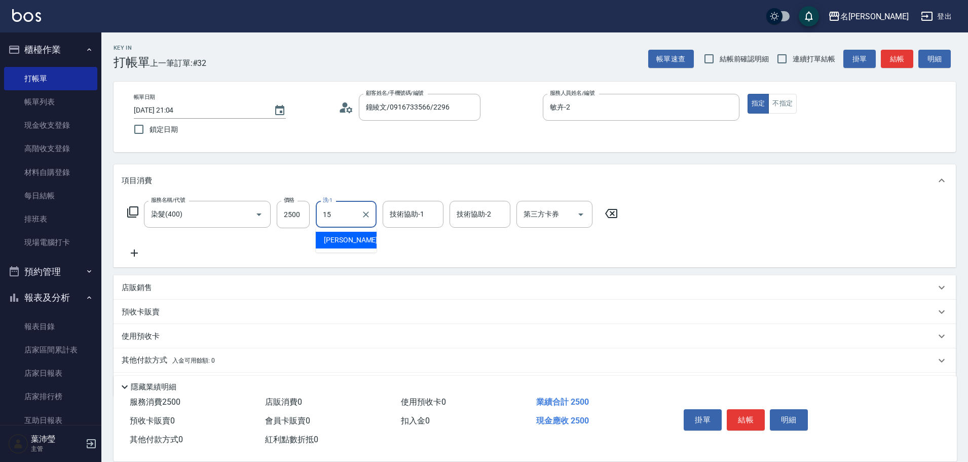
click at [357, 241] on div "慈均 -15" at bounding box center [346, 240] width 61 height 17
type input "慈均-15"
click at [744, 416] on button "結帳" at bounding box center [746, 419] width 38 height 21
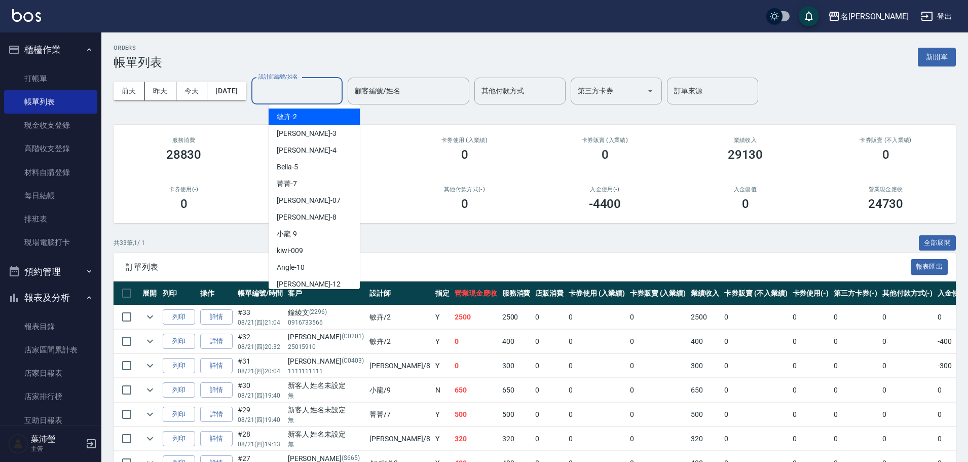
click at [303, 87] on input "設計師編號/姓名" at bounding box center [297, 91] width 82 height 18
click at [304, 118] on div "敏卉 -2" at bounding box center [314, 116] width 91 height 17
type input "敏卉-2"
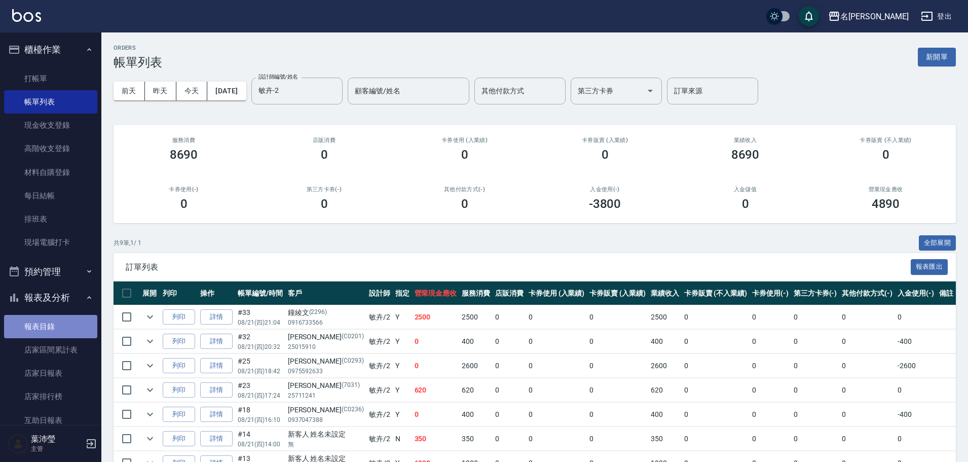
click at [58, 330] on link "報表目錄" at bounding box center [50, 326] width 93 height 23
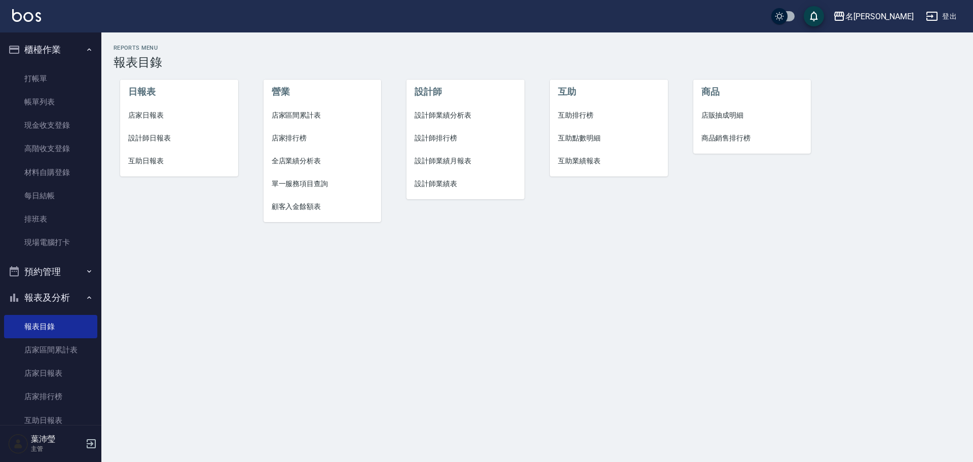
click at [164, 137] on span "設計師日報表" at bounding box center [179, 138] width 102 height 11
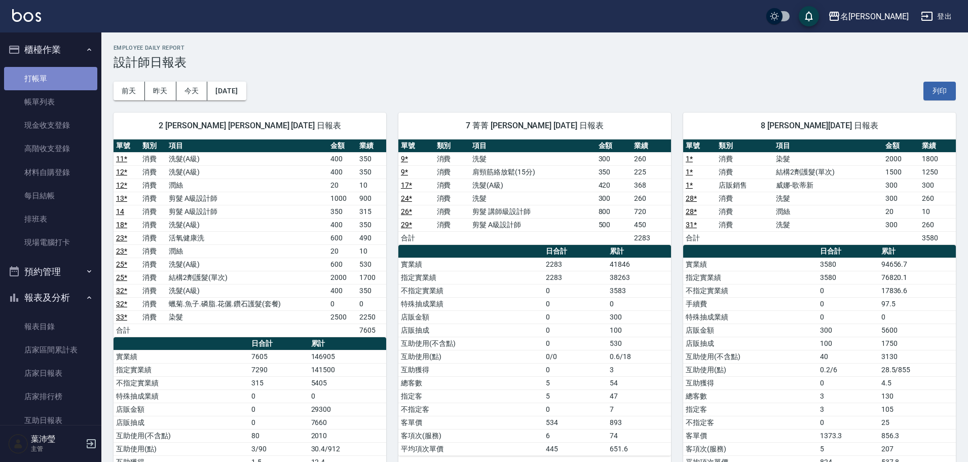
click at [64, 72] on link "打帳單" at bounding box center [50, 78] width 93 height 23
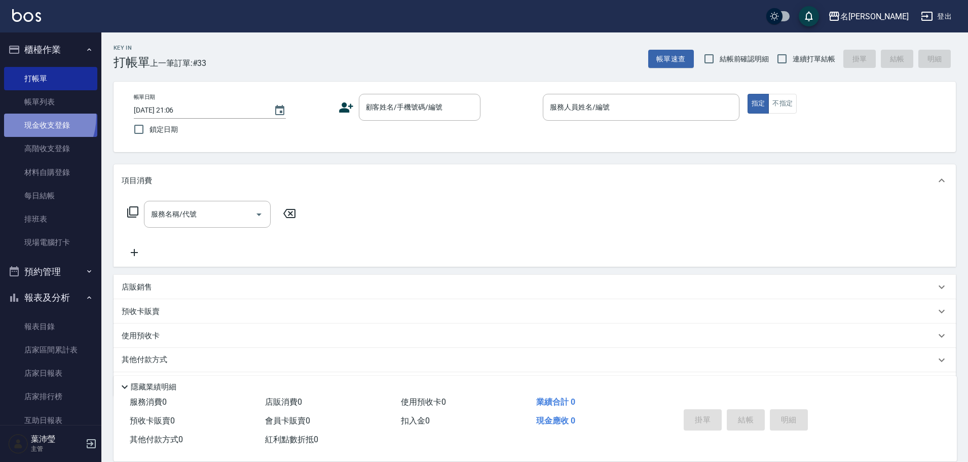
drag, startPoint x: 29, startPoint y: 117, endPoint x: 35, endPoint y: 105, distance: 12.7
click at [29, 116] on link "現金收支登錄" at bounding box center [50, 125] width 93 height 23
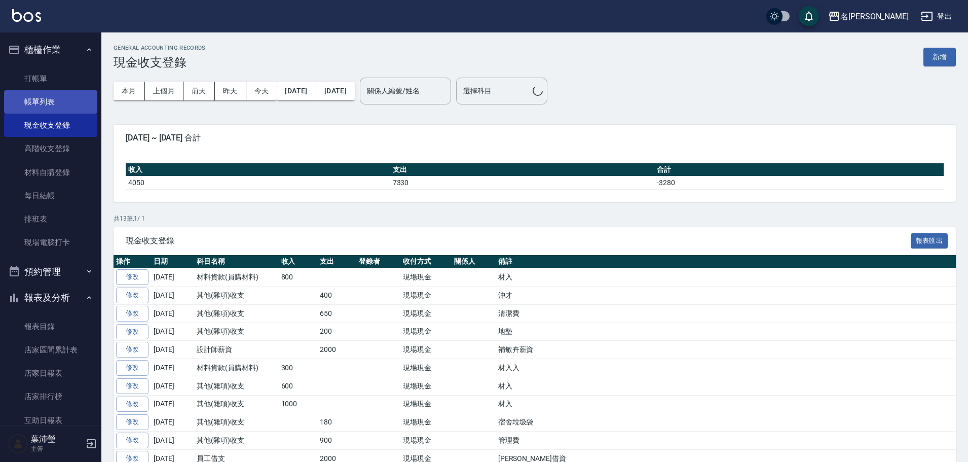
click at [39, 101] on link "帳單列表" at bounding box center [50, 101] width 93 height 23
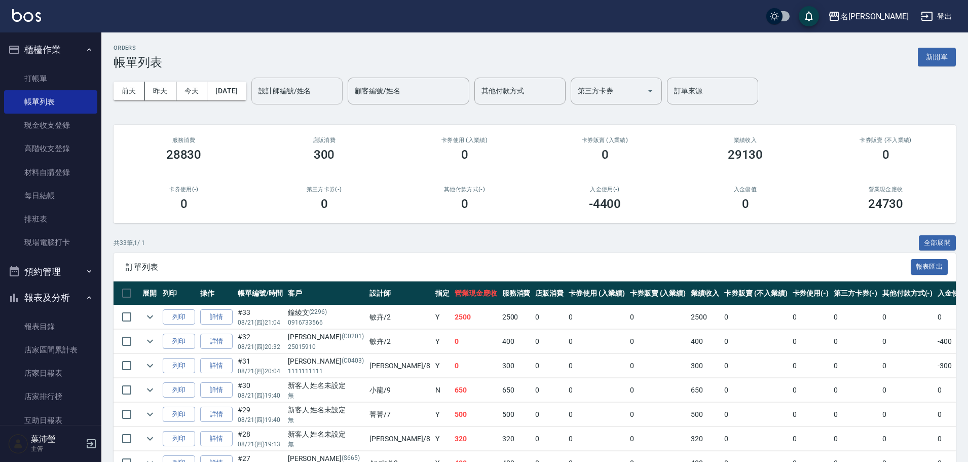
drag, startPoint x: 296, startPoint y: 96, endPoint x: 295, endPoint y: 102, distance: 6.2
click at [295, 98] on input "設計師編號/姓名" at bounding box center [297, 91] width 82 height 18
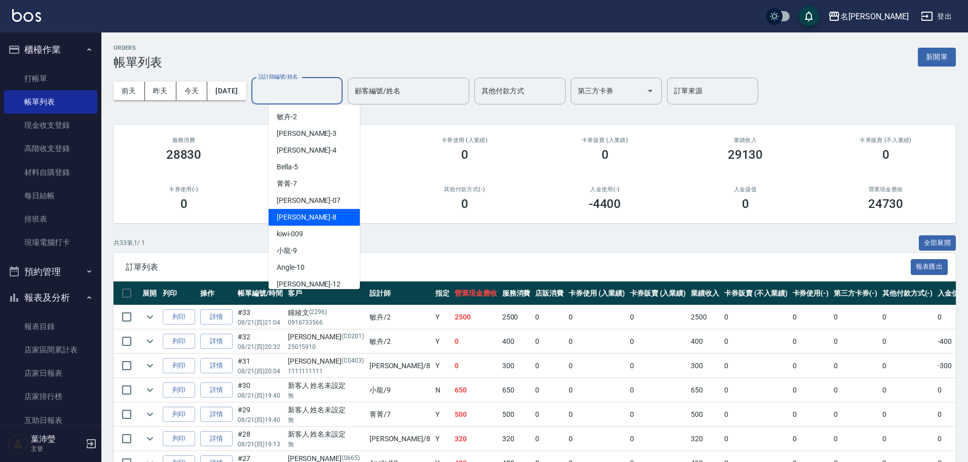
click at [279, 223] on div "Emma -8" at bounding box center [314, 217] width 91 height 17
type input "Emma-8"
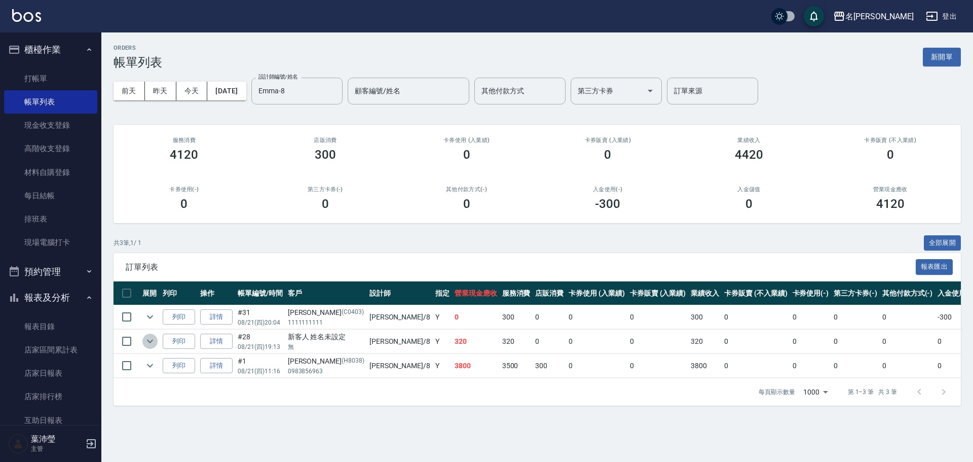
click at [144, 339] on icon "expand row" at bounding box center [150, 341] width 12 height 12
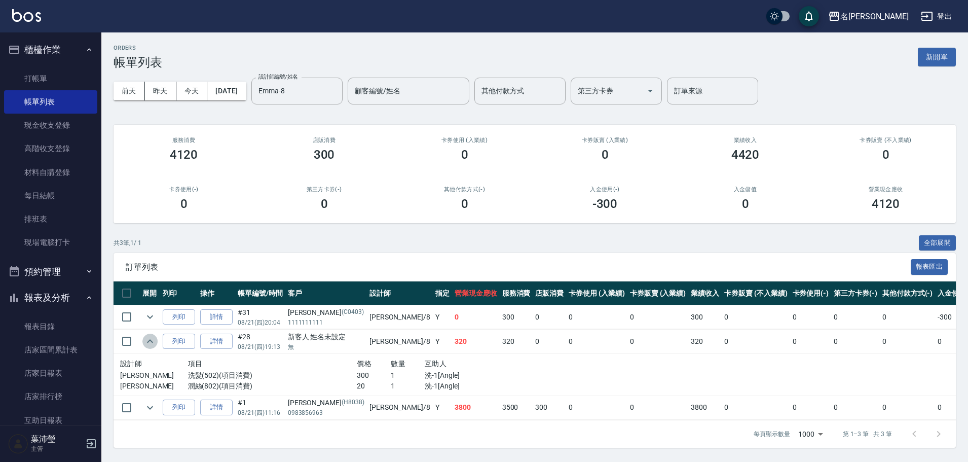
click at [147, 342] on icon "expand row" at bounding box center [150, 341] width 12 height 12
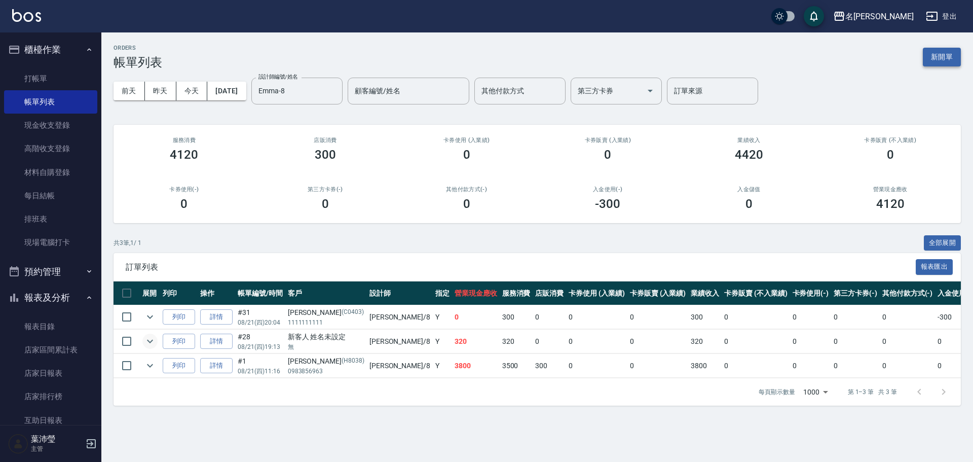
click at [954, 58] on button "新開單" at bounding box center [942, 57] width 38 height 19
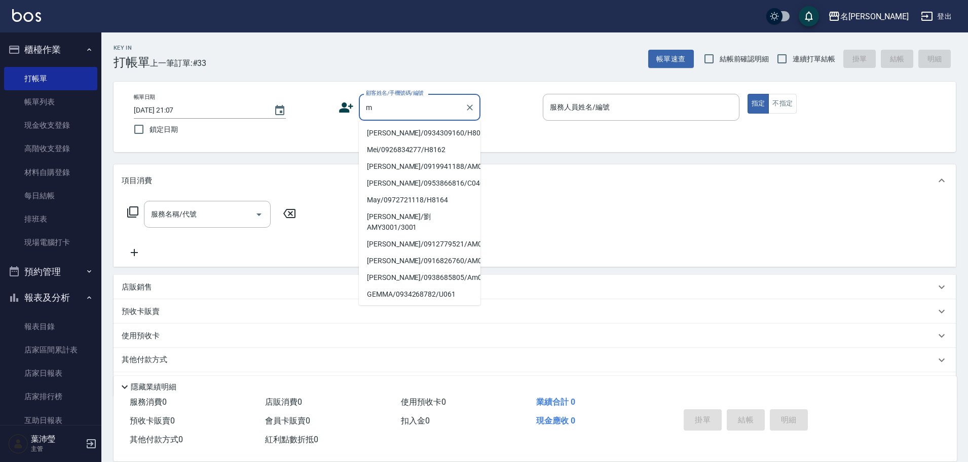
click at [407, 130] on ul "MIKA/0934309160/H8039 Mei/0926834277/H8162 謝瓊霞/0919941188/AM032 Monica/09538668…" at bounding box center [420, 213] width 122 height 185
click at [407, 130] on li "MIKA/0934309160/H8039" at bounding box center [420, 133] width 122 height 17
type input "MIKA/0934309160/H8039"
type input "Emma-8"
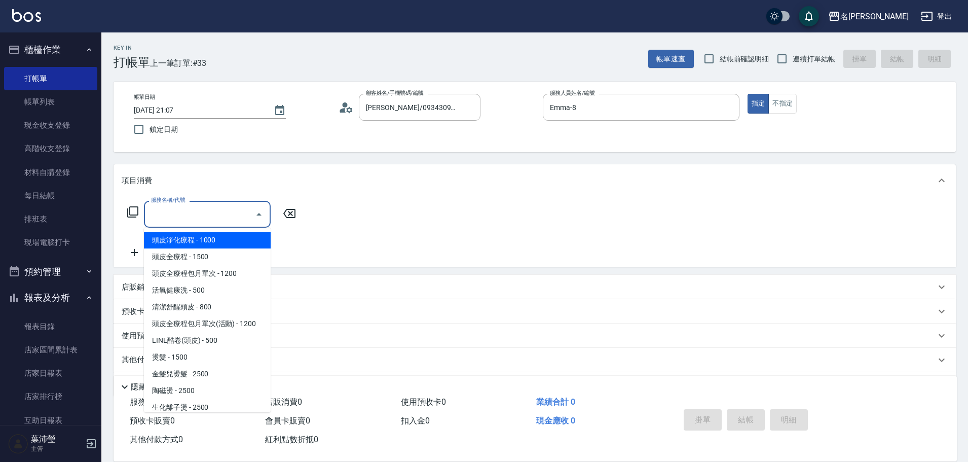
click at [204, 216] on input "服務名稱/代號" at bounding box center [200, 214] width 102 height 18
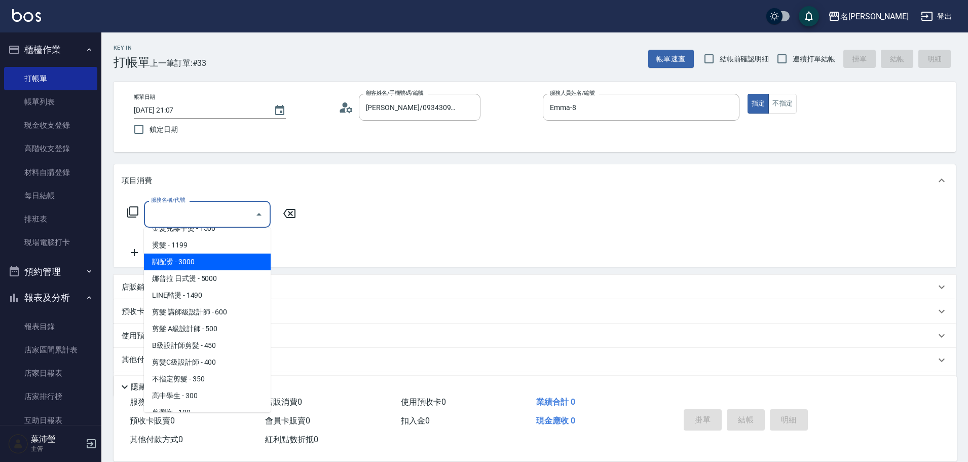
scroll to position [101, 0]
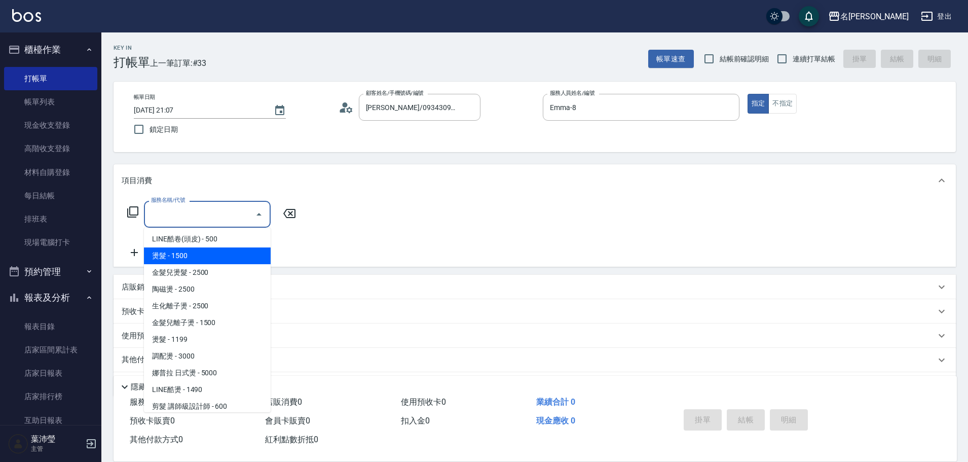
click at [225, 249] on span "燙髮 - 1500" at bounding box center [207, 255] width 127 height 17
type input "燙髮(200)"
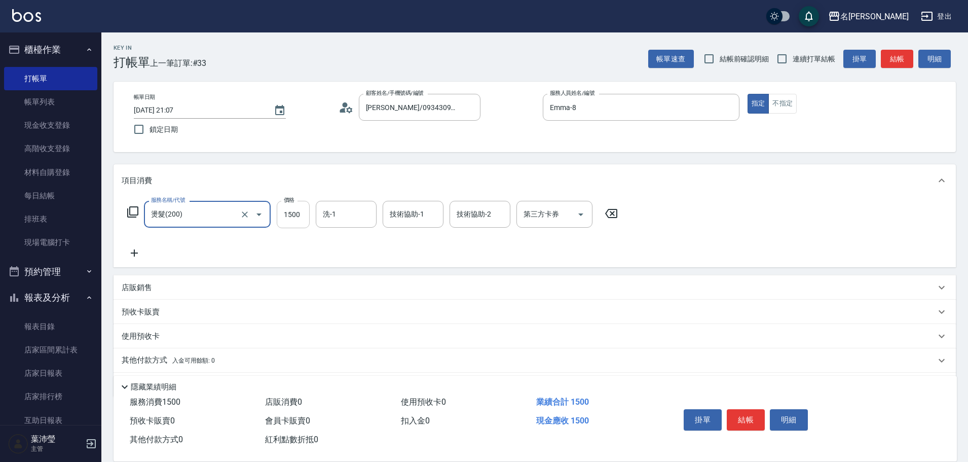
click at [283, 216] on input "1500" at bounding box center [293, 214] width 33 height 27
type input "2500"
type input "Angle-10"
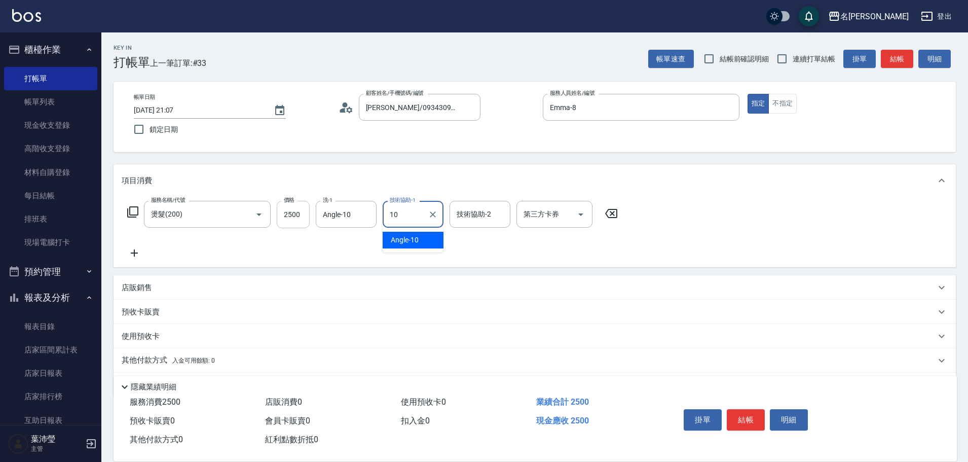
type input "Angle-10"
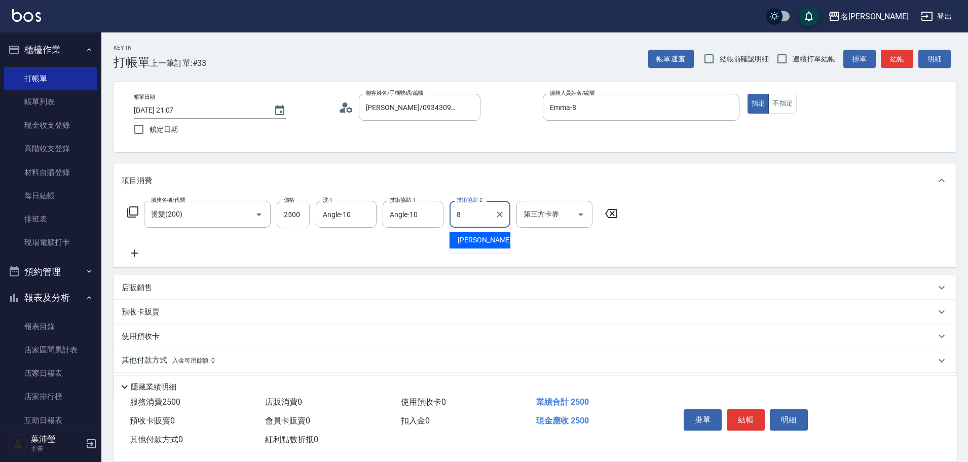
type input "Emma-8"
click at [429, 217] on icon "Clear" at bounding box center [433, 214] width 10 height 10
click at [391, 217] on input "技術協助-1" at bounding box center [413, 214] width 52 height 18
type input "10"
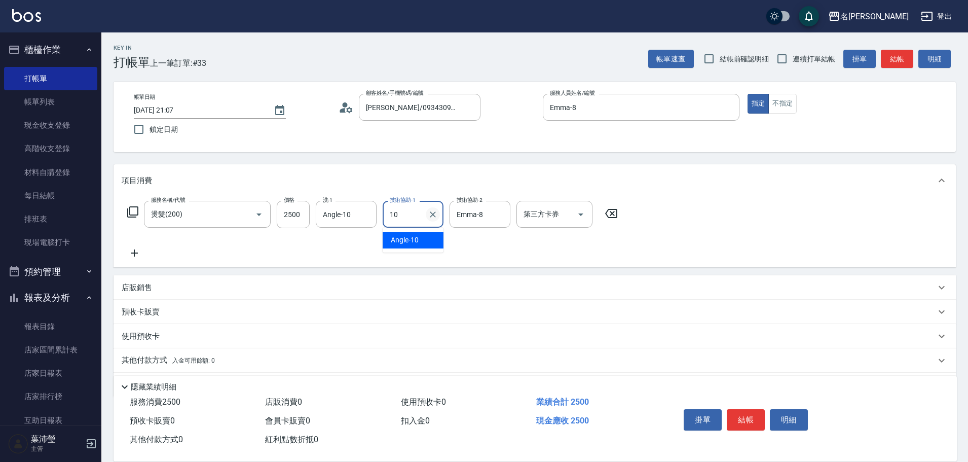
click at [433, 212] on icon "Clear" at bounding box center [433, 214] width 10 height 10
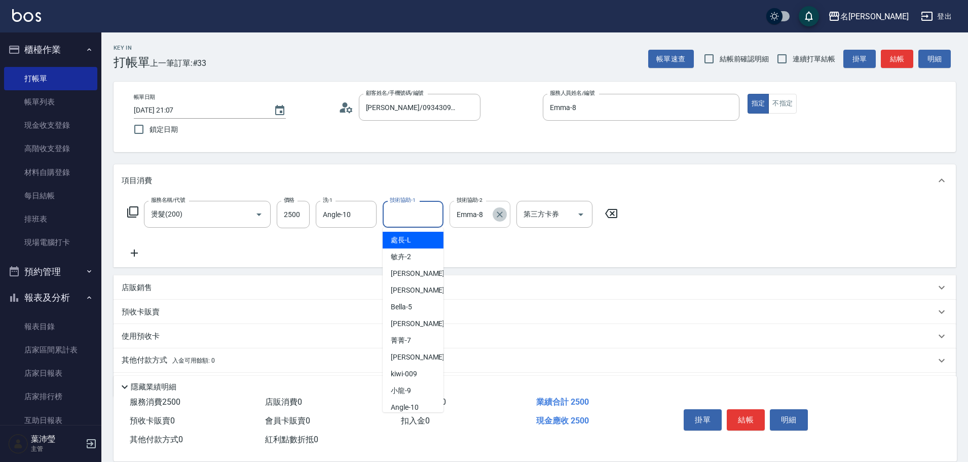
click at [500, 209] on icon "Clear" at bounding box center [500, 214] width 10 height 10
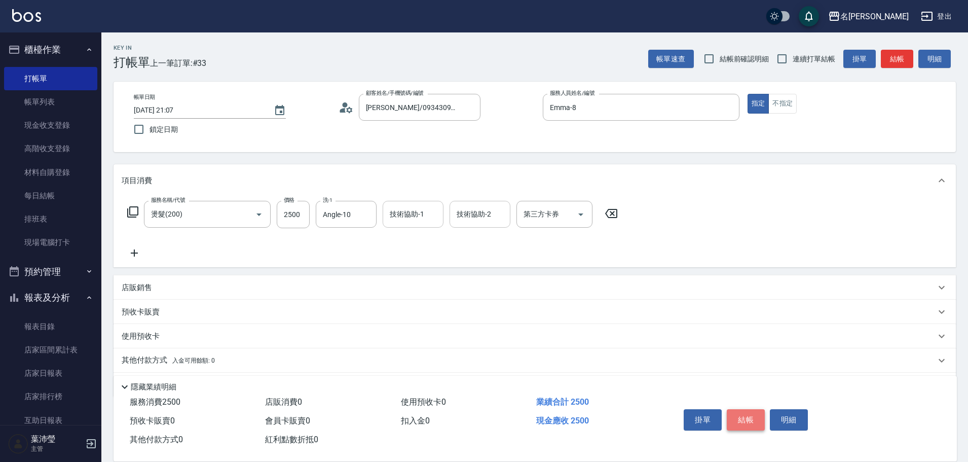
click at [731, 409] on button "結帳" at bounding box center [746, 419] width 38 height 21
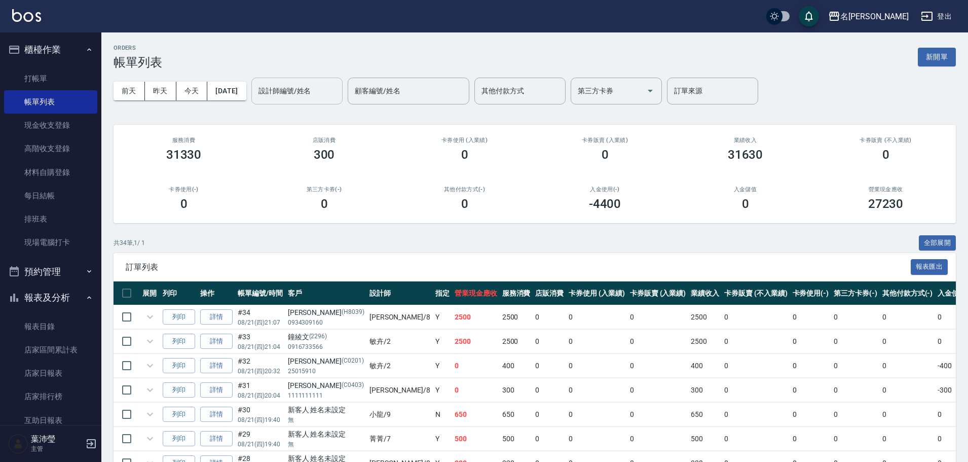
click at [309, 94] on input "設計師編號/姓名" at bounding box center [297, 91] width 82 height 18
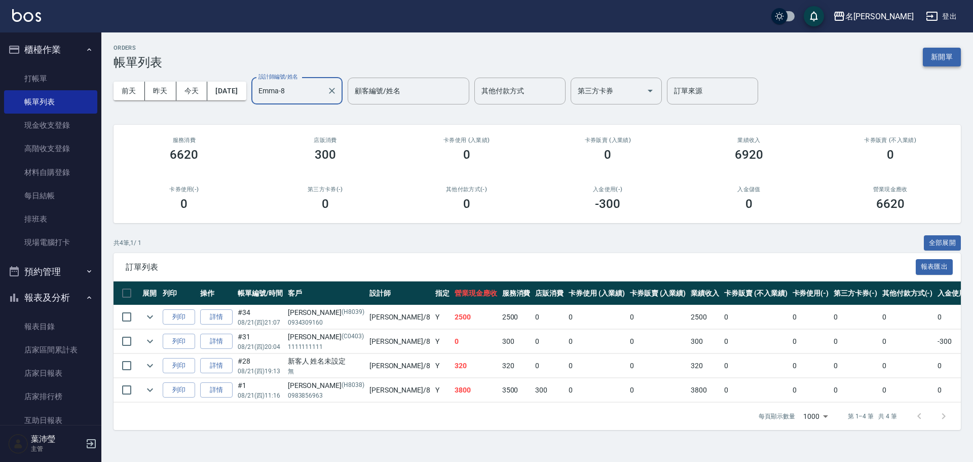
type input "Emma-8"
click at [960, 58] on button "新開單" at bounding box center [942, 57] width 38 height 19
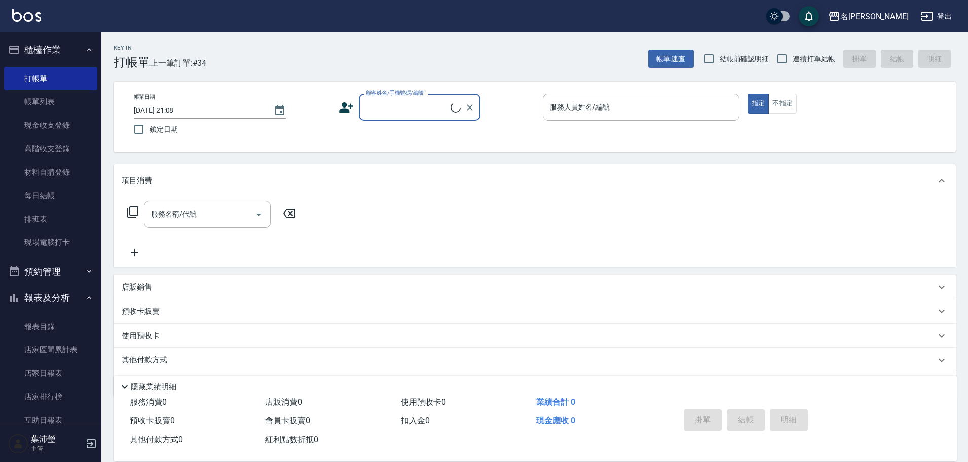
click at [408, 99] on div "顧客姓名/手機號碼/編號" at bounding box center [420, 107] width 122 height 27
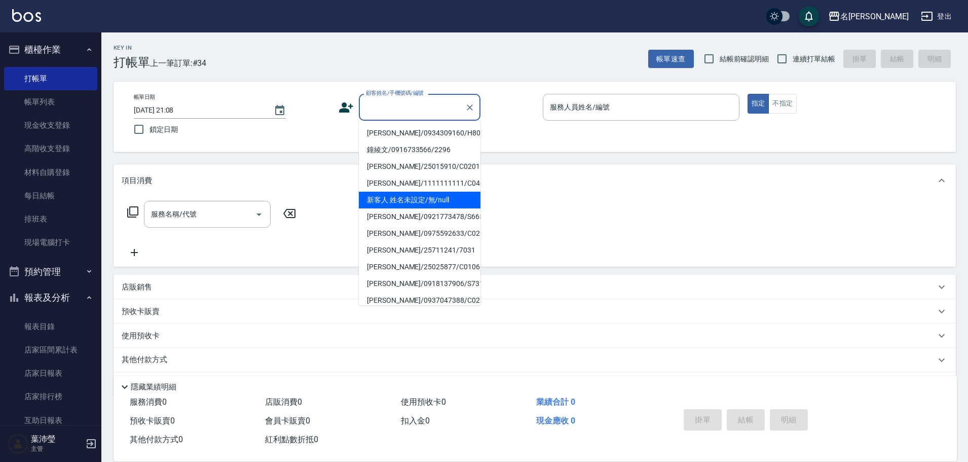
click at [420, 195] on li "新客人 姓名未設定/無/null" at bounding box center [420, 200] width 122 height 17
type input "新客人 姓名未設定/無/null"
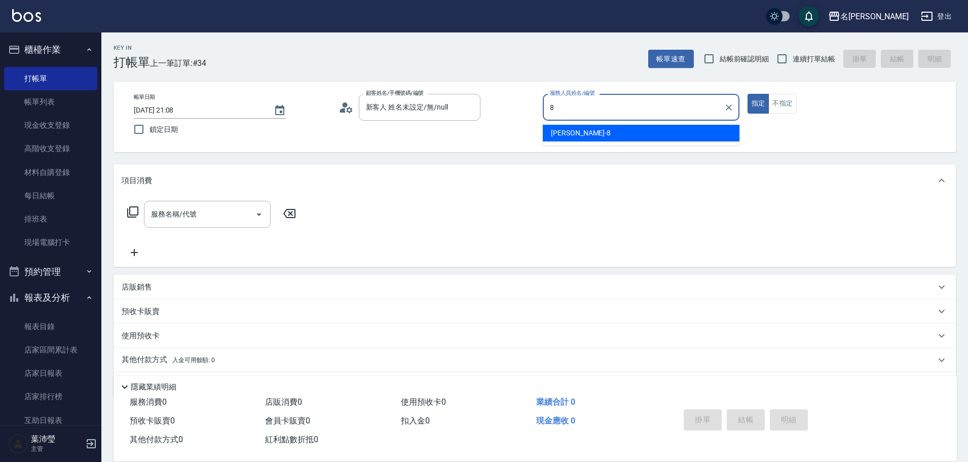
type input "Emma-8"
type button "true"
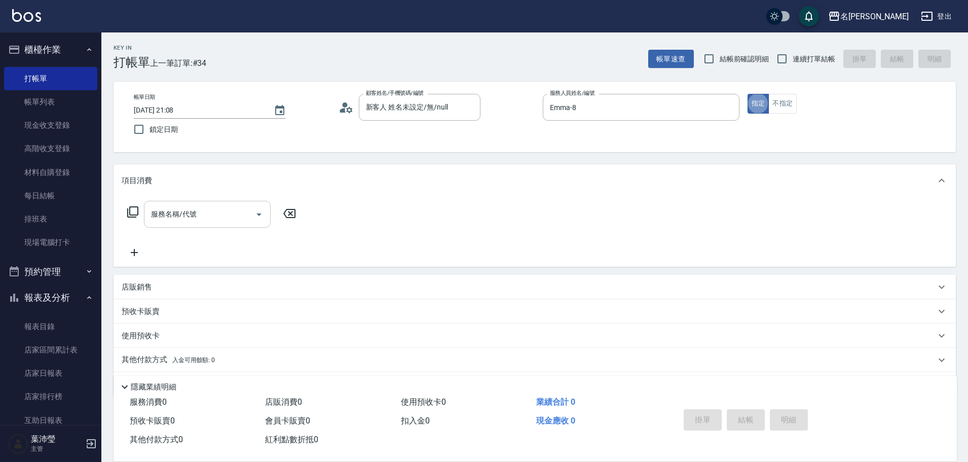
click at [183, 223] on input "服務名稱/代號" at bounding box center [200, 214] width 102 height 18
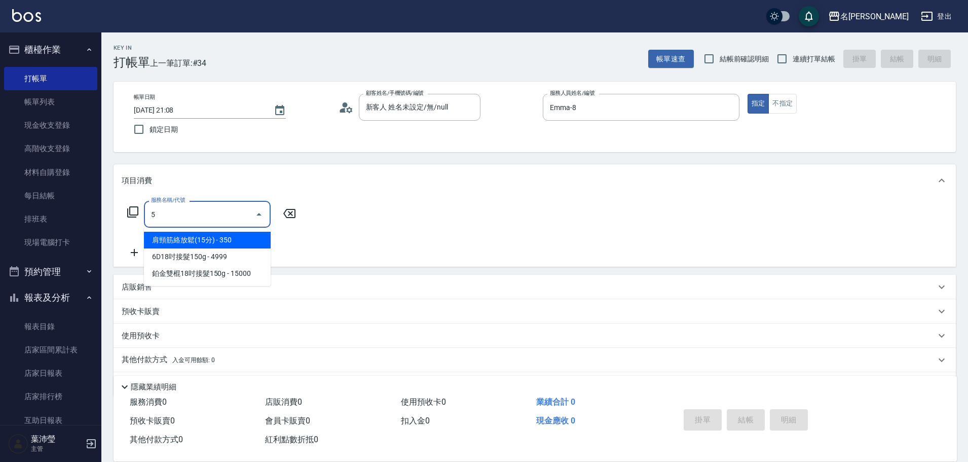
drag, startPoint x: 183, startPoint y: 222, endPoint x: 131, endPoint y: 206, distance: 54.0
click at [131, 206] on div "服務名稱/代號 5 服務名稱/代號" at bounding box center [212, 214] width 180 height 27
drag, startPoint x: 174, startPoint y: 224, endPoint x: 128, endPoint y: 212, distance: 47.5
click at [128, 212] on div "服務名稱/代號 5 服務名稱/代號" at bounding box center [212, 214] width 180 height 27
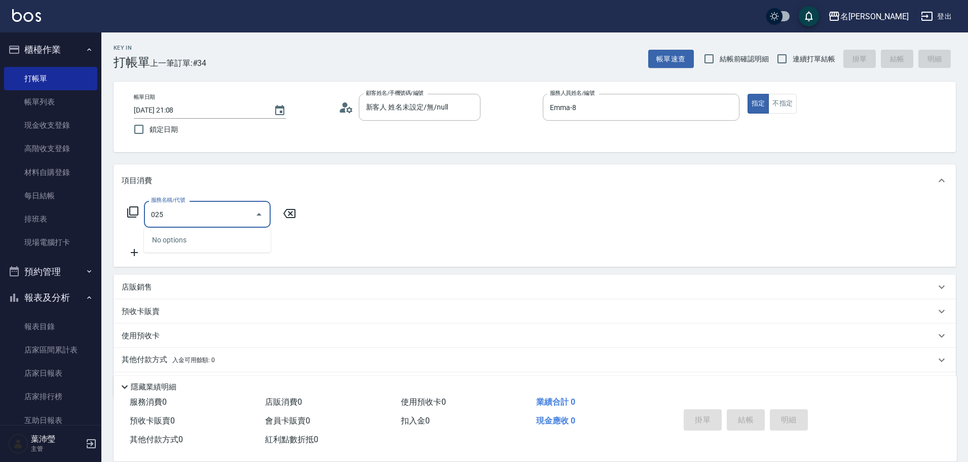
drag, startPoint x: 164, startPoint y: 215, endPoint x: 121, endPoint y: 208, distance: 43.6
click at [121, 208] on div "服務名稱/代號 025 服務名稱/代號" at bounding box center [535, 232] width 843 height 70
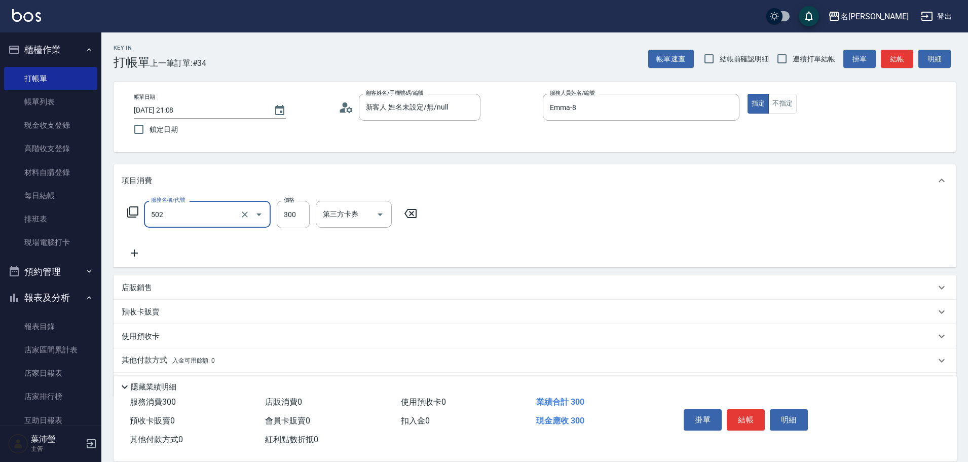
type input "洗髮(502)"
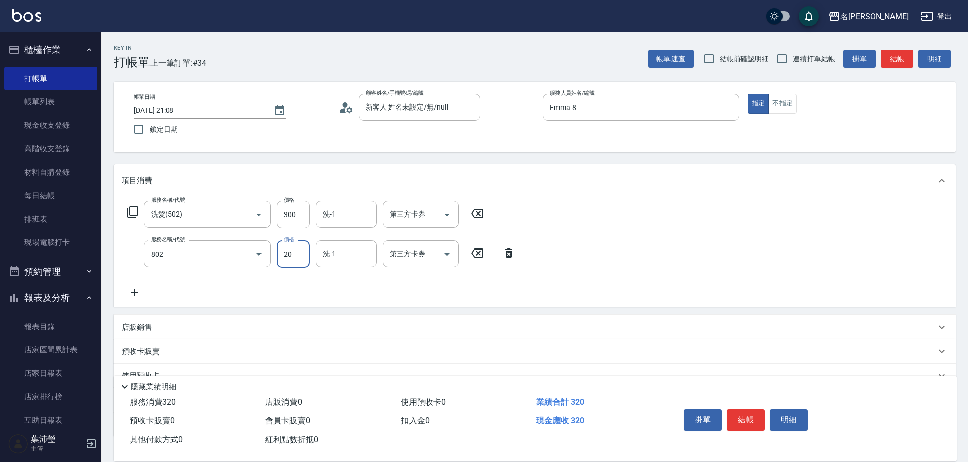
type input "潤絲(802)"
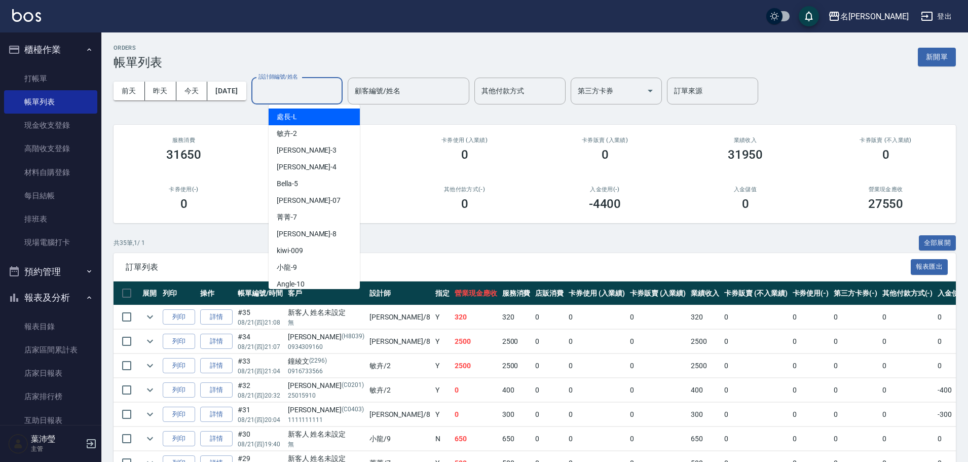
click at [333, 89] on input "設計師編號/姓名" at bounding box center [297, 91] width 82 height 18
click at [300, 234] on span "Emma -8" at bounding box center [307, 234] width 60 height 11
type input "Emma-8"
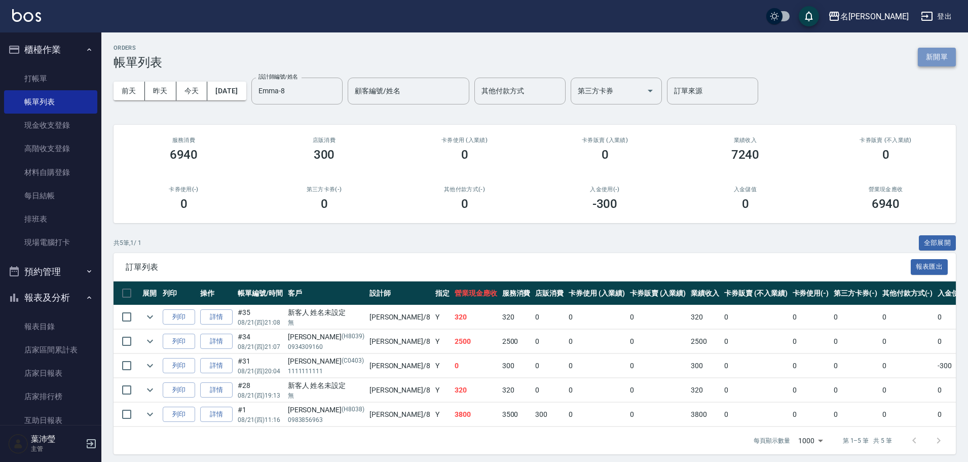
click at [952, 51] on button "新開單" at bounding box center [937, 57] width 38 height 19
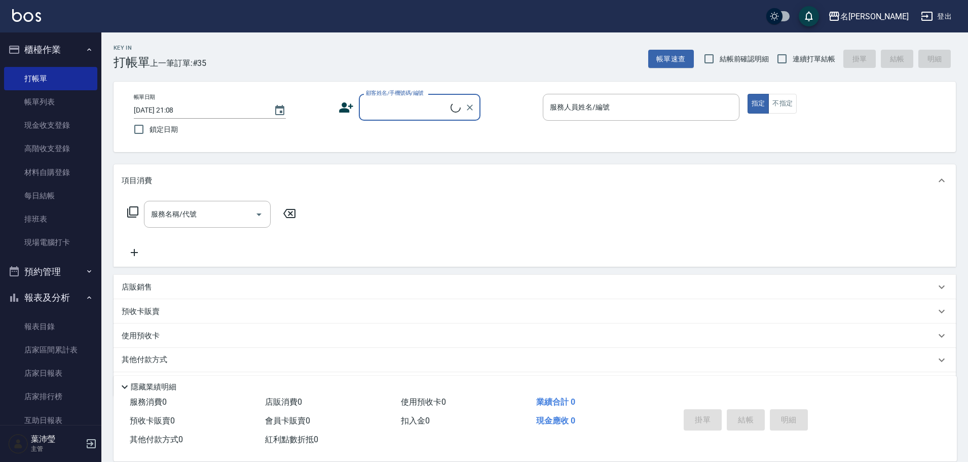
drag, startPoint x: 470, startPoint y: 97, endPoint x: 410, endPoint y: 96, distance: 60.8
click at [410, 96] on label "顧客姓名/手機號碼/編號" at bounding box center [395, 93] width 58 height 8
click at [410, 98] on input "顧客姓名/手機號碼/編號" at bounding box center [406, 107] width 87 height 18
click at [409, 110] on input "顧客姓名/手機號碼/編號" at bounding box center [411, 107] width 97 height 18
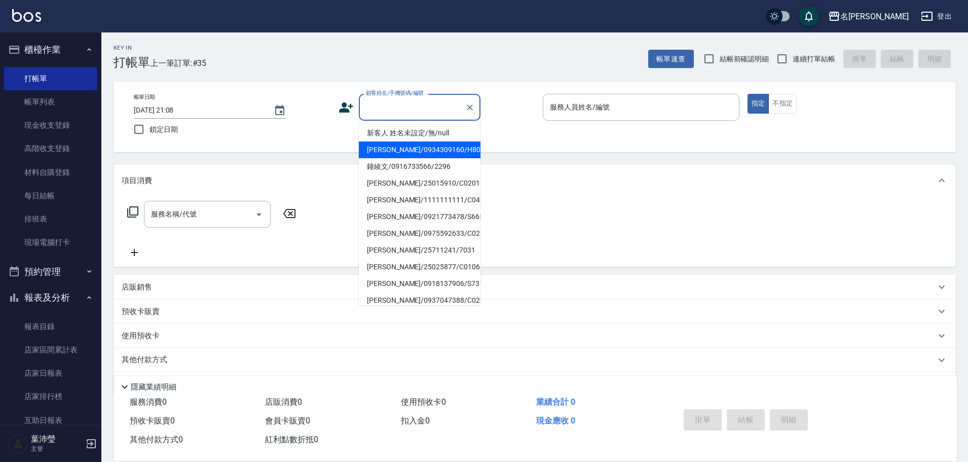
click at [419, 140] on li "新客人 姓名未設定/無/null" at bounding box center [420, 133] width 122 height 17
type input "新客人 姓名未設定/無/null"
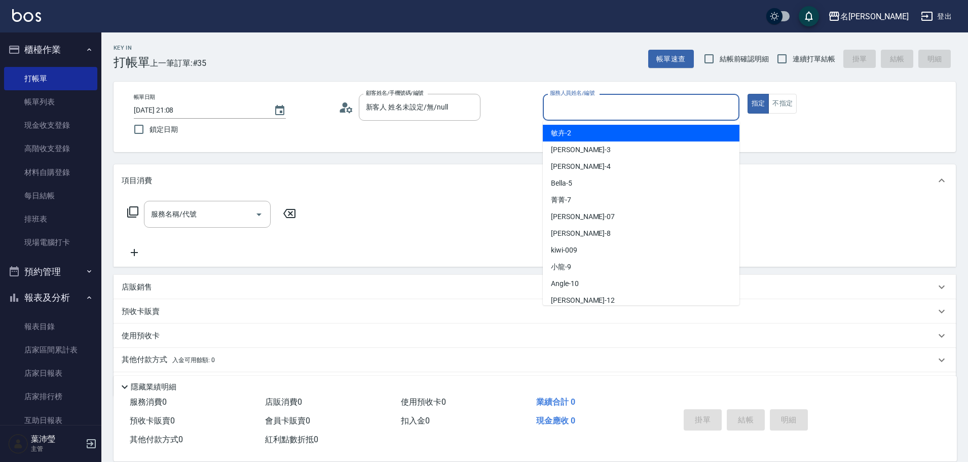
click at [549, 112] on input "服務人員姓名/編號" at bounding box center [642, 107] width 188 height 18
type input "Emma-8"
type button "true"
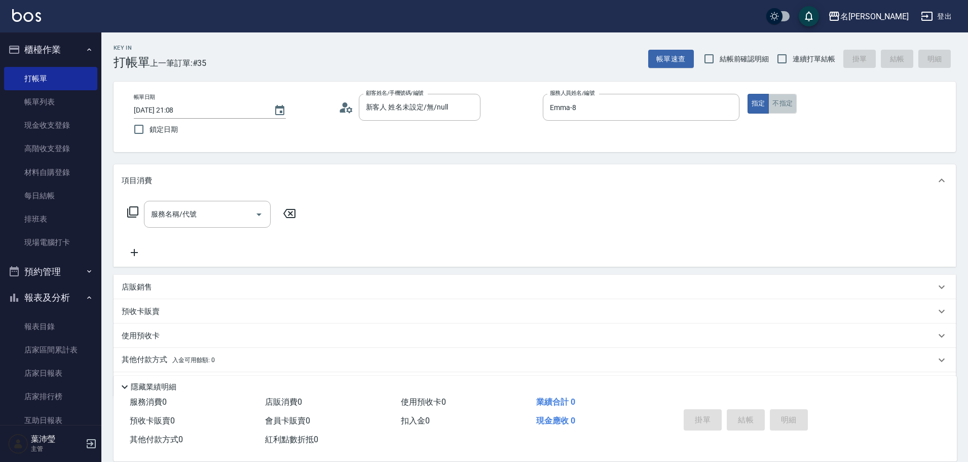
click at [786, 100] on button "不指定" at bounding box center [783, 104] width 28 height 20
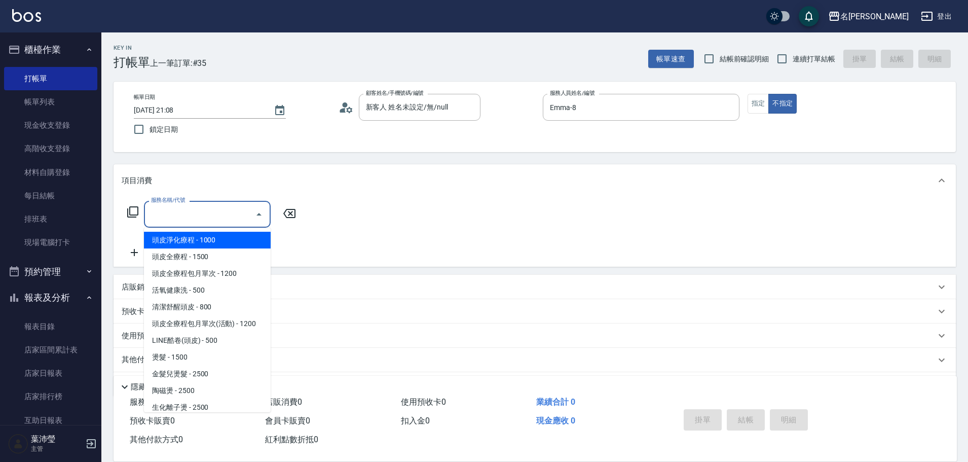
click at [164, 209] on input "服務名稱/代號" at bounding box center [200, 214] width 102 height 18
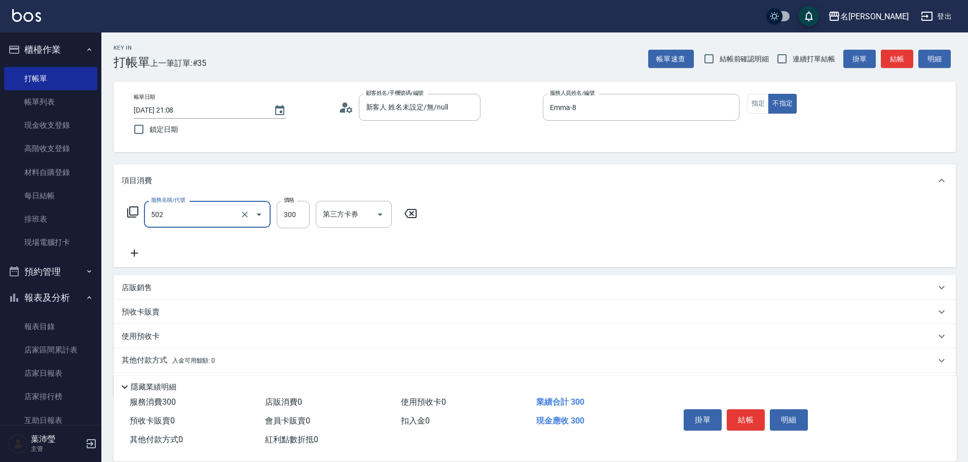
type input "洗髮(502)"
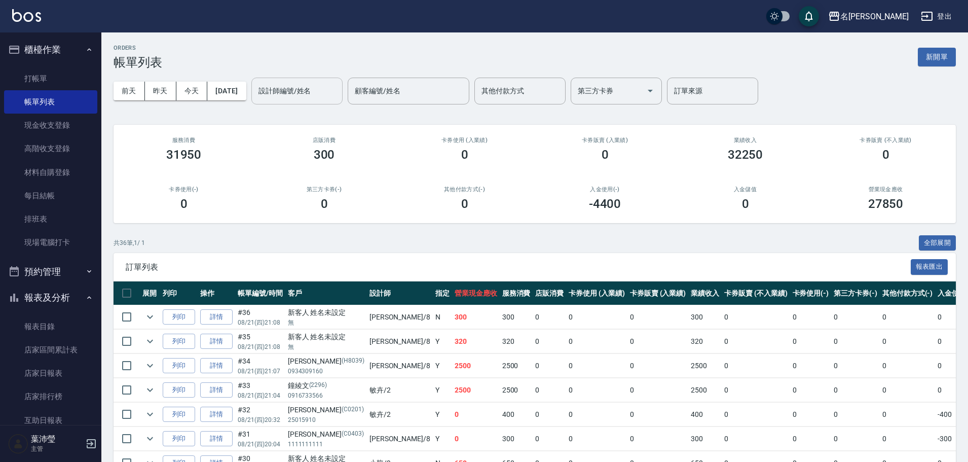
drag, startPoint x: 293, startPoint y: 109, endPoint x: 293, endPoint y: 103, distance: 6.1
click at [293, 103] on div "前天 昨天 今天 2025/08/21 設計師編號/姓名 設計師編號/姓名 顧客編號/姓名 顧客編號/姓名 其他付款方式 其他付款方式 第三方卡券 第三方卡券…" at bounding box center [535, 90] width 843 height 43
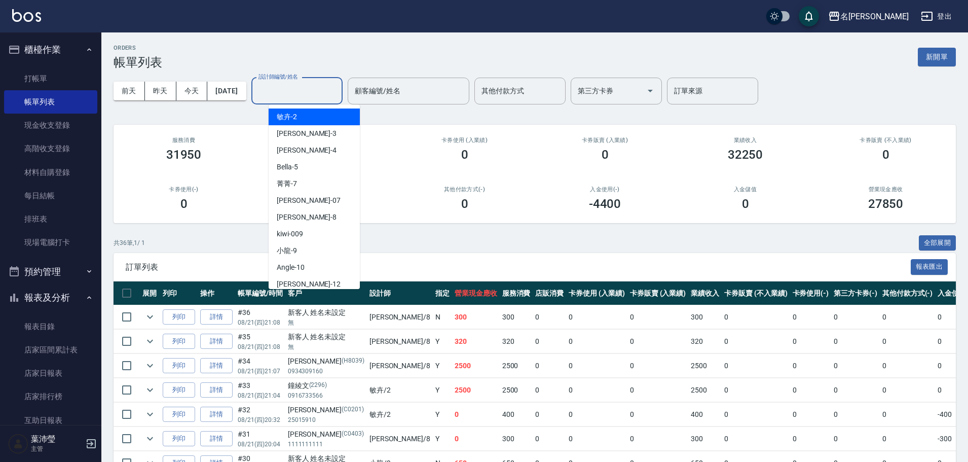
click at [296, 90] on input "設計師編號/姓名" at bounding box center [297, 91] width 82 height 18
click at [290, 220] on span "Emma -8" at bounding box center [307, 217] width 60 height 11
type input "Emma-8"
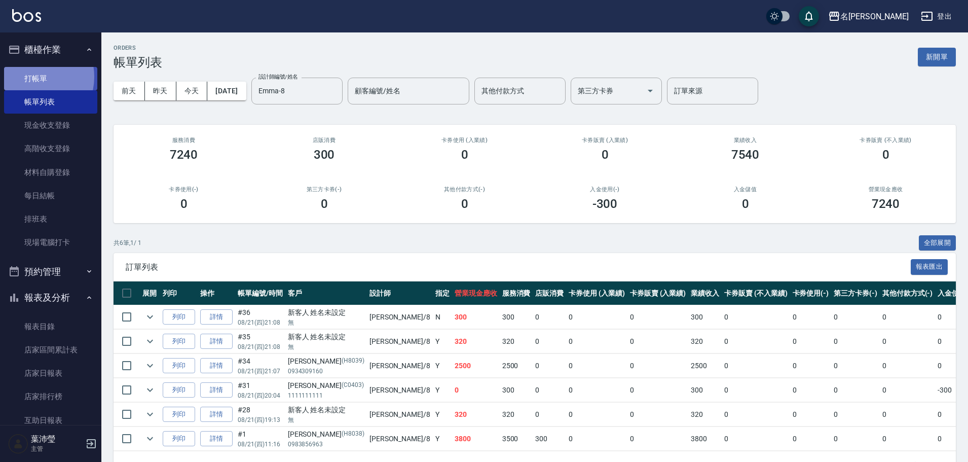
click at [32, 78] on link "打帳單" at bounding box center [50, 78] width 93 height 23
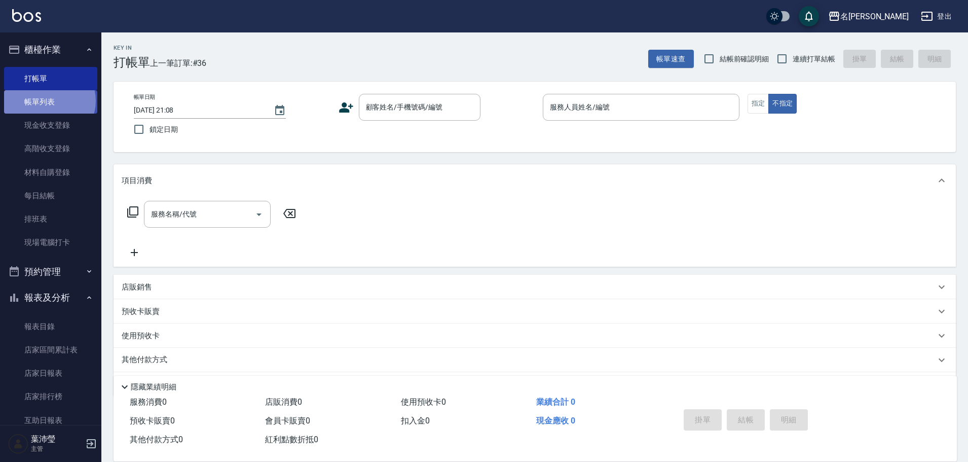
click at [49, 101] on link "帳單列表" at bounding box center [50, 101] width 93 height 23
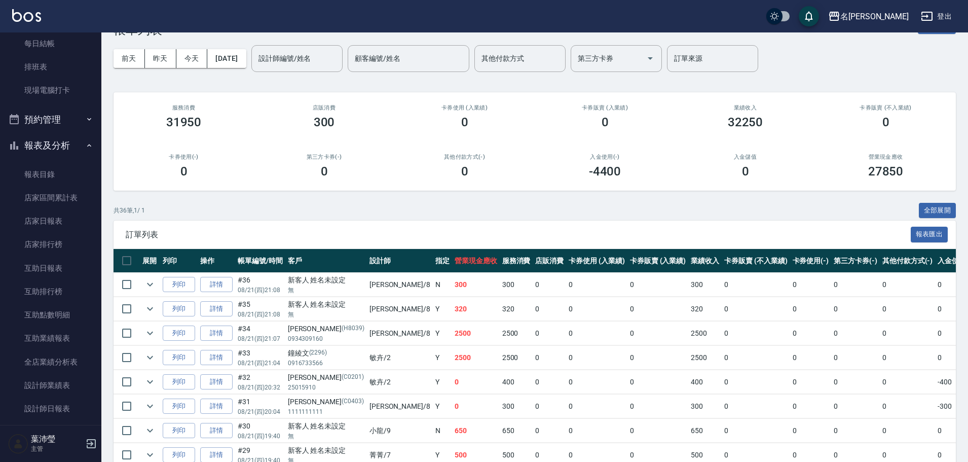
scroll to position [51, 0]
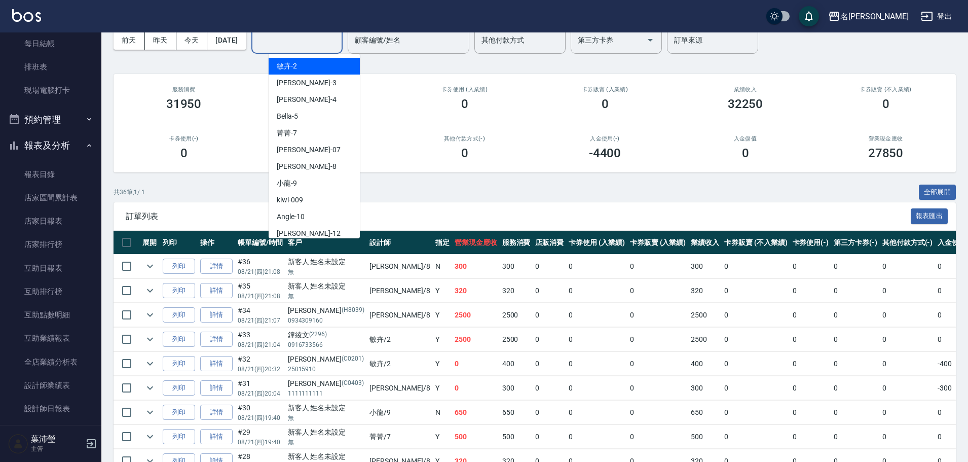
click at [305, 37] on input "設計師編號/姓名" at bounding box center [297, 40] width 82 height 18
click at [313, 69] on div "敏卉 -2" at bounding box center [314, 66] width 91 height 17
type input "敏卉-2"
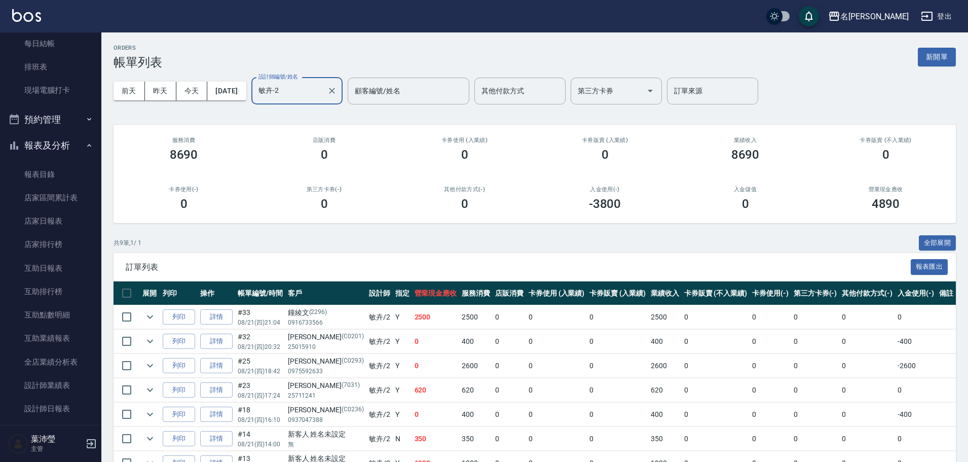
scroll to position [0, 0]
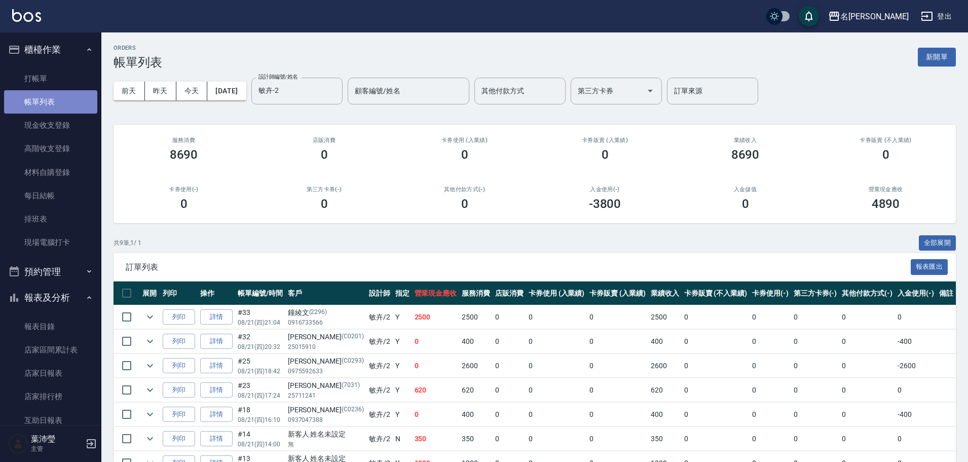
click at [57, 105] on link "帳單列表" at bounding box center [50, 101] width 93 height 23
click at [75, 103] on link "帳單列表" at bounding box center [50, 101] width 93 height 23
click at [66, 72] on link "打帳單" at bounding box center [50, 78] width 93 height 23
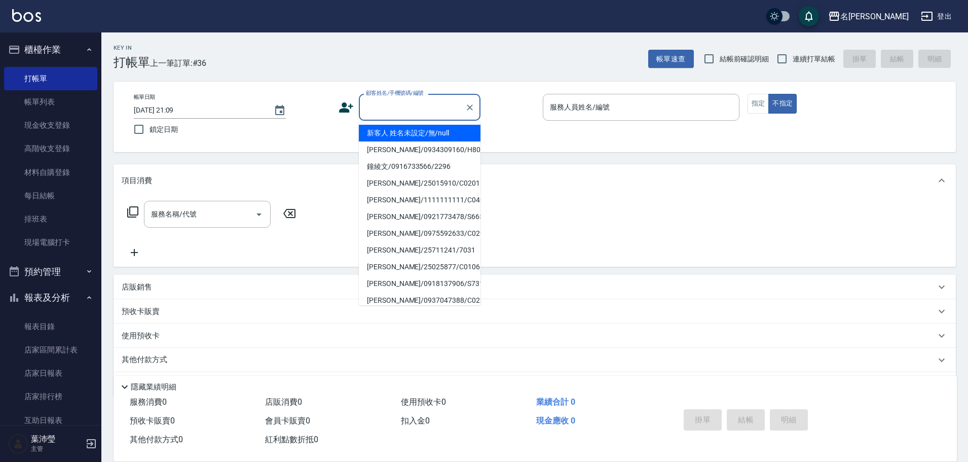
click at [420, 101] on input "顧客姓名/手機號碼/編號" at bounding box center [411, 107] width 97 height 18
click at [418, 130] on li "新客人 姓名未設定/無/null" at bounding box center [420, 133] width 122 height 17
type input "新客人 姓名未設定/無/null"
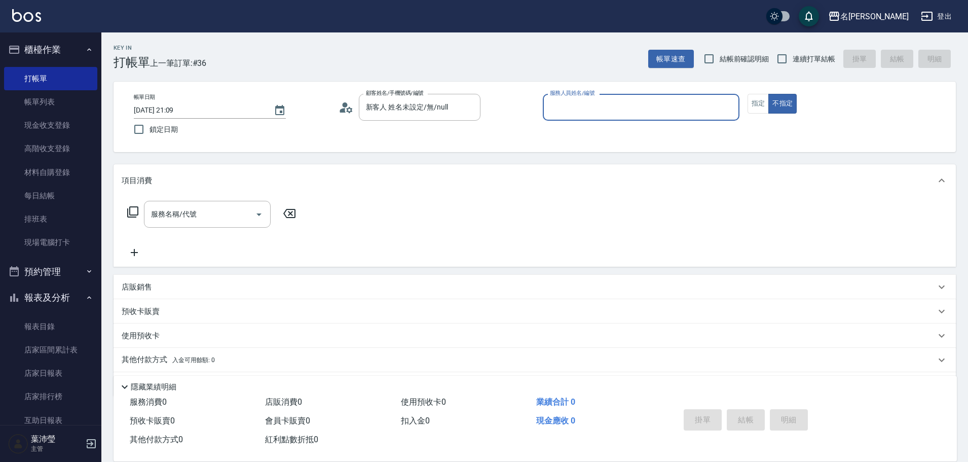
click at [560, 107] on input "服務人員姓名/編號" at bounding box center [642, 107] width 188 height 18
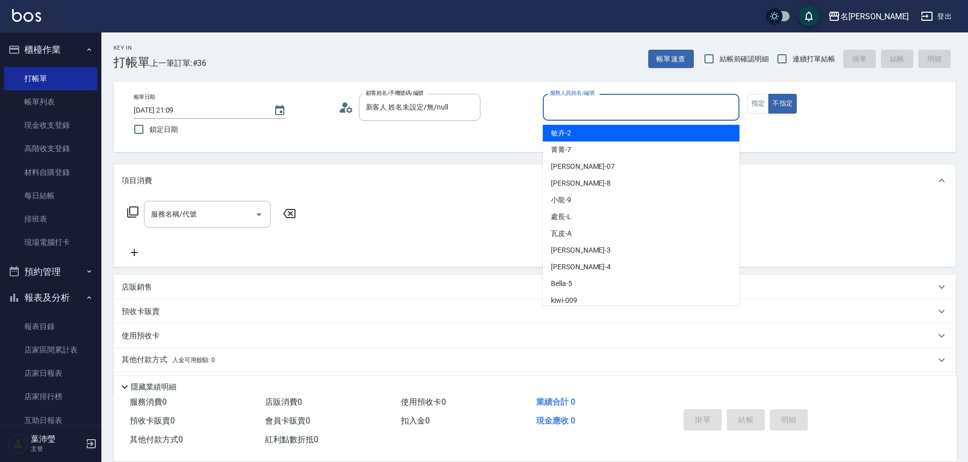
click at [568, 135] on span "敏卉 -2" at bounding box center [561, 133] width 20 height 11
type input "敏卉-2"
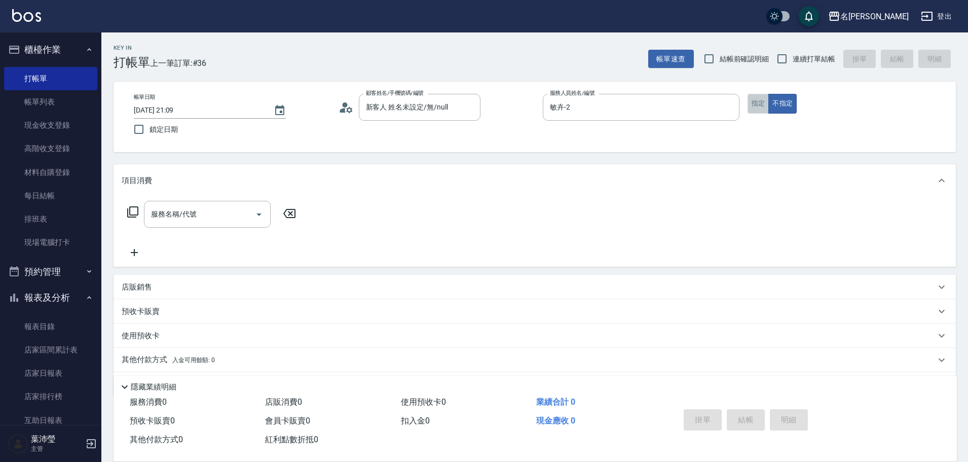
click at [760, 105] on button "指定" at bounding box center [759, 104] width 22 height 20
click at [128, 211] on icon at bounding box center [132, 211] width 11 height 11
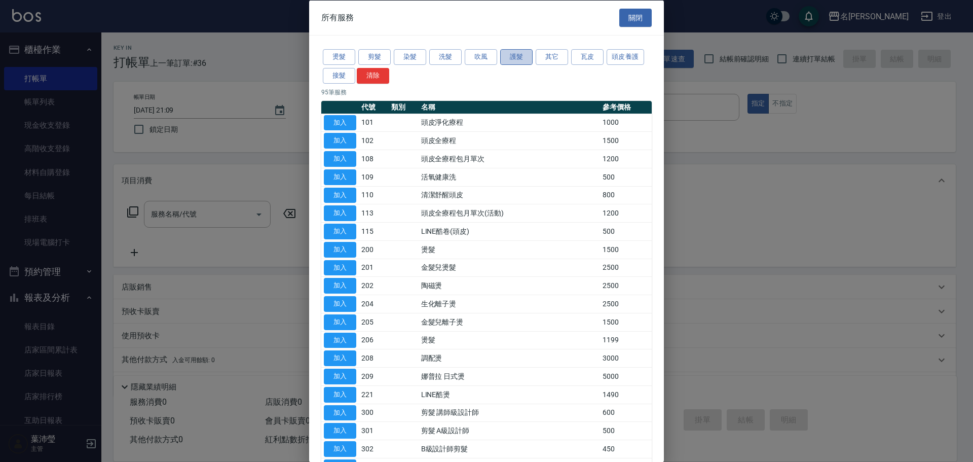
click at [514, 57] on button "護髮" at bounding box center [516, 57] width 32 height 16
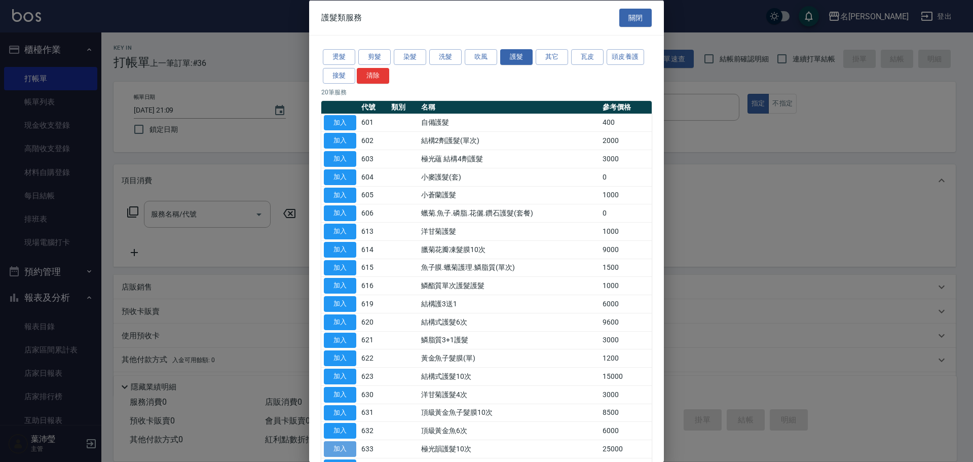
click at [338, 448] on button "加入" at bounding box center [340, 449] width 32 height 16
type input "極光韻護髮10次(633)"
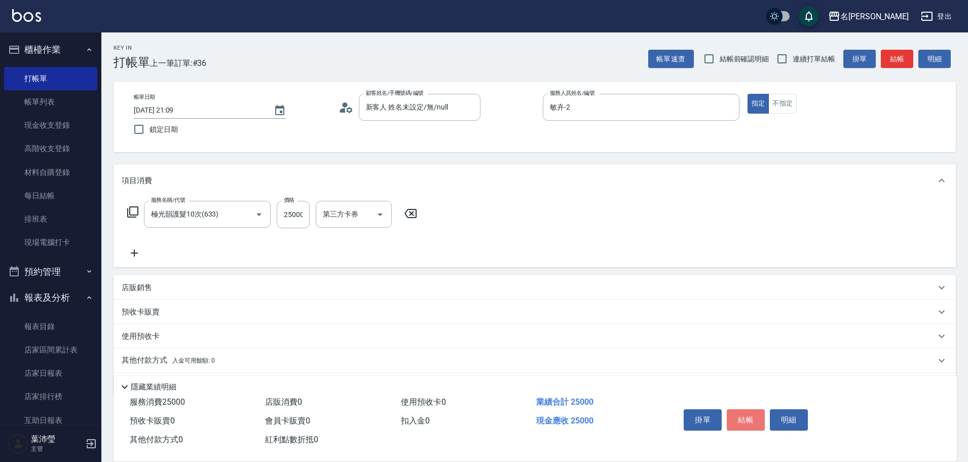
drag, startPoint x: 747, startPoint y: 415, endPoint x: 740, endPoint y: 398, distance: 18.2
click at [747, 415] on button "結帳" at bounding box center [746, 419] width 38 height 21
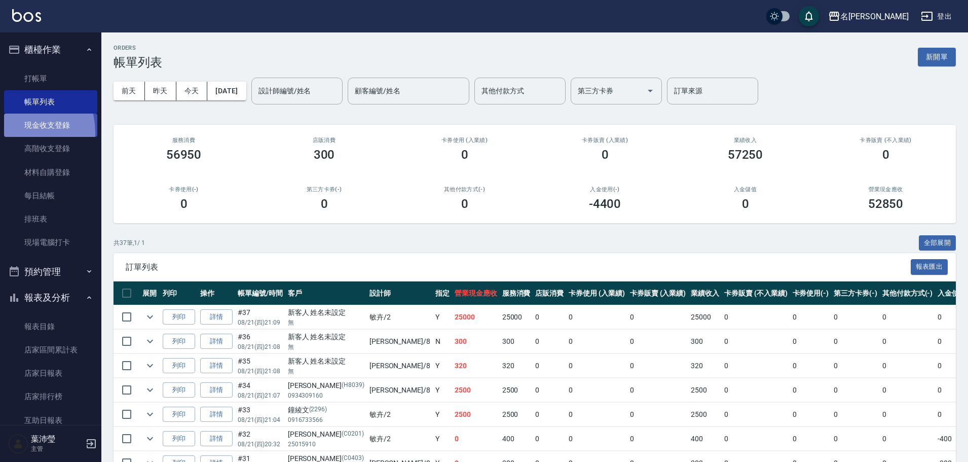
click at [16, 132] on link "現金收支登錄" at bounding box center [50, 125] width 93 height 23
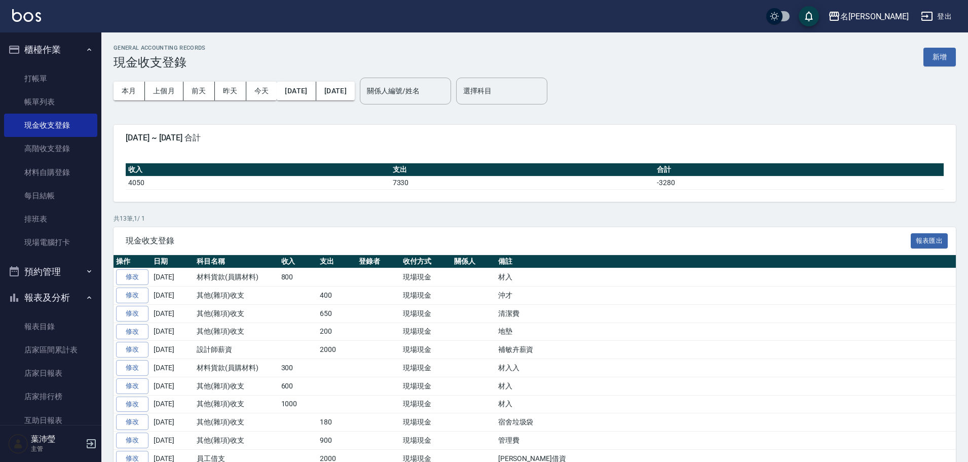
click at [933, 58] on button "新增" at bounding box center [940, 57] width 32 height 19
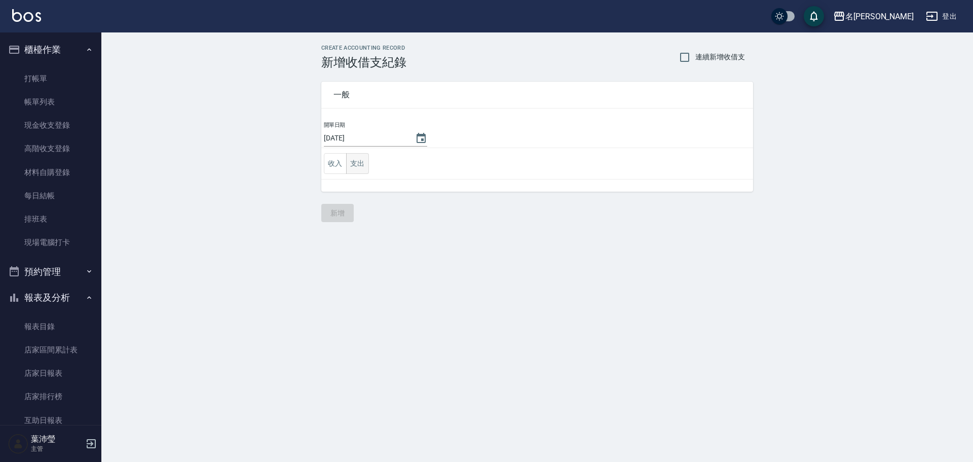
click at [356, 165] on button "支出" at bounding box center [357, 163] width 23 height 21
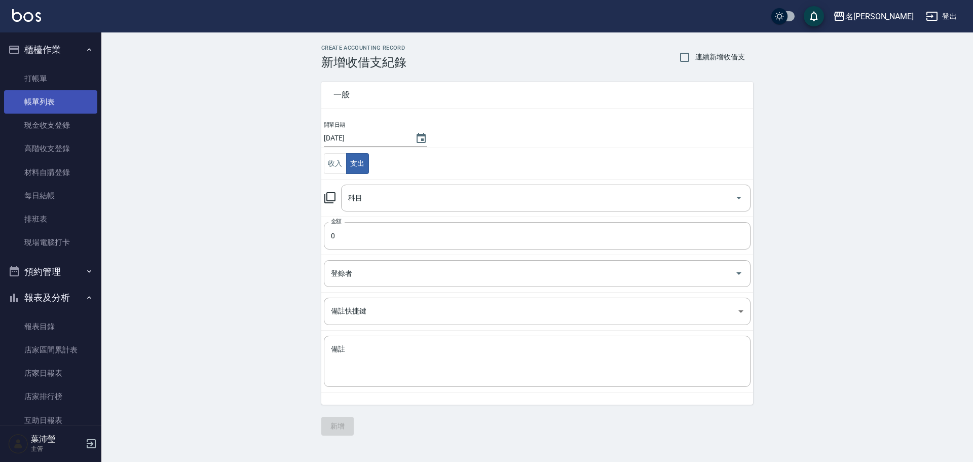
click at [76, 106] on link "帳單列表" at bounding box center [50, 101] width 93 height 23
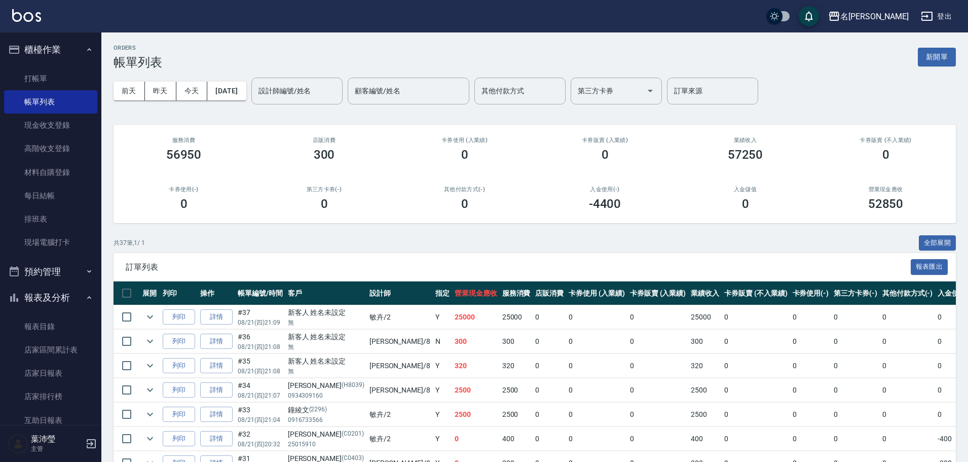
click at [628, 309] on td "0" at bounding box center [658, 317] width 61 height 24
click at [71, 125] on link "現金收支登錄" at bounding box center [50, 125] width 93 height 23
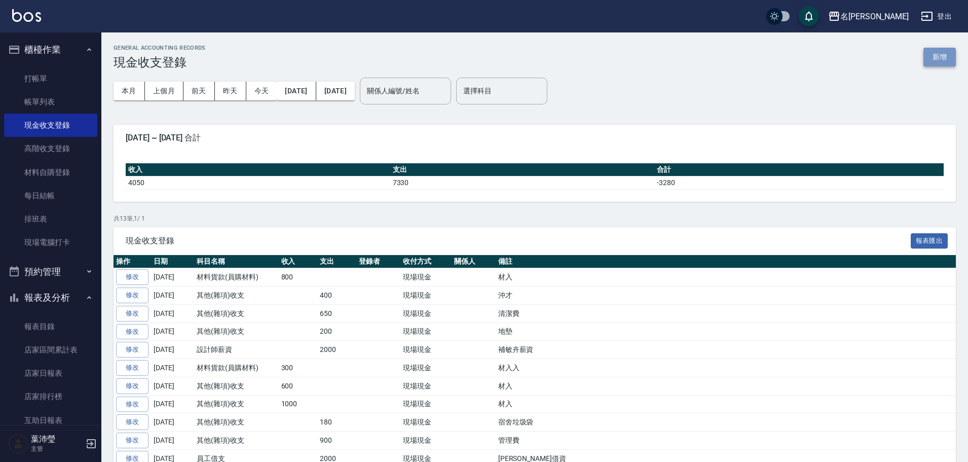
click at [938, 52] on button "新增" at bounding box center [940, 57] width 32 height 19
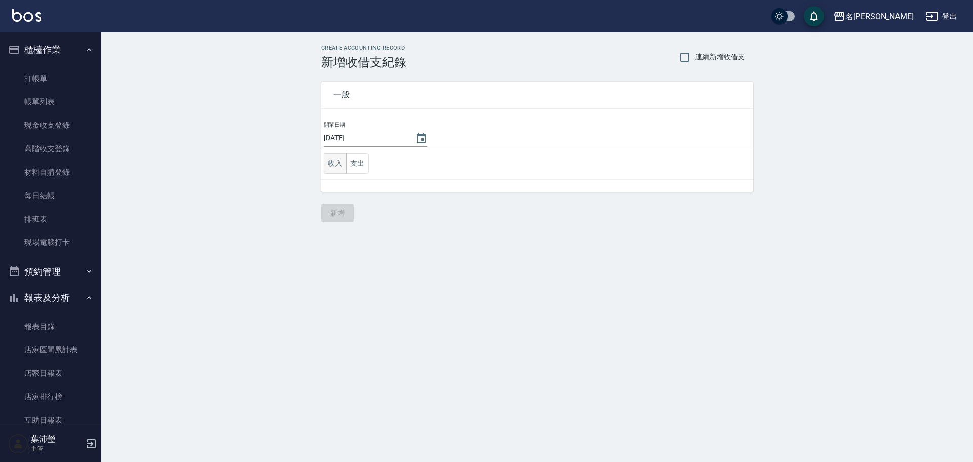
click at [341, 162] on button "收入" at bounding box center [335, 163] width 23 height 21
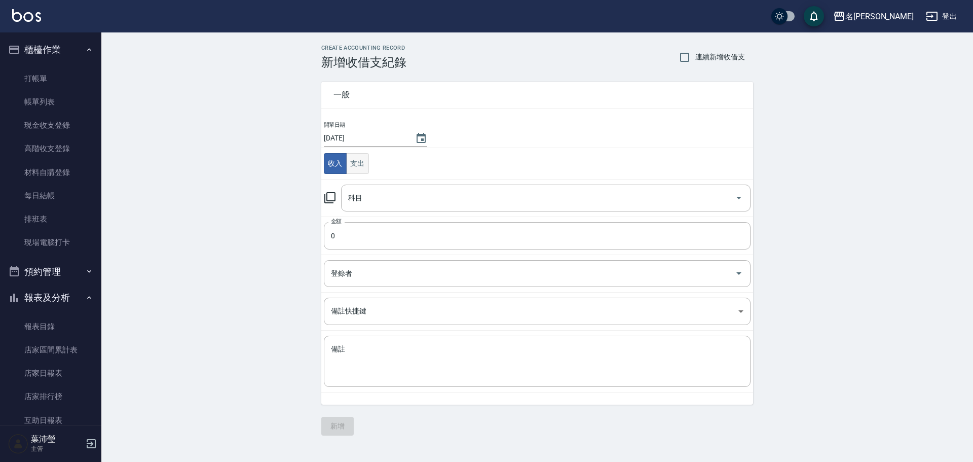
click at [363, 166] on button "支出" at bounding box center [357, 163] width 23 height 21
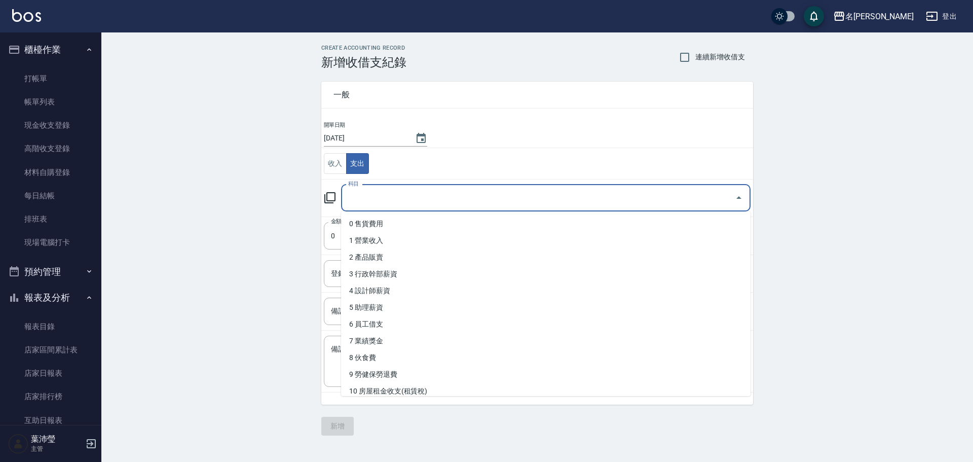
click at [364, 195] on input "科目" at bounding box center [538, 198] width 385 height 18
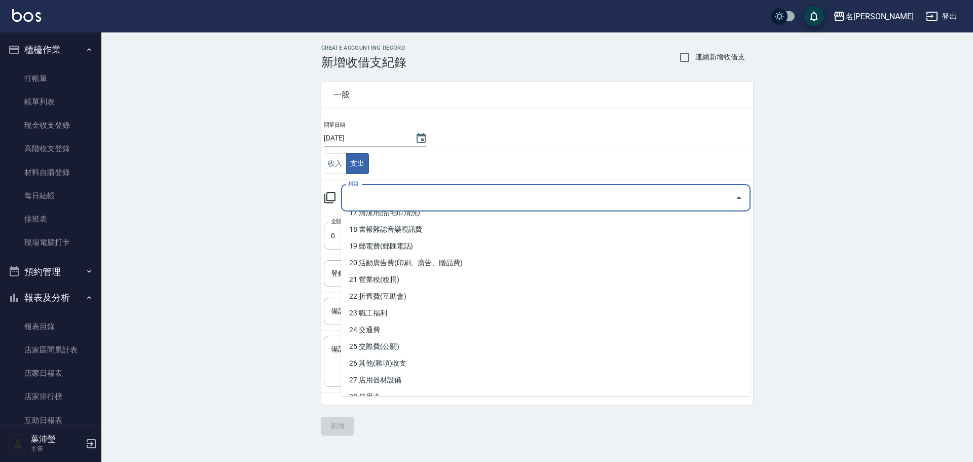
scroll to position [459, 0]
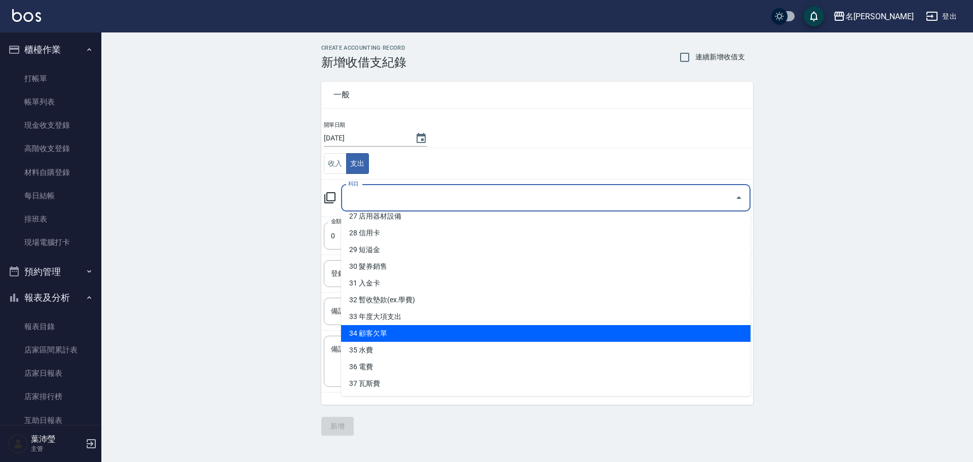
click at [402, 333] on li "34 顧客欠單" at bounding box center [546, 333] width 410 height 17
type input "34 顧客欠單"
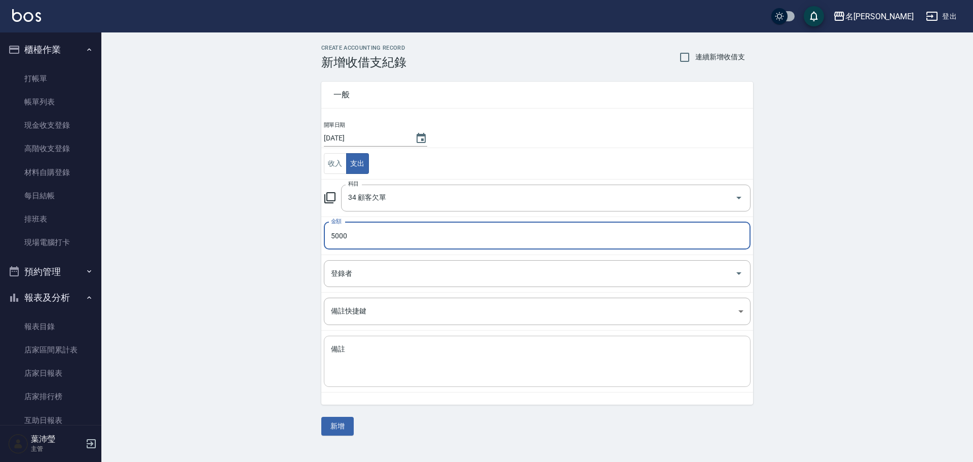
type input "5000"
click at [429, 353] on textarea "備註" at bounding box center [537, 361] width 413 height 34
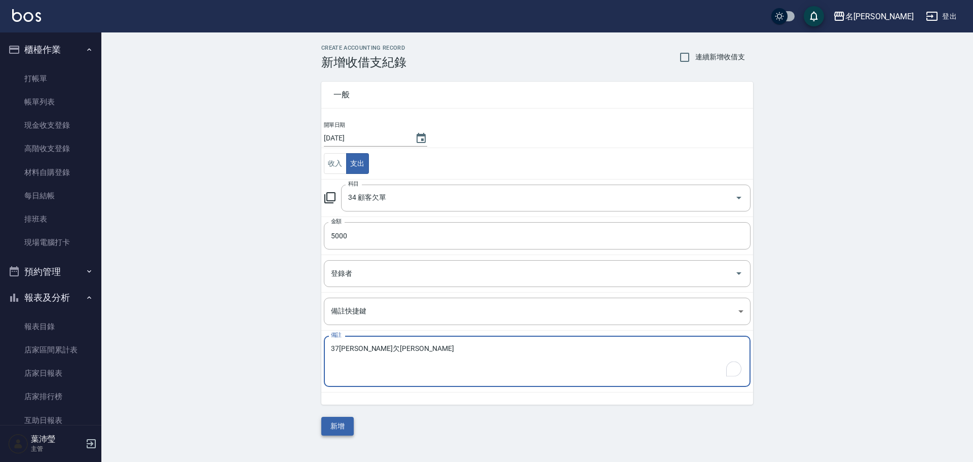
type textarea "37張單欠單敏卉"
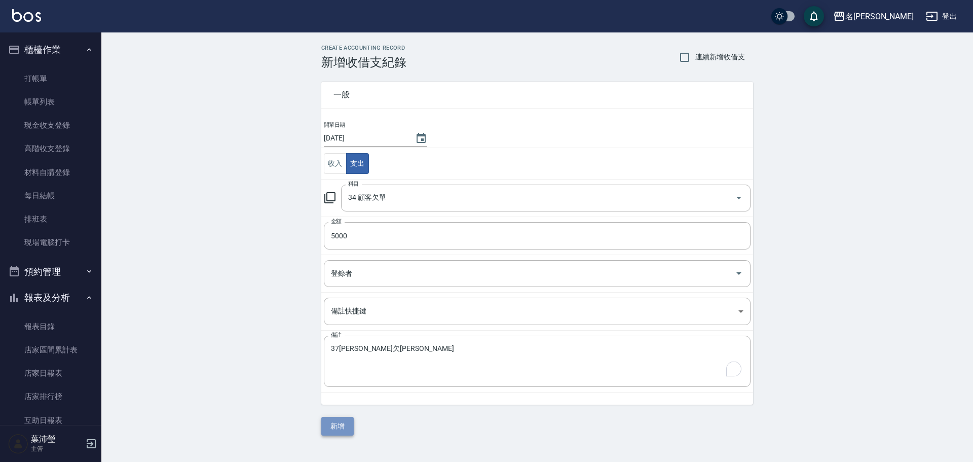
click at [336, 427] on button "新增" at bounding box center [337, 426] width 32 height 19
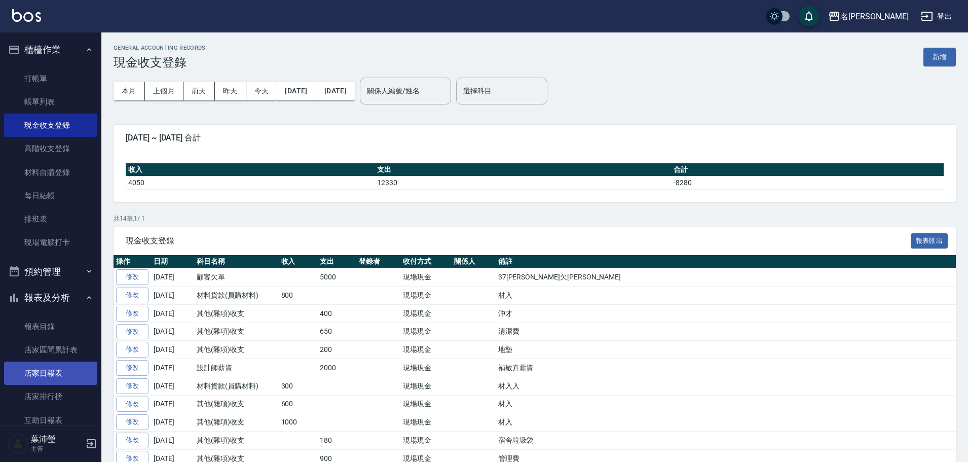
click at [48, 366] on link "店家日報表" at bounding box center [50, 372] width 93 height 23
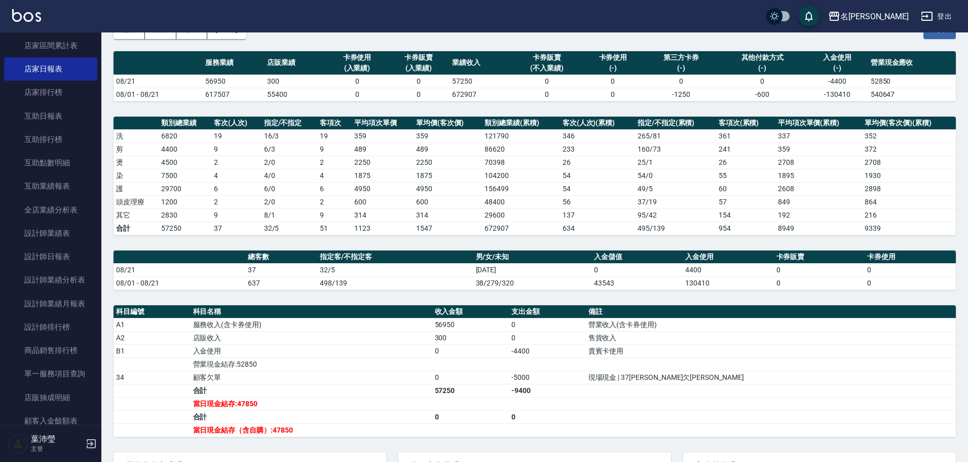
scroll to position [101, 0]
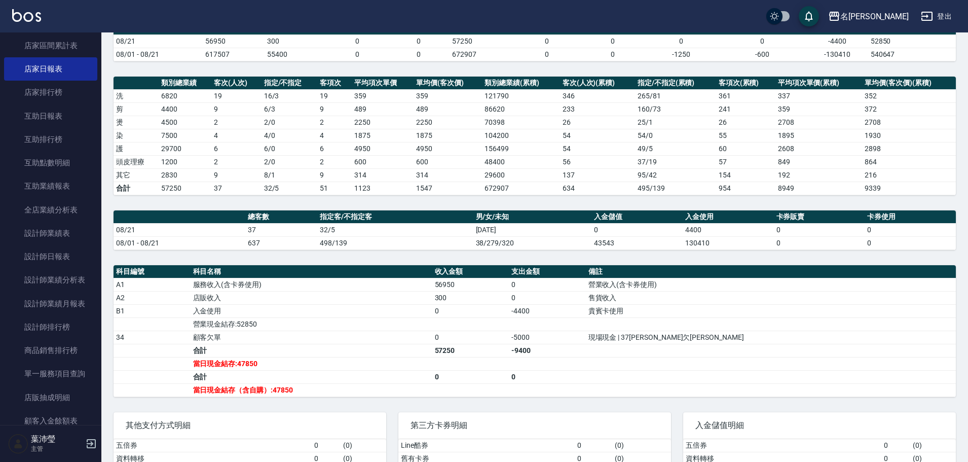
click at [586, 346] on td "-9400" at bounding box center [547, 350] width 77 height 13
click at [96, 52] on nav "櫃檯作業 打帳單 帳單列表 現金收支登錄 高階收支登錄 材料自購登錄 每日結帳 排班表 現場電腦打卡 預約管理 預約管理 單日預約紀錄 單週預約紀錄 報表及分…" at bounding box center [50, 228] width 101 height 392
click at [64, 329] on link "設計師排行榜" at bounding box center [50, 326] width 93 height 23
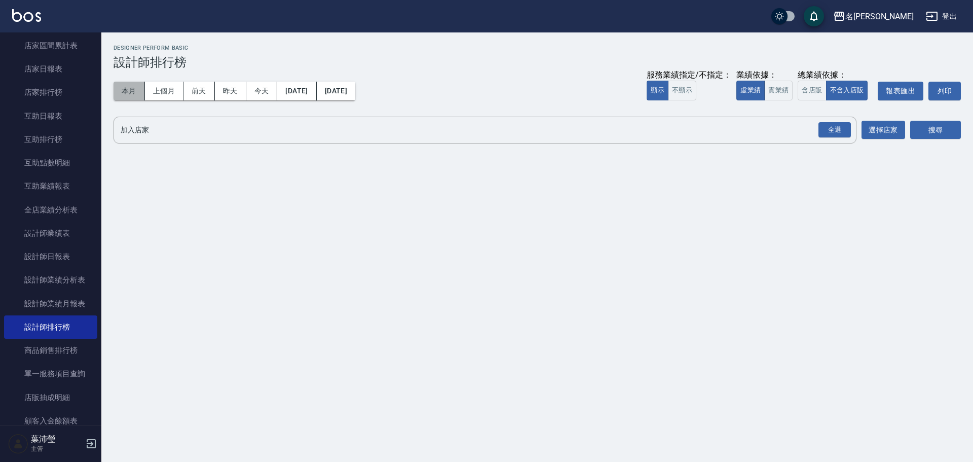
click at [141, 89] on button "本月" at bounding box center [129, 91] width 31 height 19
click at [781, 85] on button "實業績" at bounding box center [778, 91] width 28 height 20
click at [830, 134] on div "全選" at bounding box center [835, 130] width 32 height 16
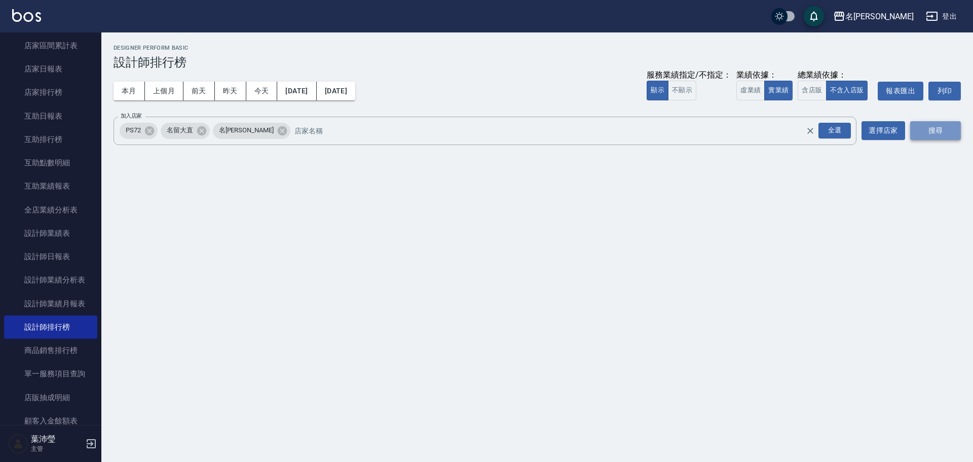
click at [940, 135] on button "搜尋" at bounding box center [935, 130] width 51 height 19
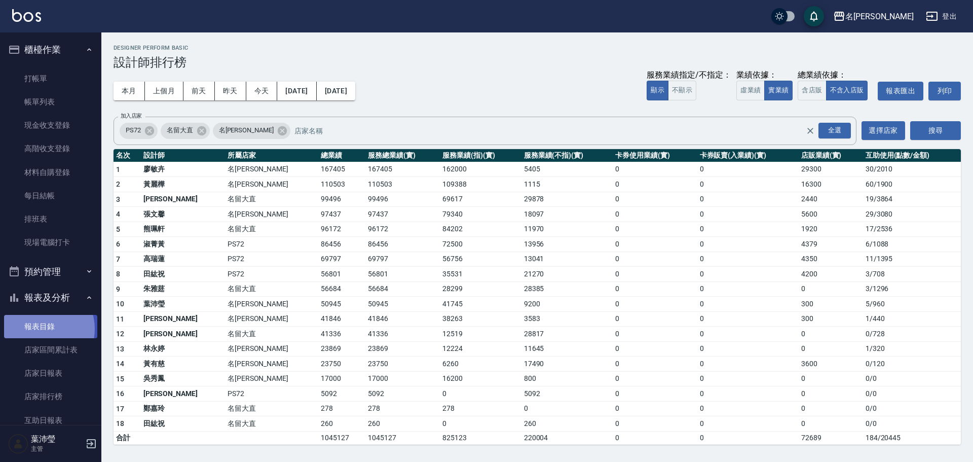
click at [39, 328] on link "報表目錄" at bounding box center [50, 326] width 93 height 23
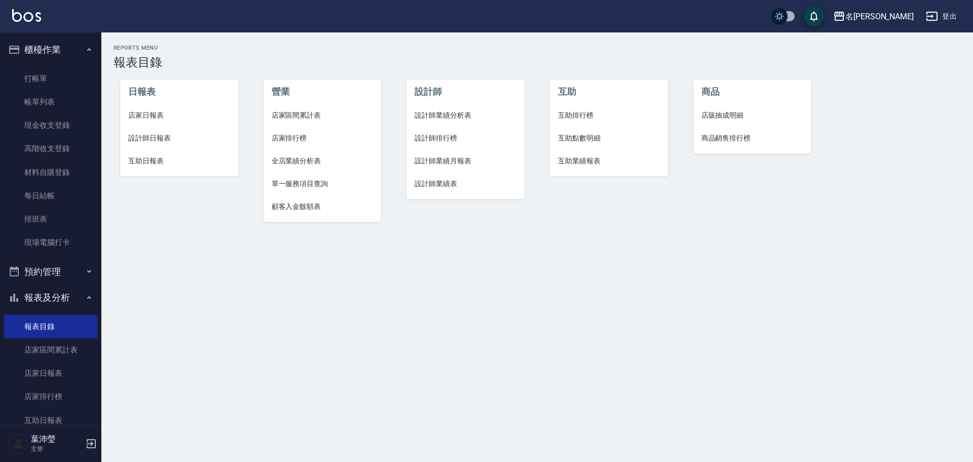
click at [148, 135] on span "設計師日報表" at bounding box center [179, 138] width 102 height 11
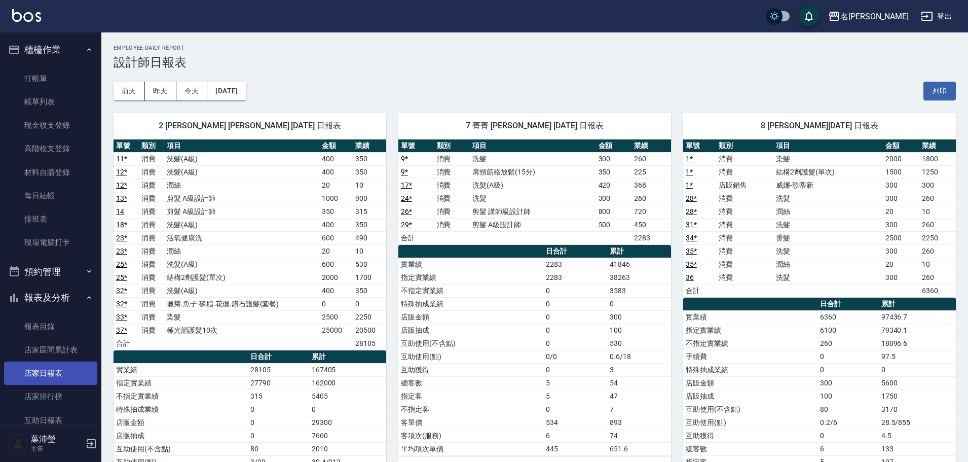
click at [41, 376] on link "店家日報表" at bounding box center [50, 372] width 93 height 23
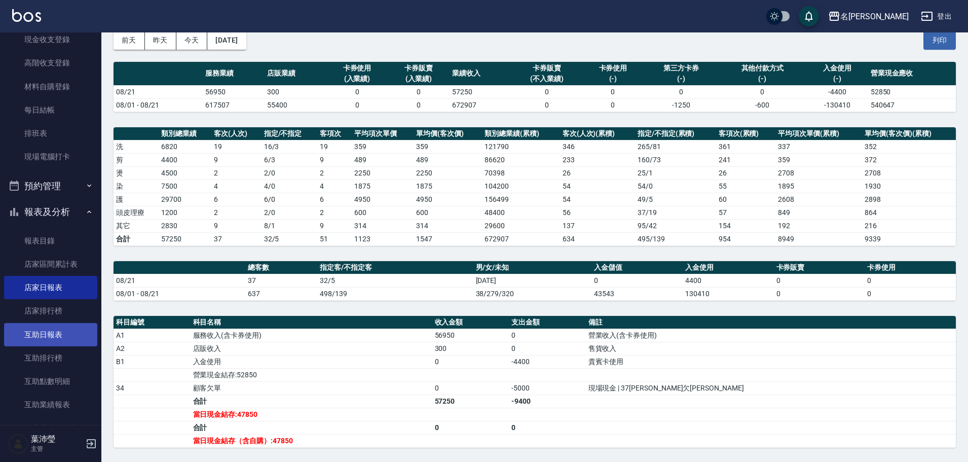
scroll to position [101, 0]
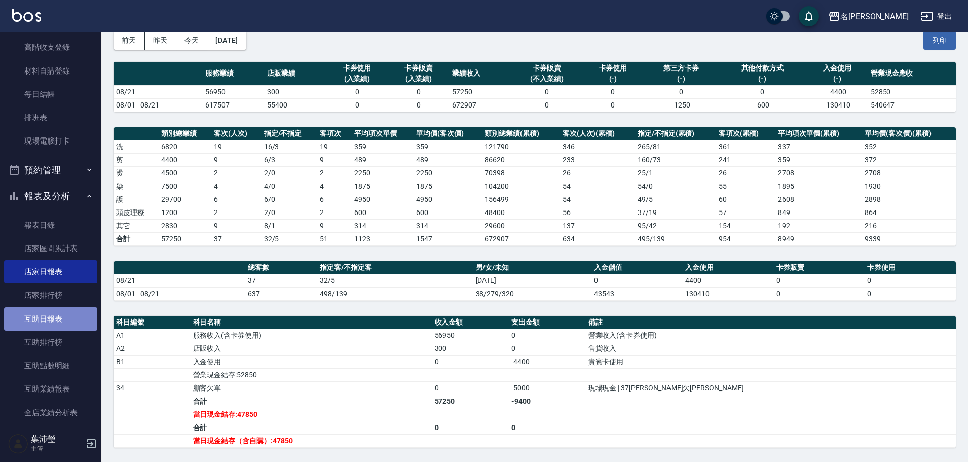
click at [68, 309] on link "互助日報表" at bounding box center [50, 318] width 93 height 23
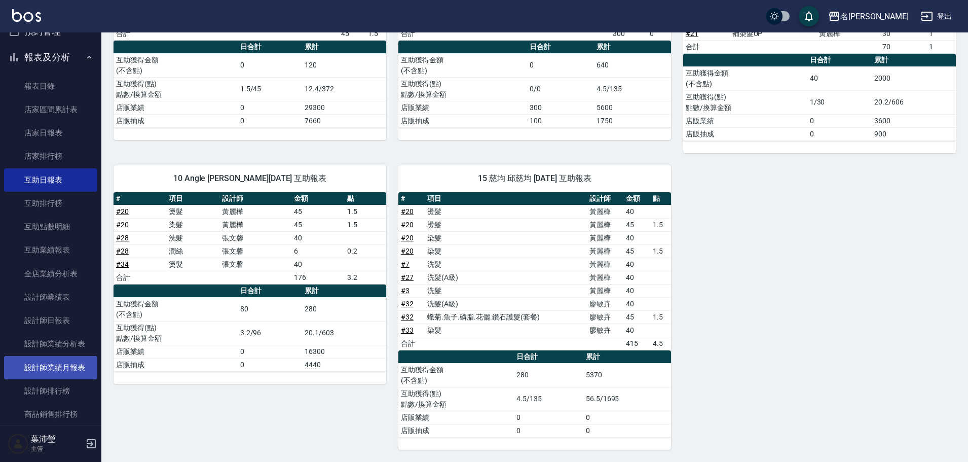
scroll to position [253, 0]
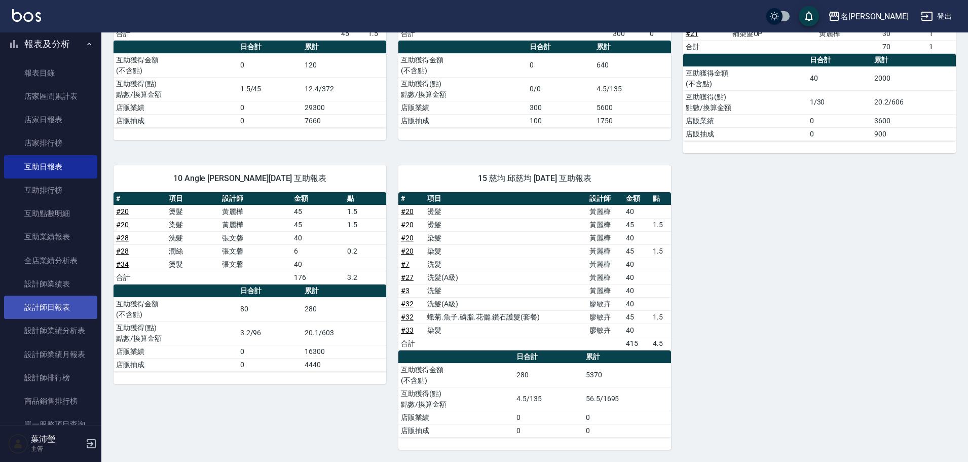
click at [74, 312] on link "設計師日報表" at bounding box center [50, 307] width 93 height 23
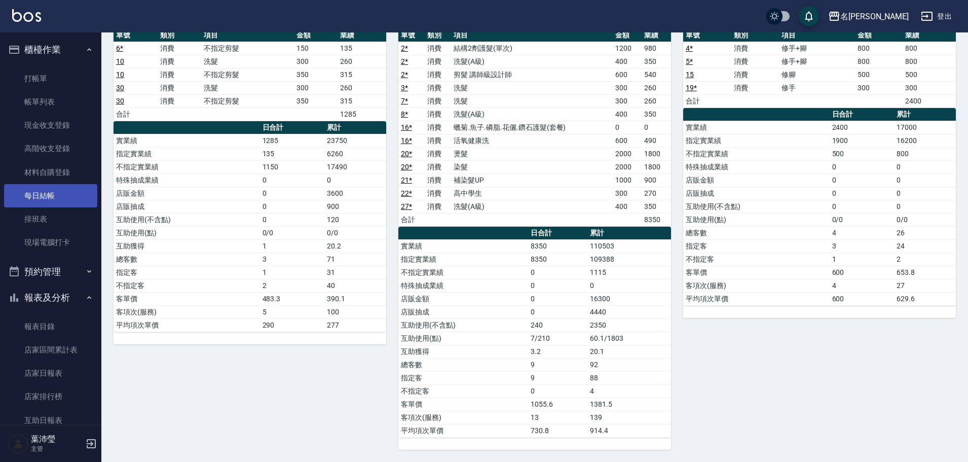
click at [55, 192] on link "每日結帳" at bounding box center [50, 195] width 93 height 23
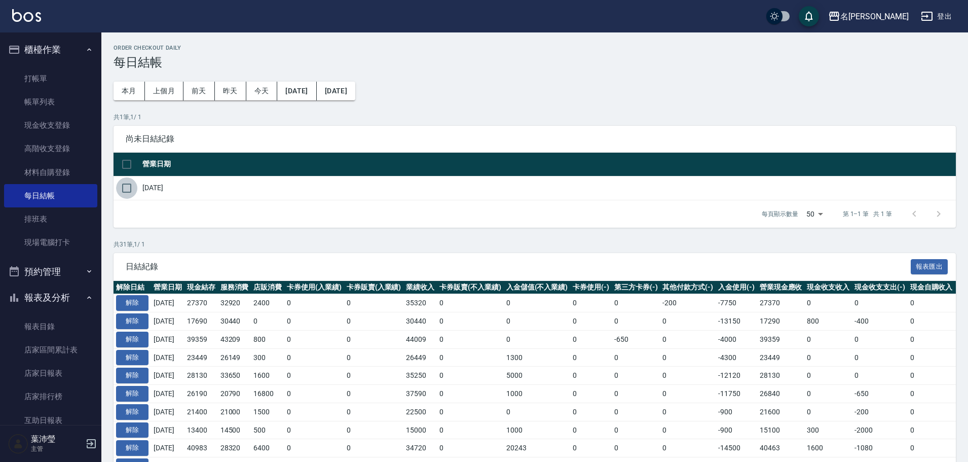
click at [120, 189] on input "checkbox" at bounding box center [126, 187] width 21 height 21
checkbox input "true"
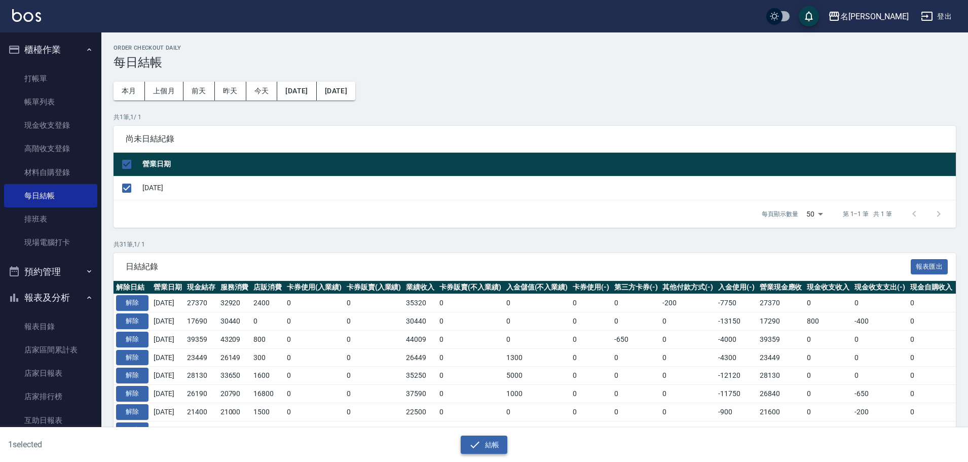
click at [493, 444] on button "結帳" at bounding box center [484, 444] width 47 height 19
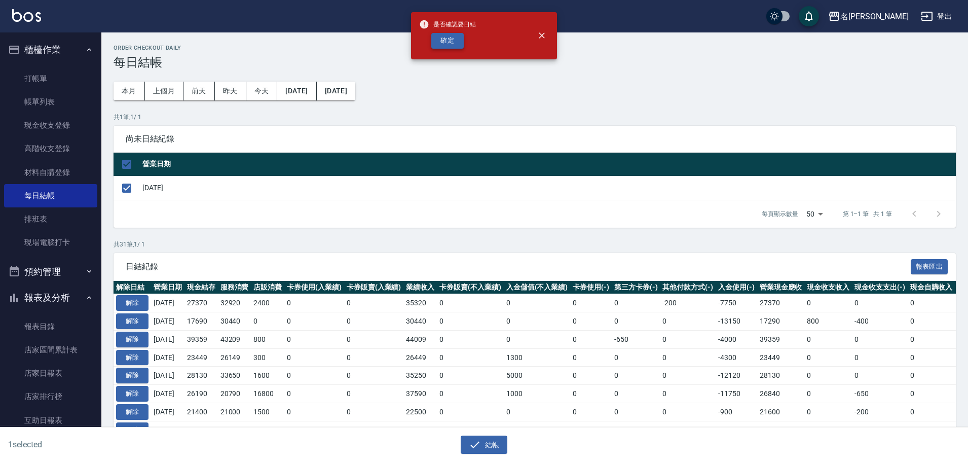
click at [433, 42] on button "確定" at bounding box center [447, 41] width 32 height 16
checkbox input "false"
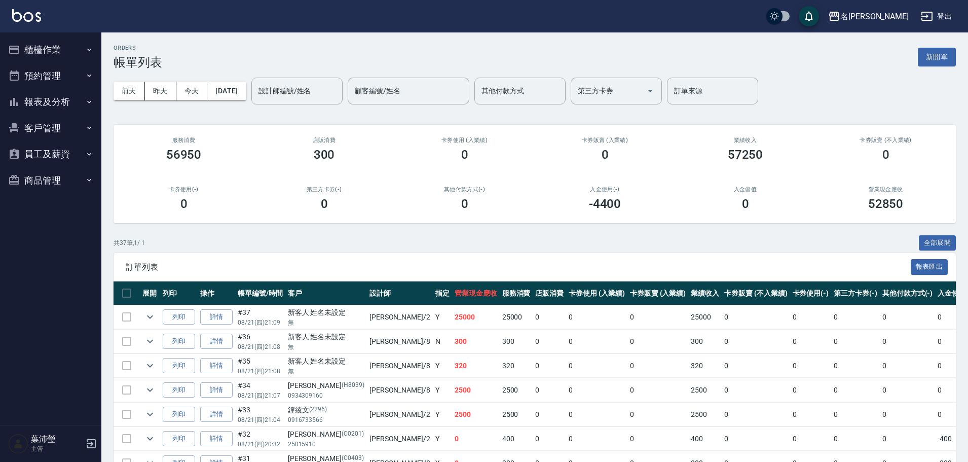
click at [16, 111] on button "報表及分析" at bounding box center [50, 102] width 93 height 26
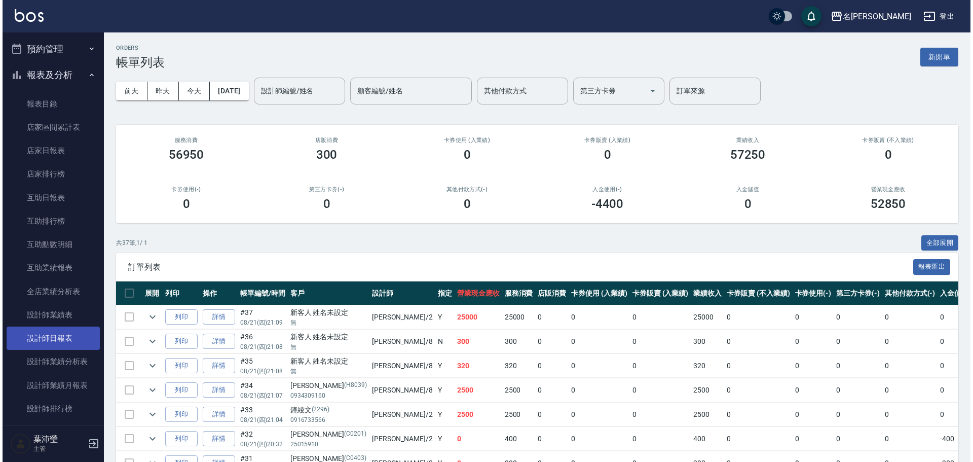
scroll to position [51, 0]
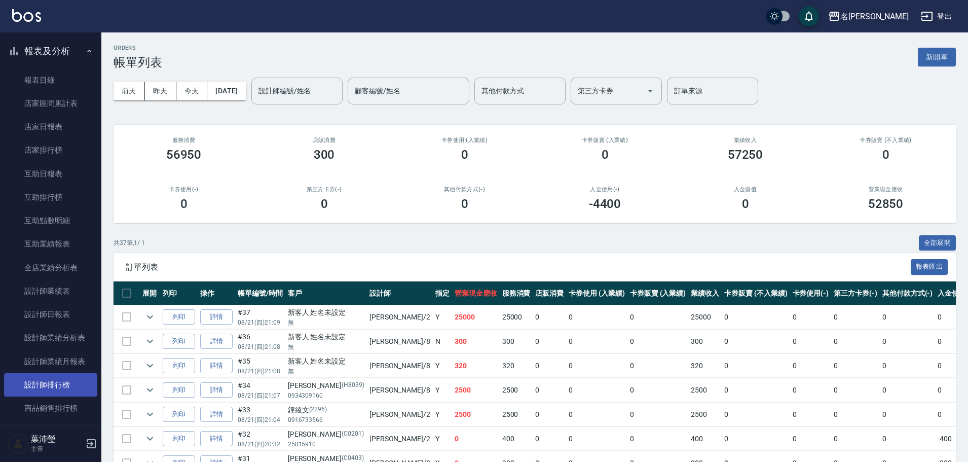
click at [50, 378] on link "設計師排行榜" at bounding box center [50, 384] width 93 height 23
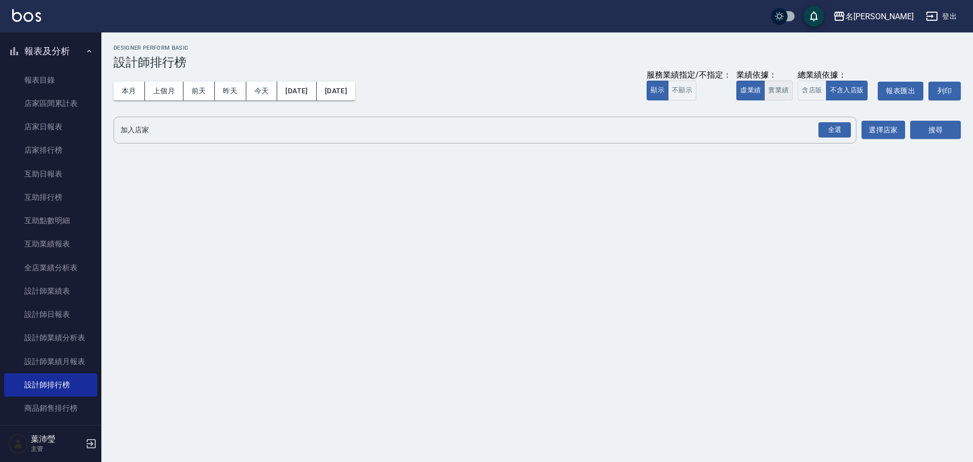
click at [784, 94] on button "實業績" at bounding box center [778, 91] width 28 height 20
click at [829, 135] on div "全選" at bounding box center [835, 130] width 32 height 16
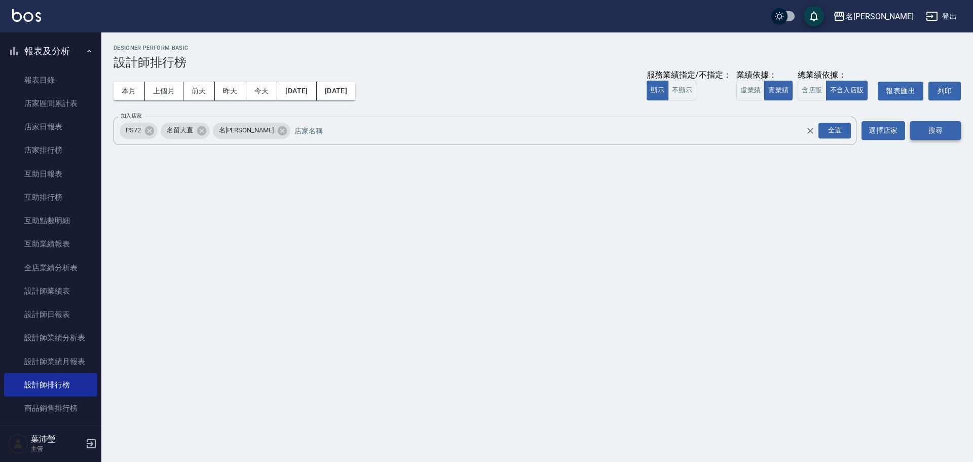
click at [932, 132] on button "搜尋" at bounding box center [935, 130] width 51 height 19
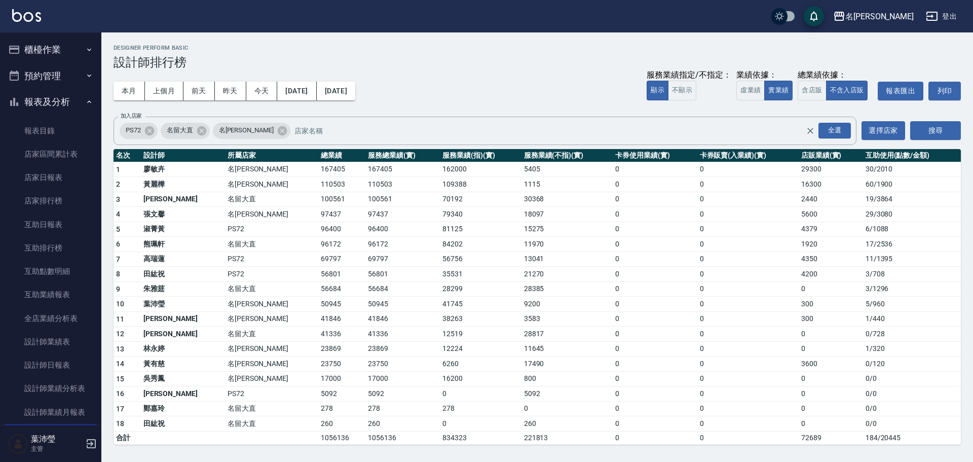
click at [49, 34] on ul "櫃檯作業 打帳單 帳單列表 現金收支登錄 高階收支登錄 材料自購登錄 每日結帳 排班表 現場電腦打卡 預約管理 預約管理 單日預約紀錄 單週預約紀錄 報表及分…" at bounding box center [50, 329] width 93 height 595
click at [59, 44] on button "櫃檯作業" at bounding box center [50, 50] width 93 height 26
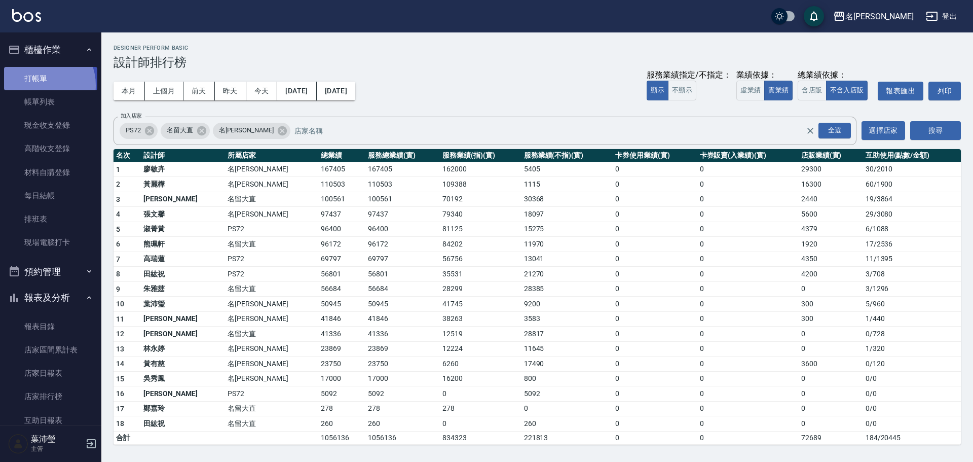
click at [38, 85] on link "打帳單" at bounding box center [50, 78] width 93 height 23
